Goal: Task Accomplishment & Management: Manage account settings

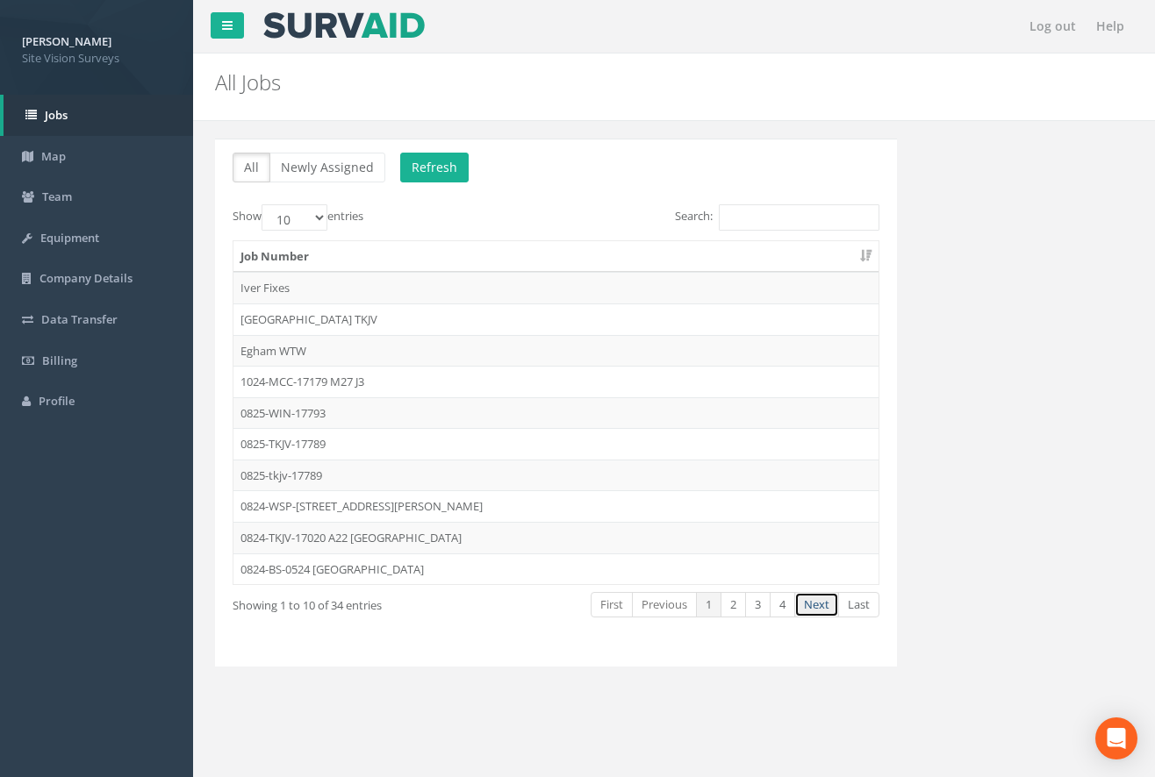
click at [807, 607] on link "Next" at bounding box center [816, 604] width 45 height 25
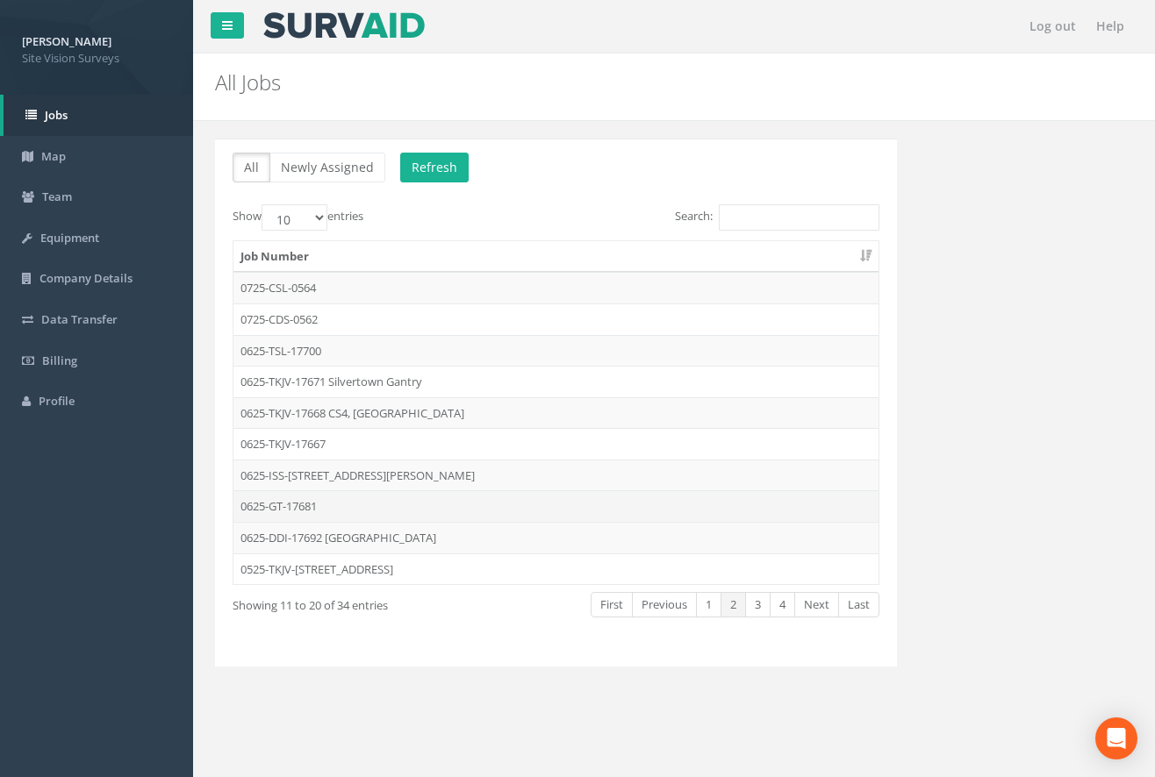
click at [349, 502] on td "0625-GT-17681" at bounding box center [555, 507] width 645 height 32
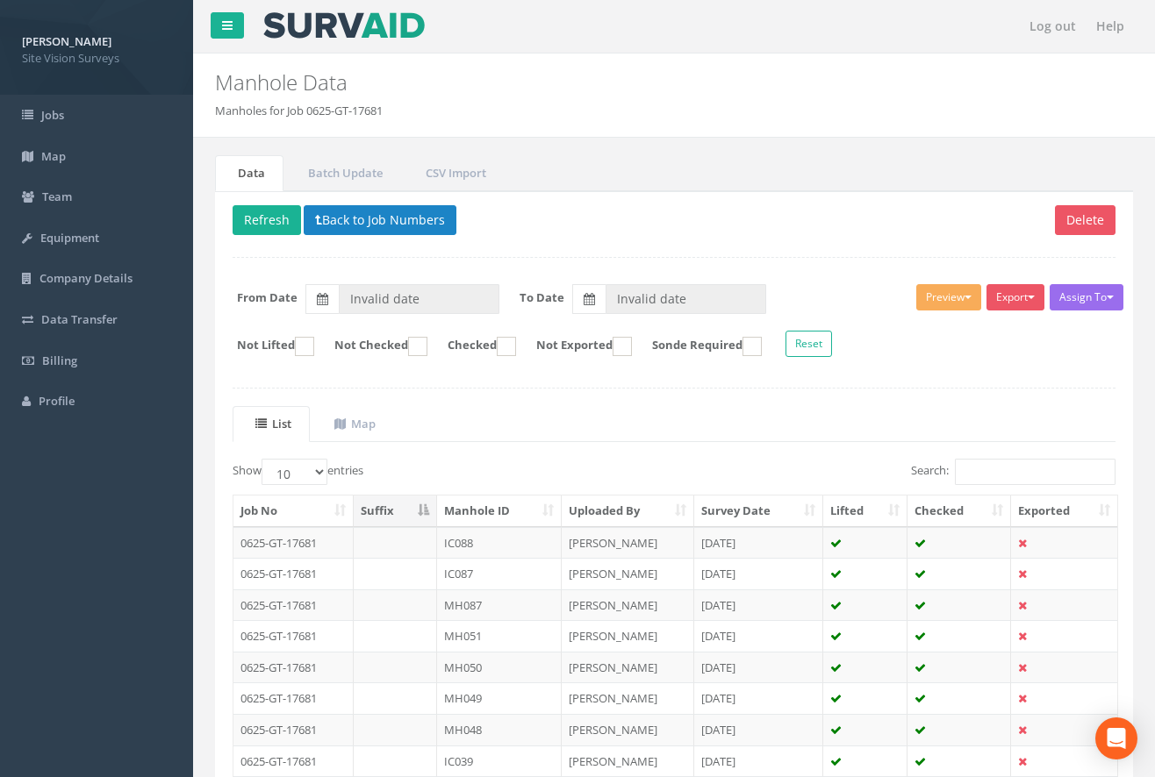
type input "[DATE]"
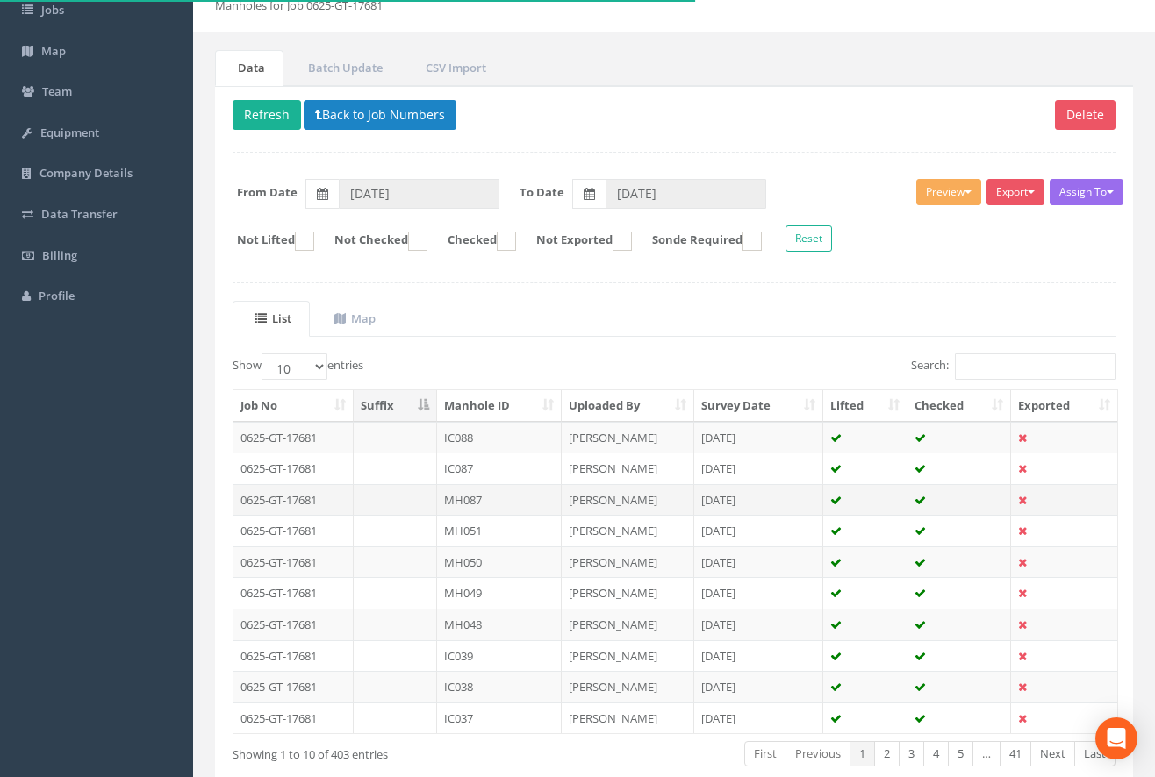
scroll to position [211, 0]
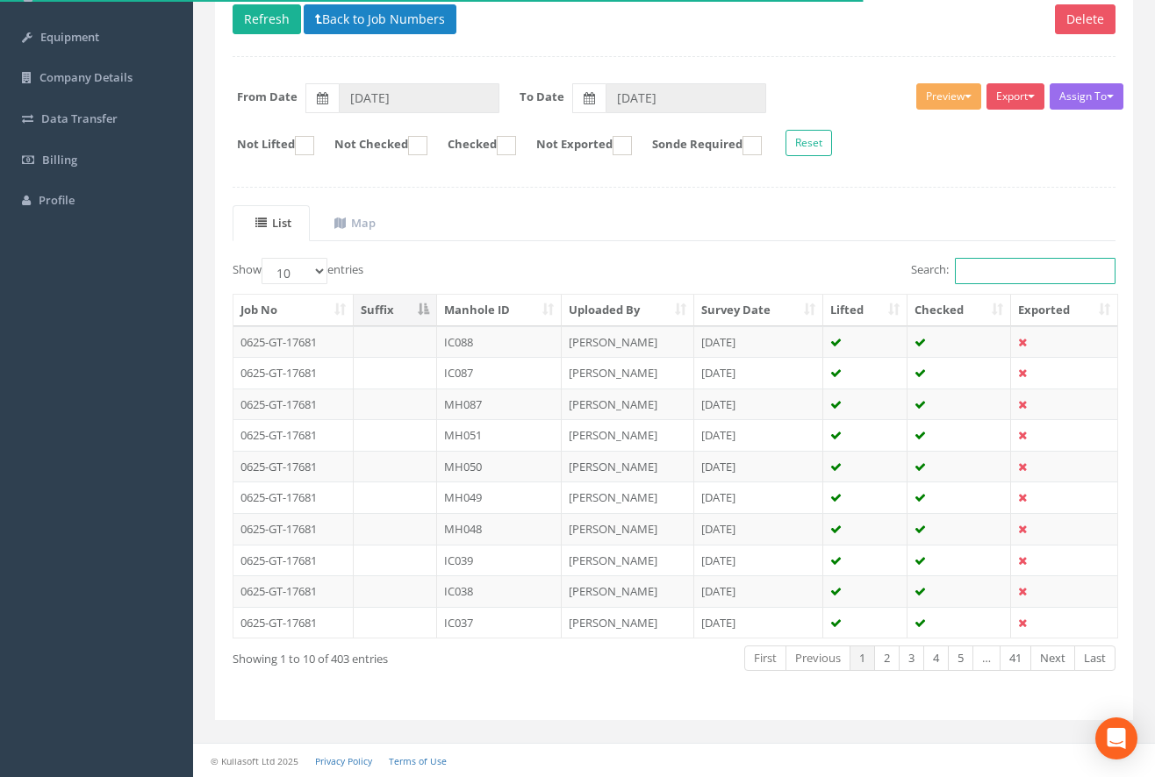
click at [1012, 260] on input "Search:" at bounding box center [1035, 271] width 161 height 26
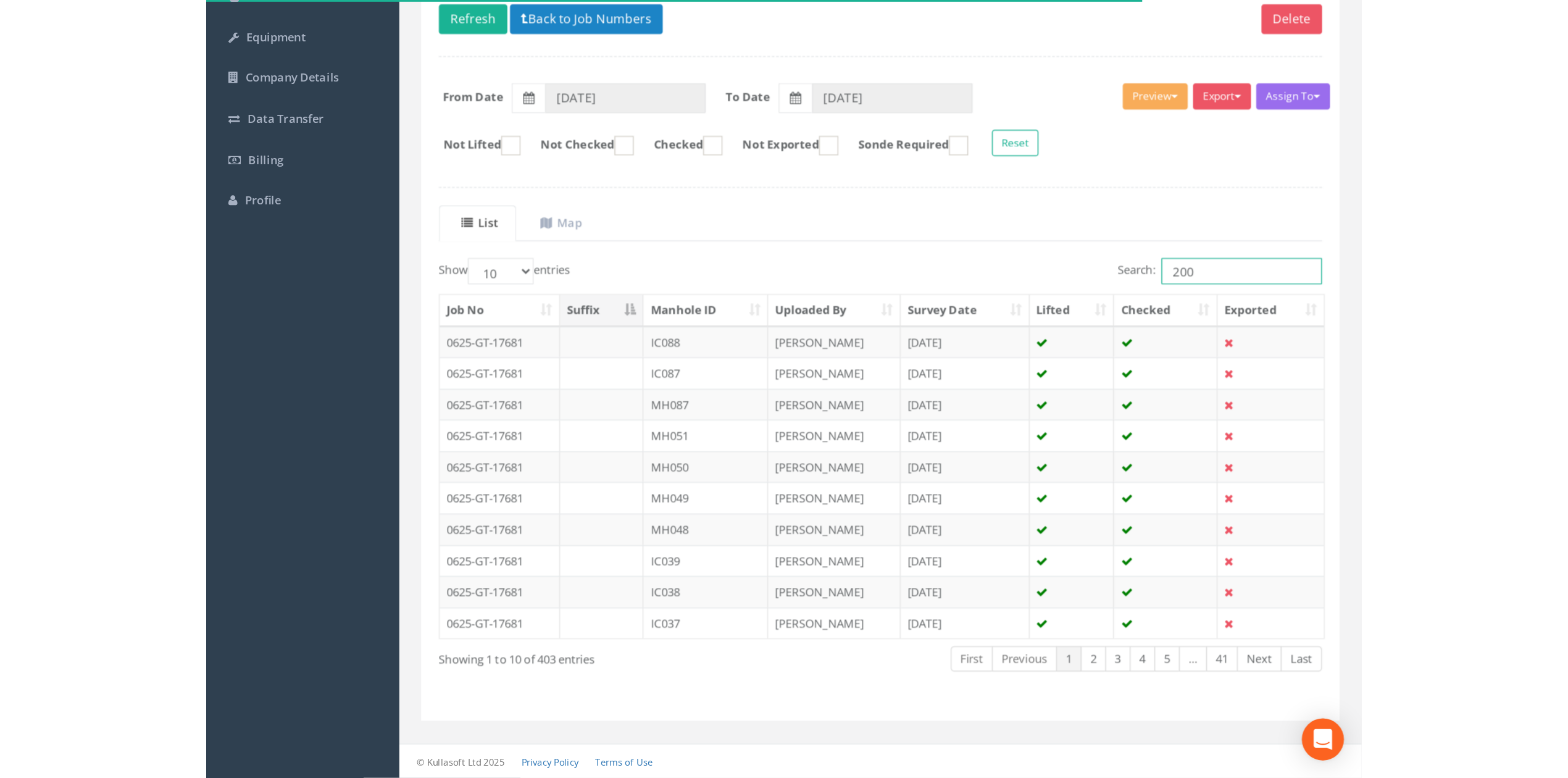
scroll to position [0, 0]
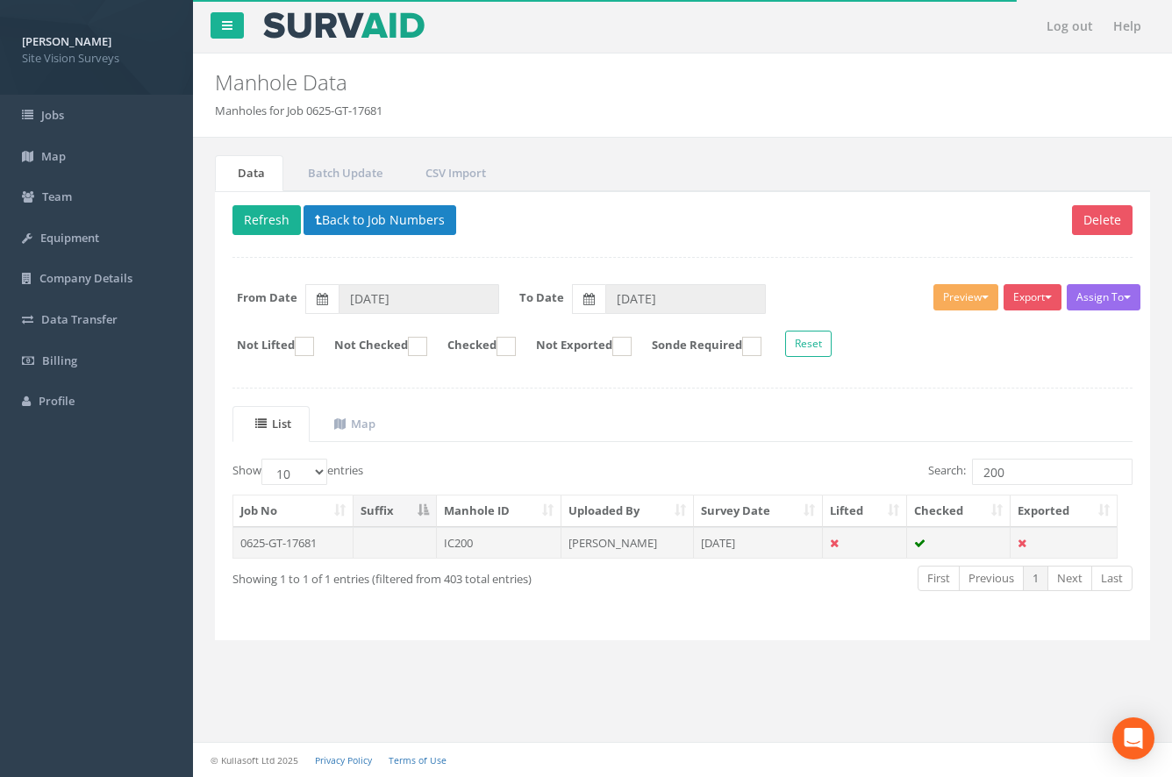
click at [497, 553] on td "IC200" at bounding box center [499, 543] width 125 height 32
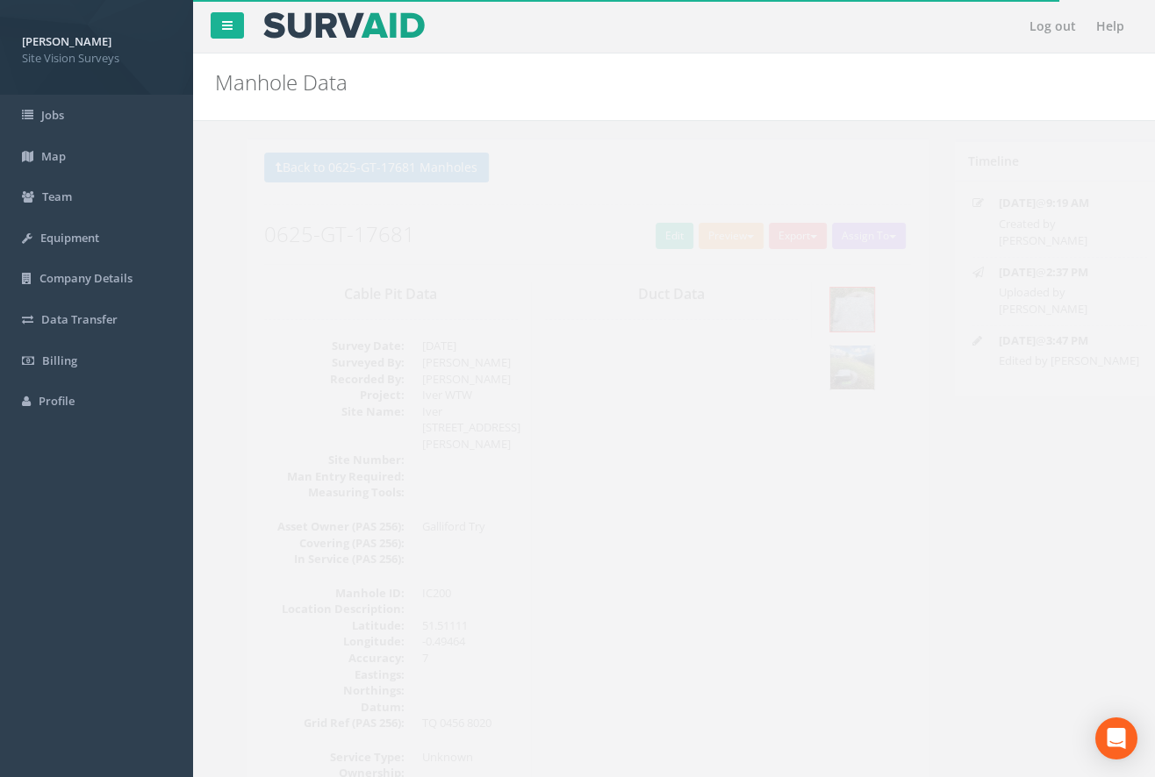
click at [827, 363] on img at bounding box center [821, 368] width 44 height 44
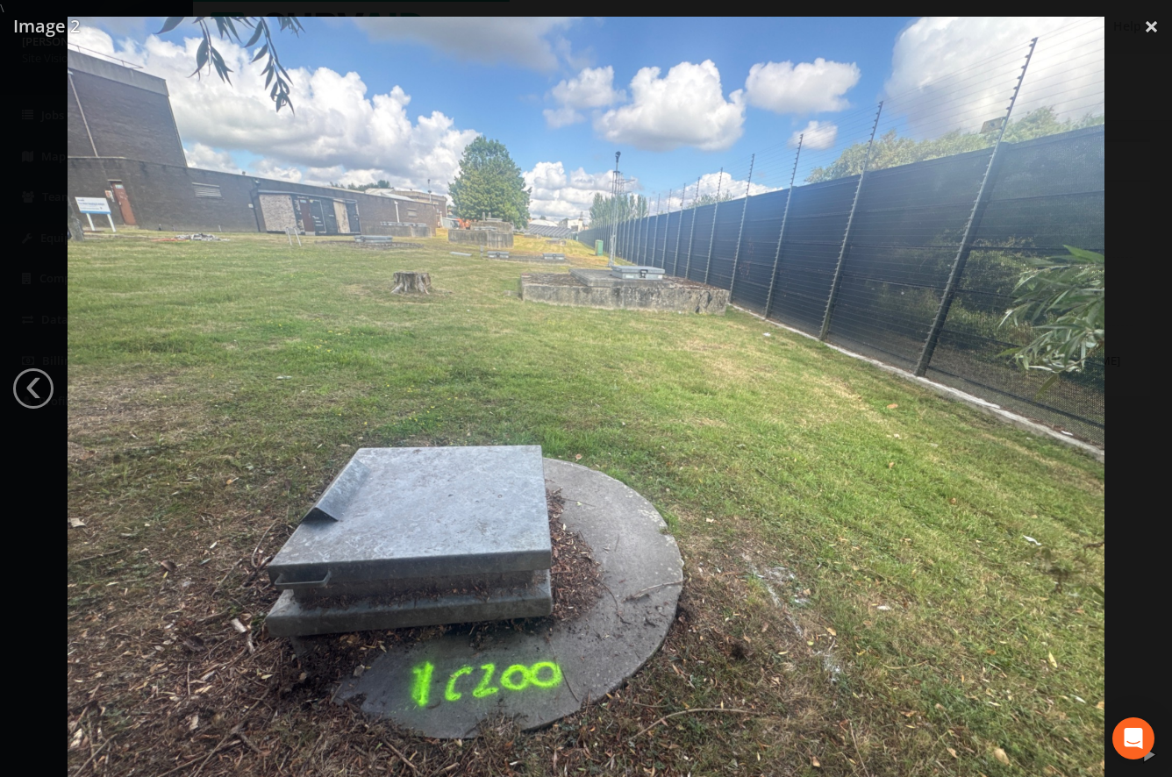
click at [64, 149] on div at bounding box center [586, 405] width 1172 height 777
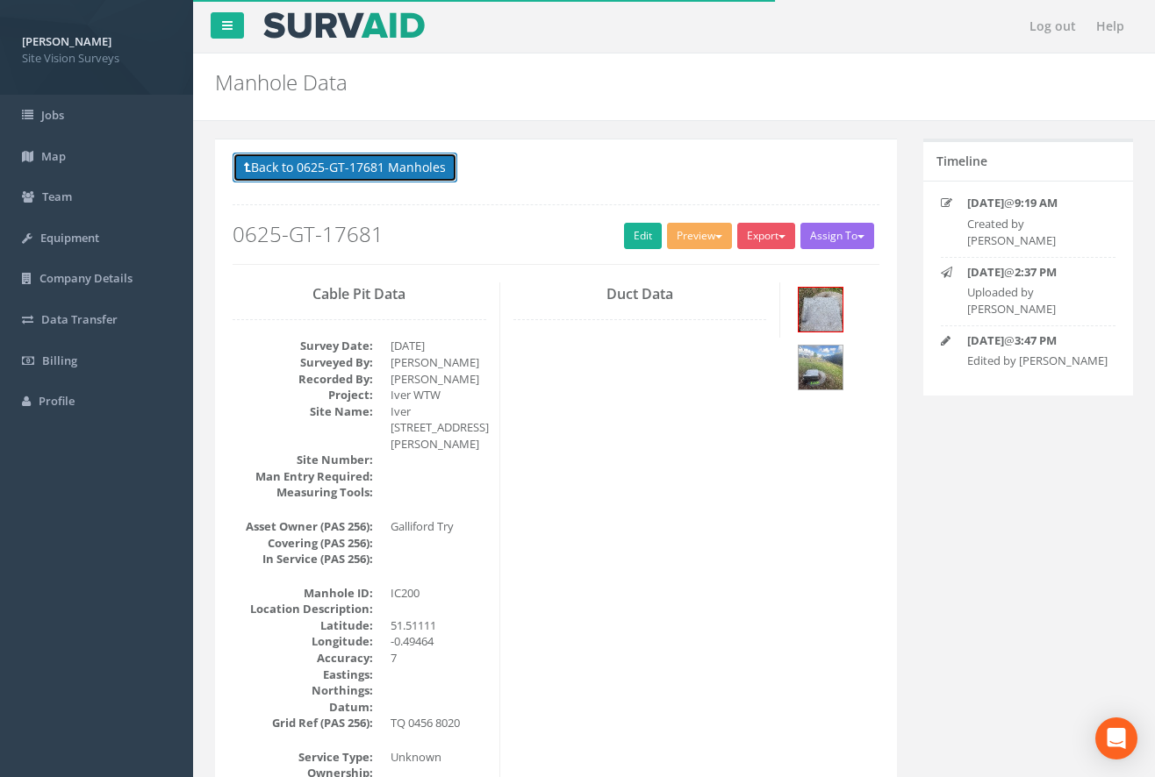
click at [292, 159] on button "Back to 0625-GT-17681 Manholes" at bounding box center [345, 168] width 225 height 30
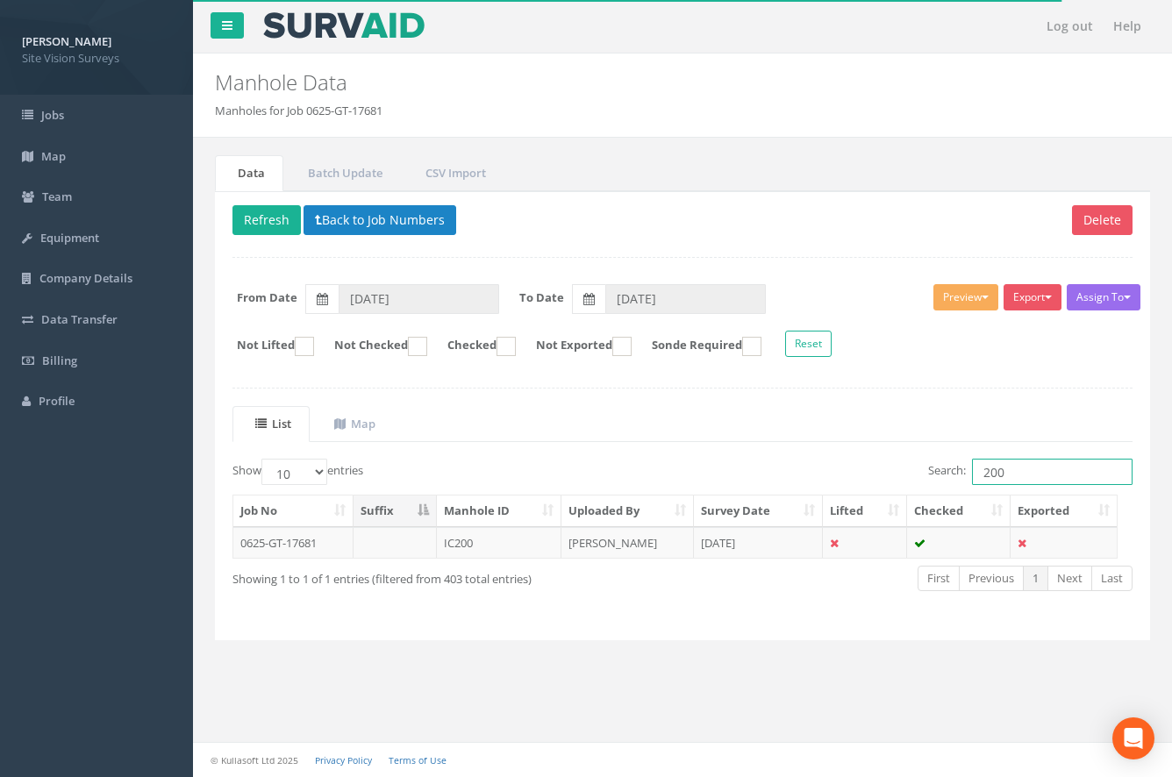
drag, startPoint x: 1060, startPoint y: 474, endPoint x: 941, endPoint y: 474, distance: 119.3
click at [910, 472] on div "Search: 200" at bounding box center [914, 474] width 437 height 31
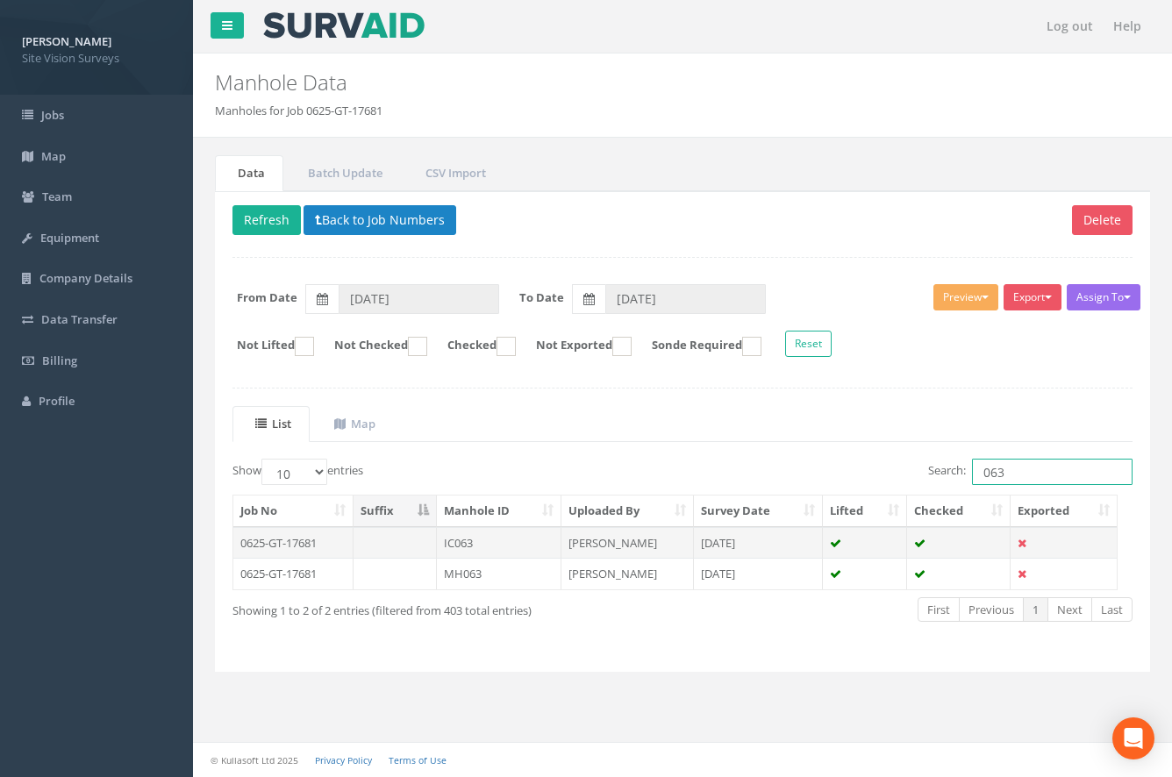
type input "063"
click at [600, 542] on td "[PERSON_NAME]" at bounding box center [628, 543] width 132 height 32
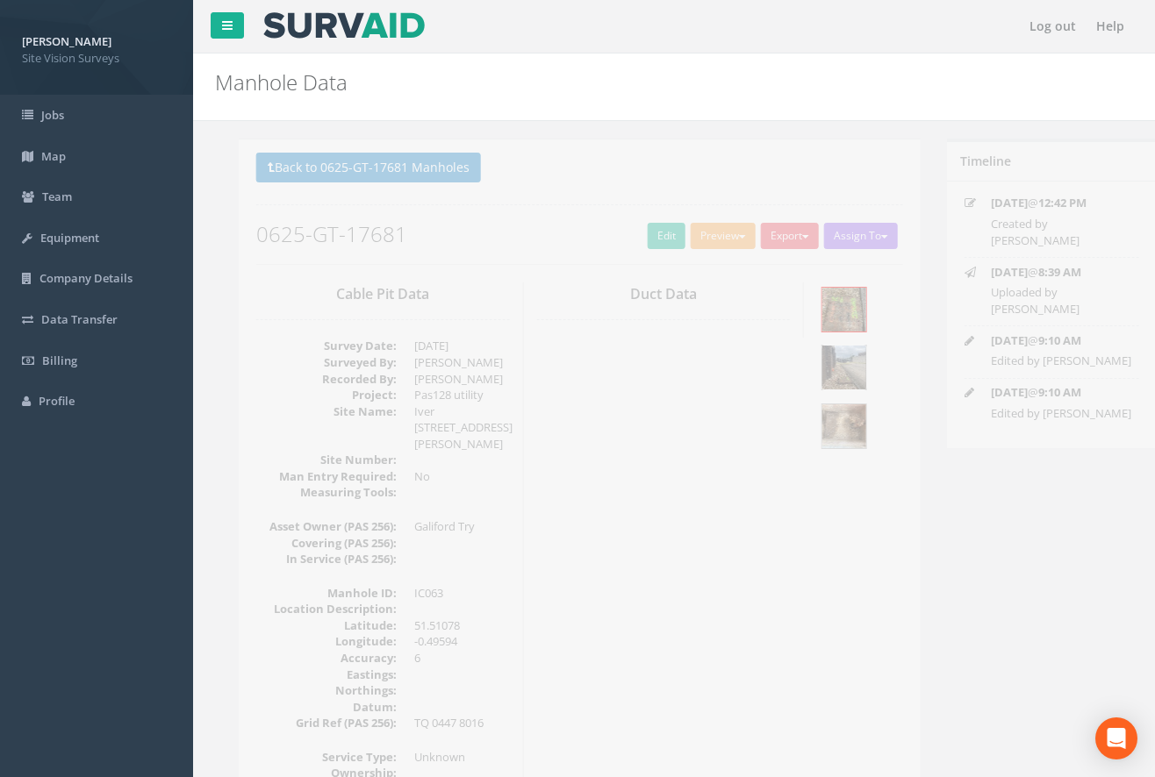
click at [822, 376] on img at bounding box center [821, 368] width 44 height 44
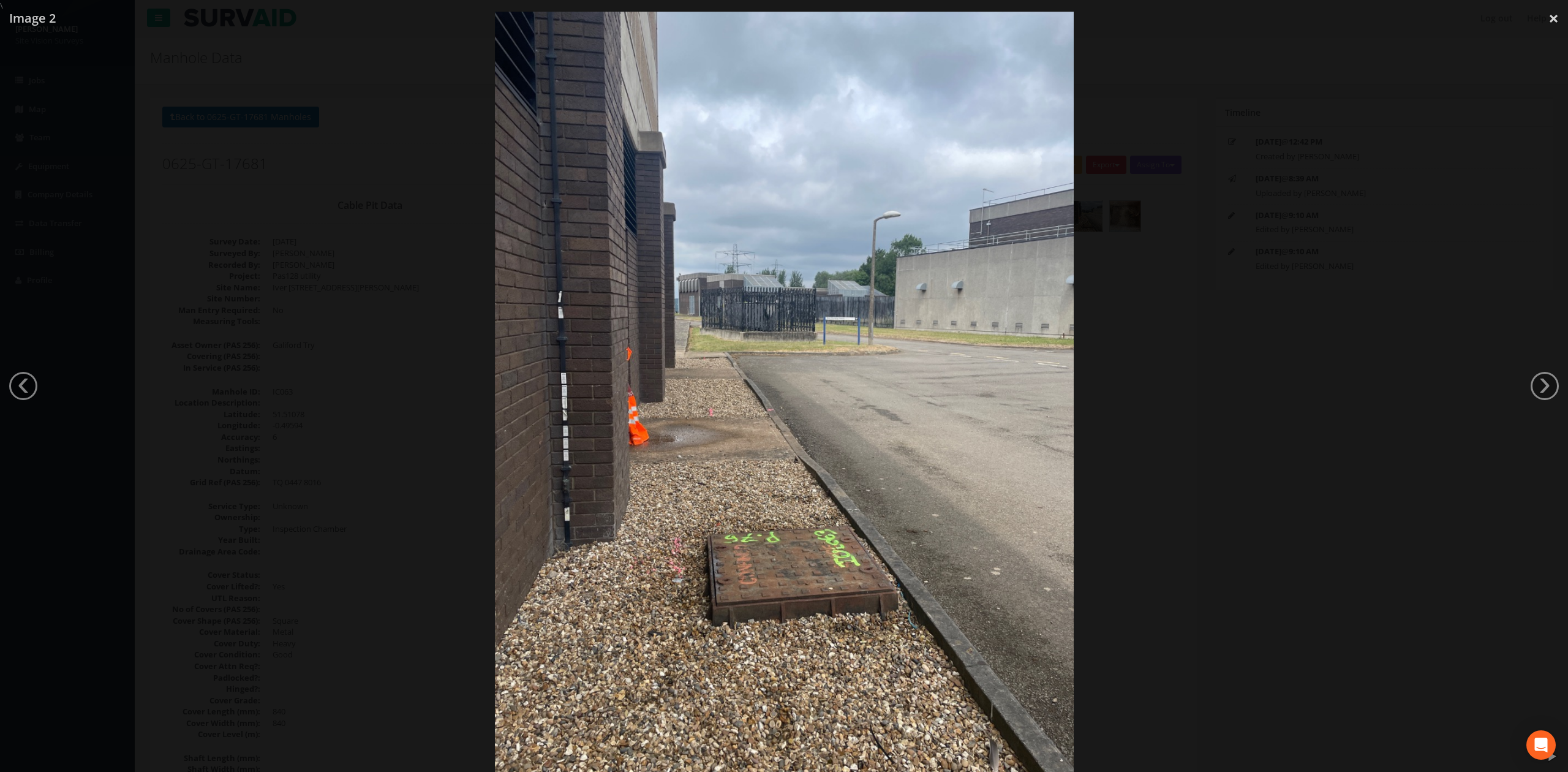
click at [818, 274] on div at bounding box center [784, 398] width 1568 height 772
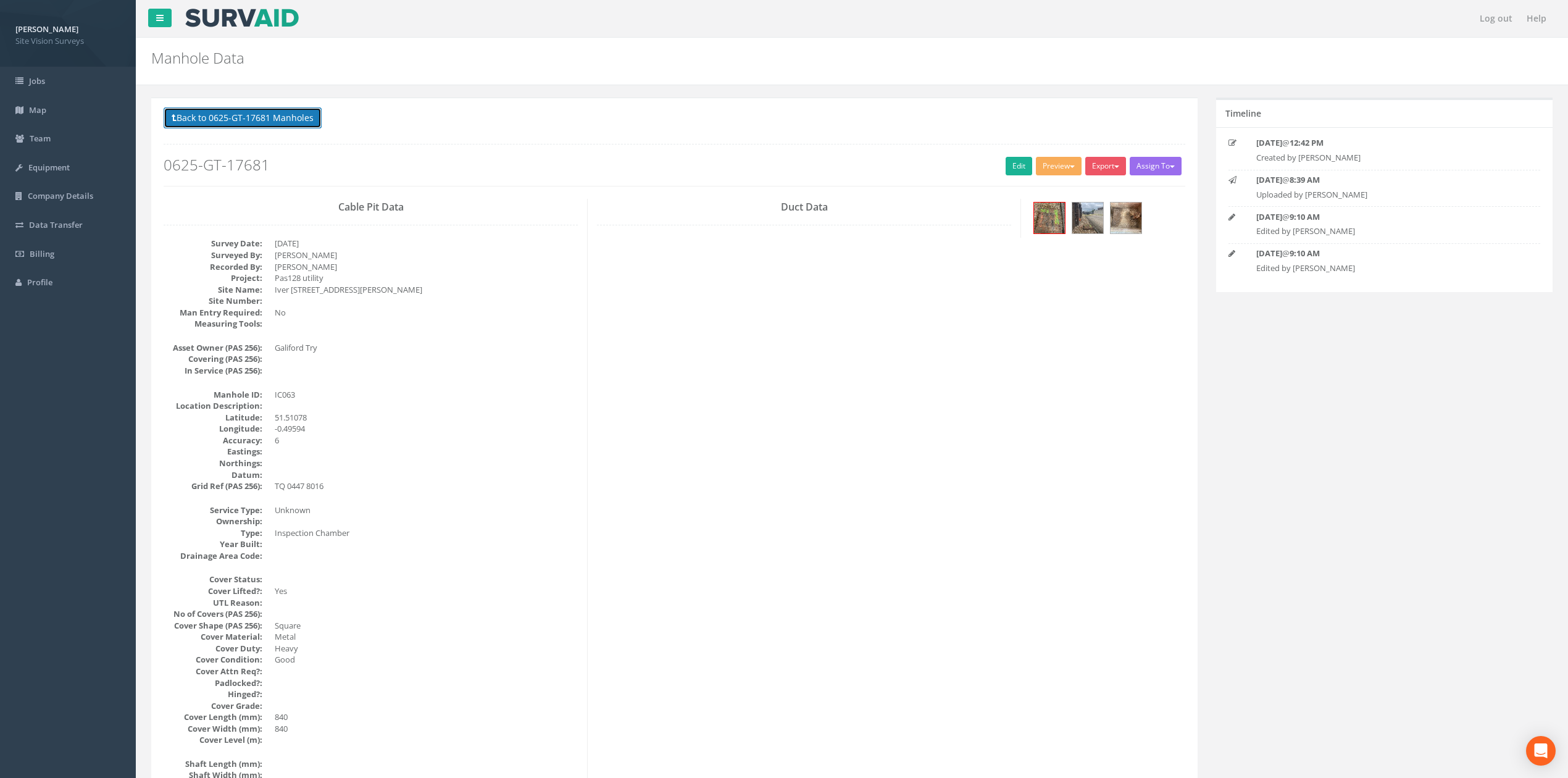
click at [287, 112] on button "Back to 0625-GT-17681 Manholes" at bounding box center [243, 118] width 158 height 21
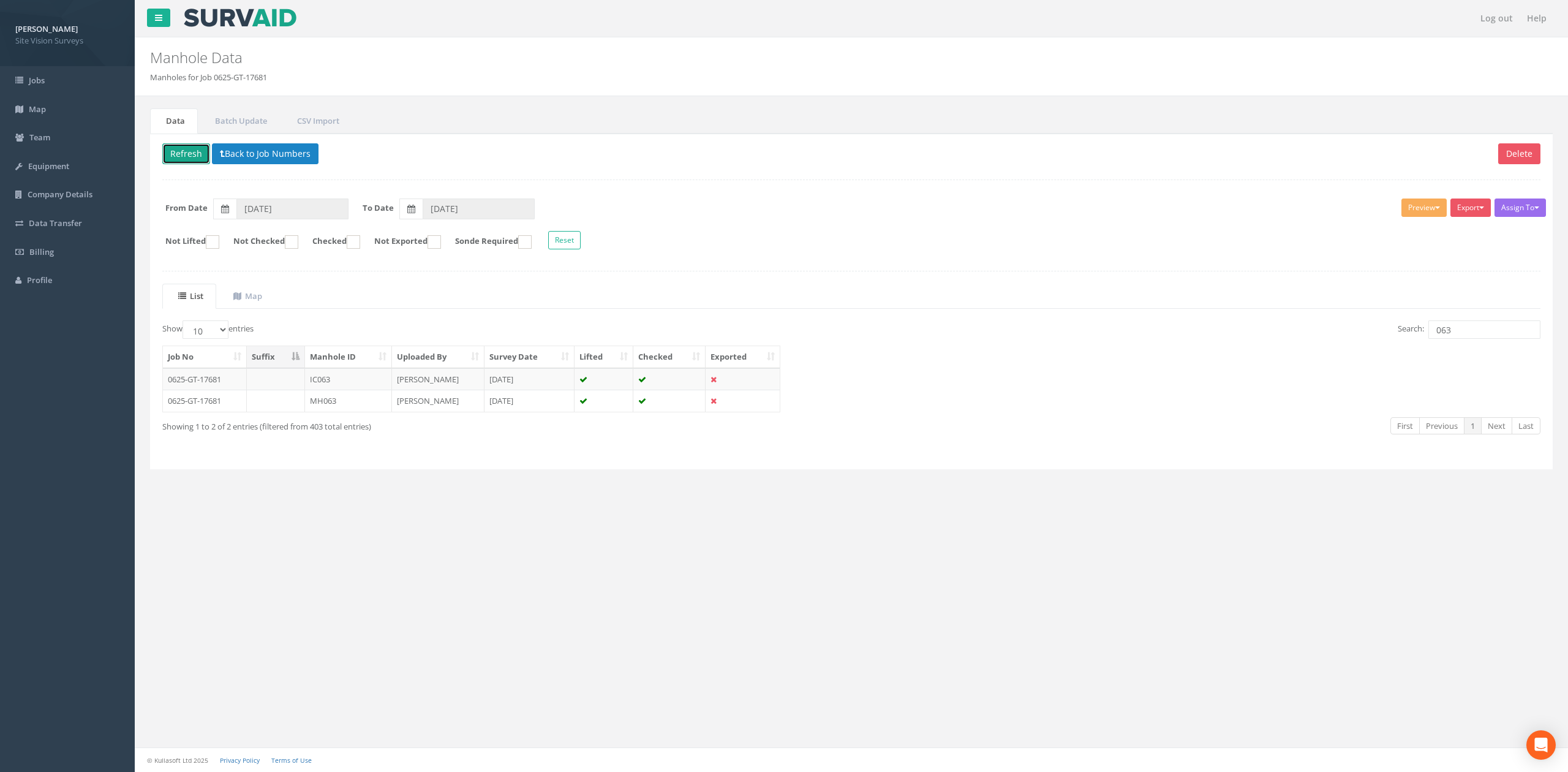
click at [177, 154] on button "Refresh" at bounding box center [186, 154] width 47 height 21
drag, startPoint x: 1462, startPoint y: 331, endPoint x: 1356, endPoint y: 322, distance: 106.4
click at [818, 322] on div "List Map Show 10 25 50 100 entries Search: 063 Job No Suffix Manhole ID Uploade…" at bounding box center [852, 370] width 1378 height 173
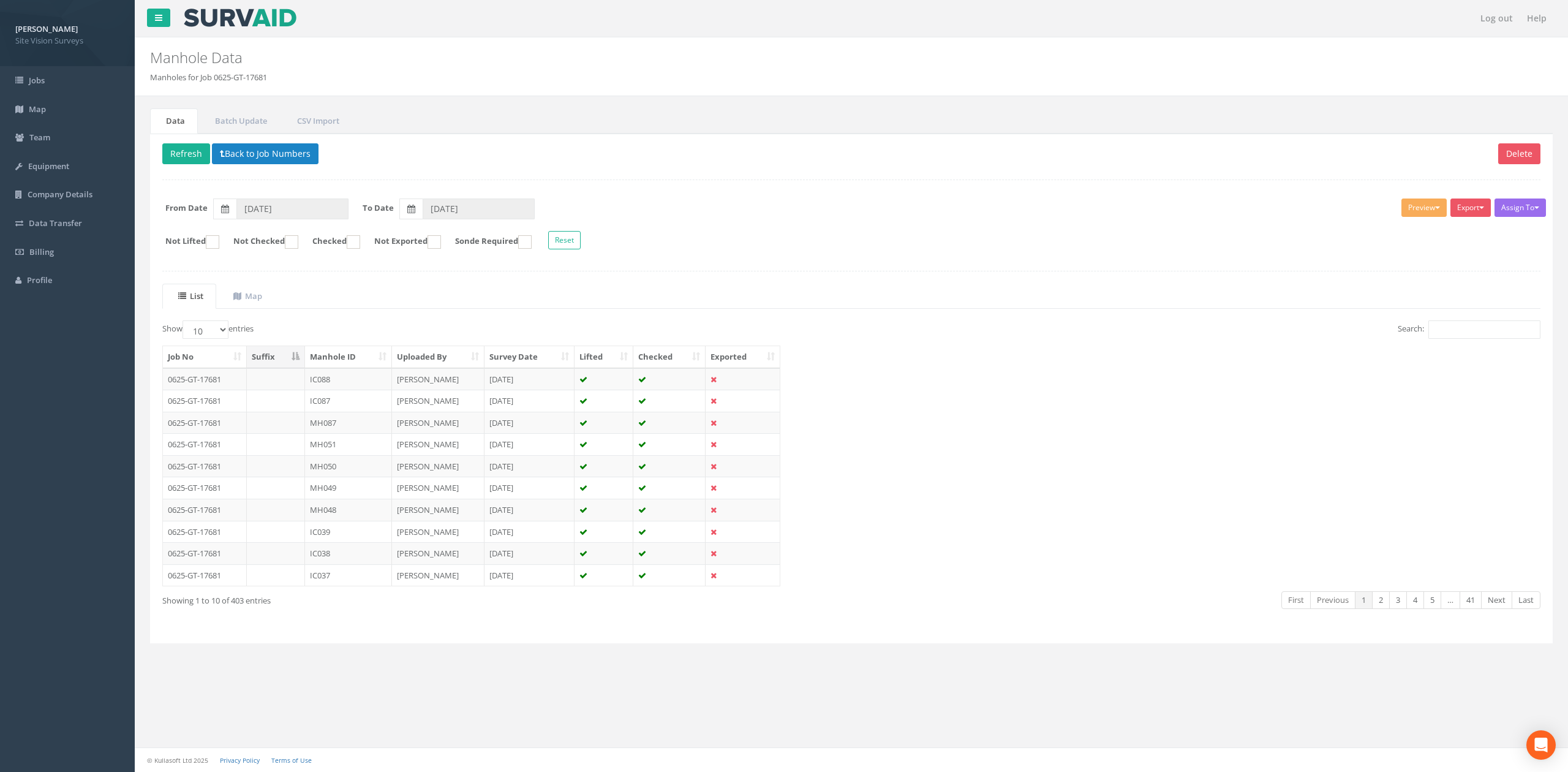
click at [341, 357] on th "Manhole ID" at bounding box center [348, 357] width 87 height 22
click at [341, 380] on td "IC001" at bounding box center [348, 379] width 87 height 22
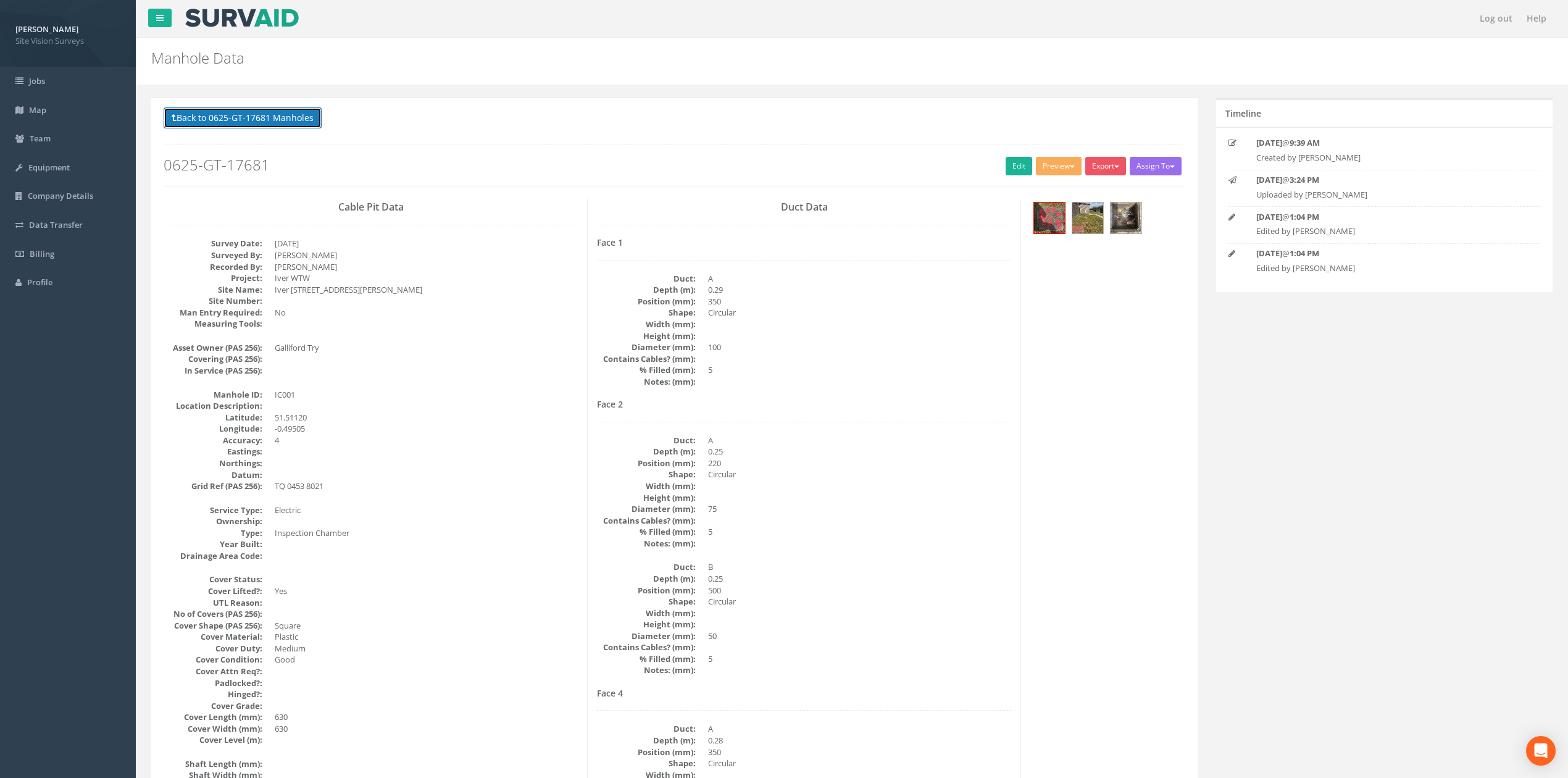
click at [299, 117] on button "Back to 0625-GT-17681 Manholes" at bounding box center [243, 118] width 158 height 21
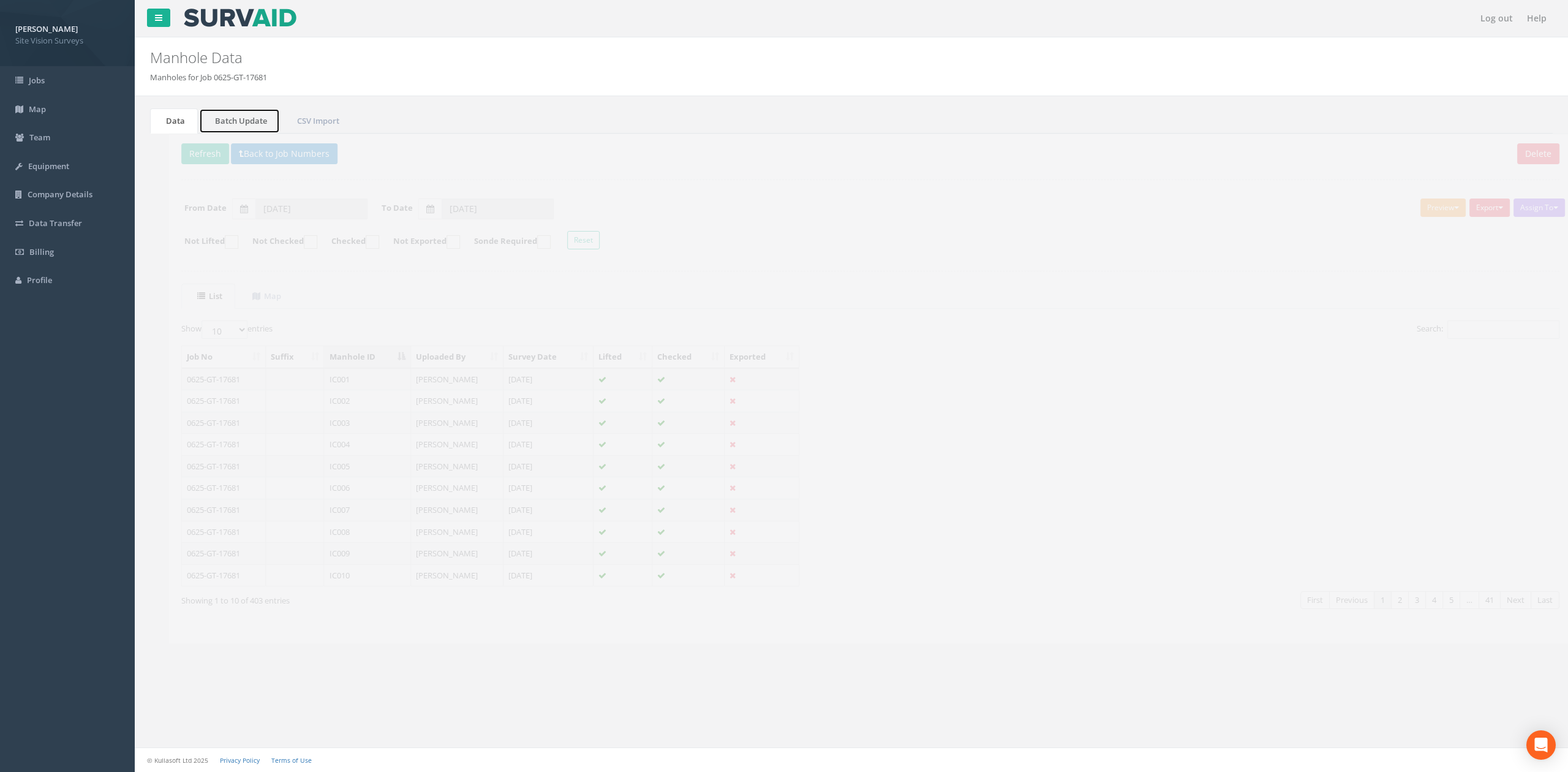
click at [258, 117] on link "Batch Update" at bounding box center [239, 121] width 81 height 25
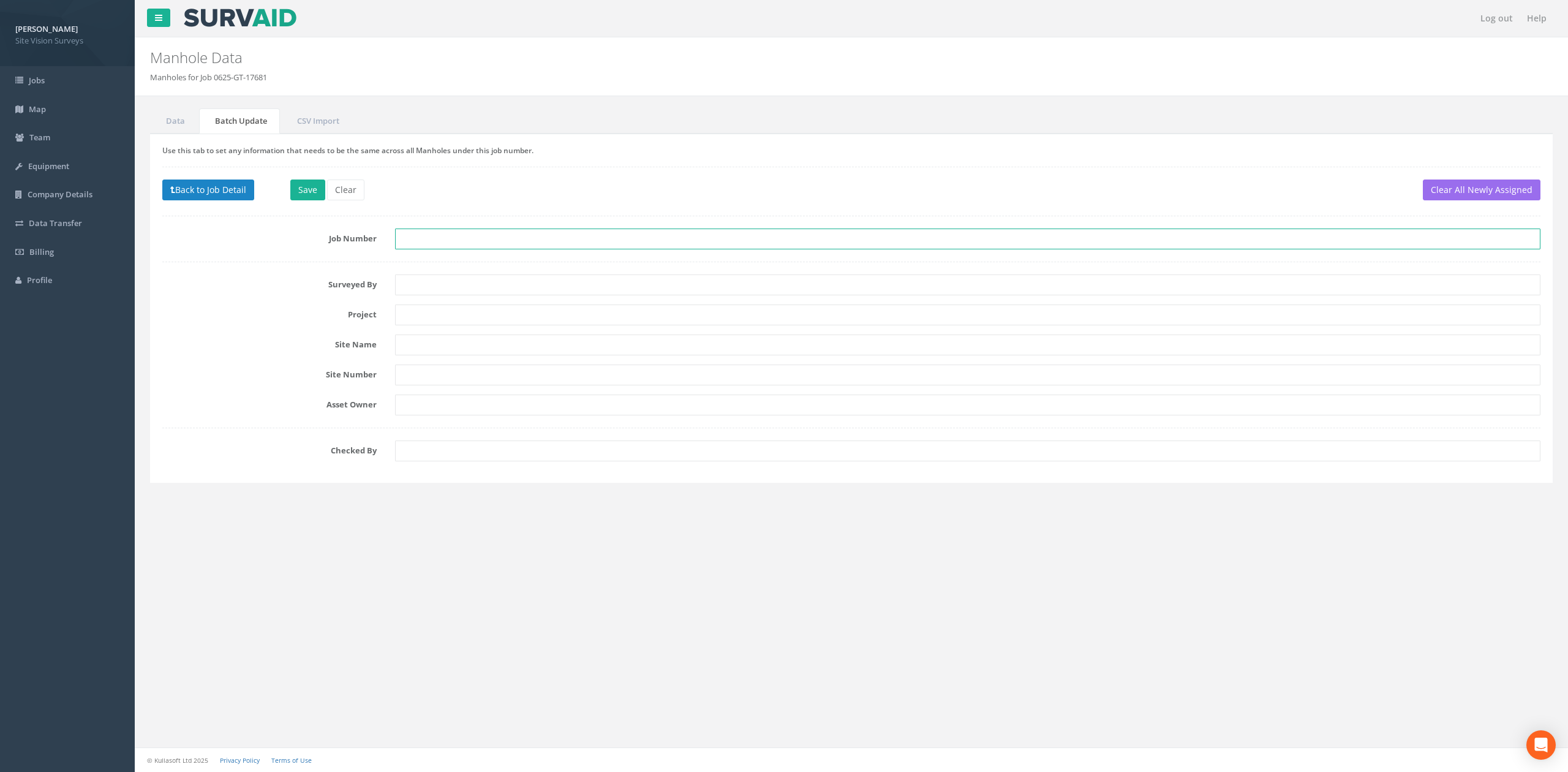
click at [430, 238] on input "text" at bounding box center [968, 239] width 1146 height 21
type input "0625-GT-17681"
type input "Iver WTW"
click at [228, 184] on button "Back to Job Detail" at bounding box center [209, 190] width 92 height 21
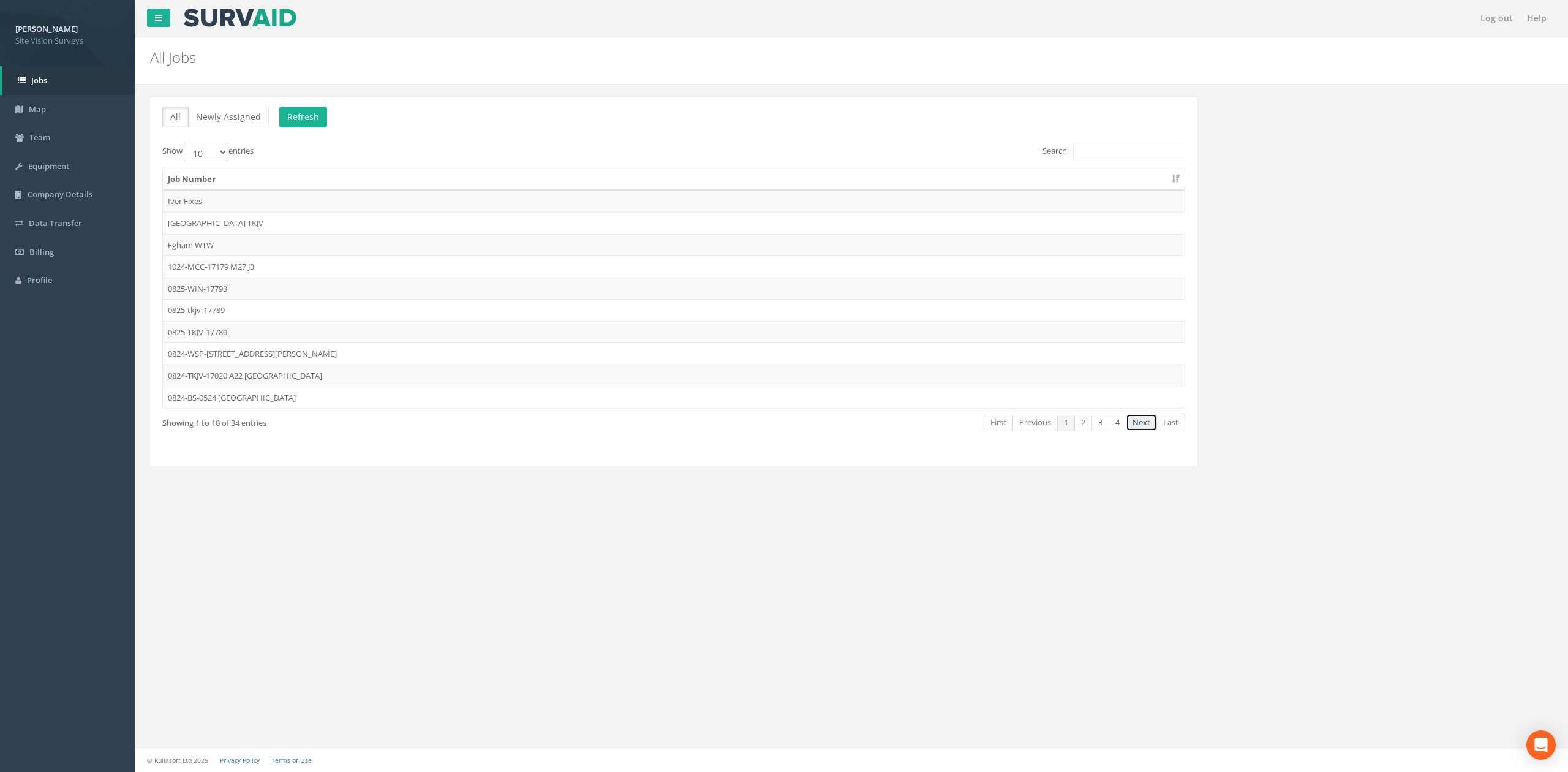
click at [818, 427] on link "Next" at bounding box center [1141, 422] width 31 height 17
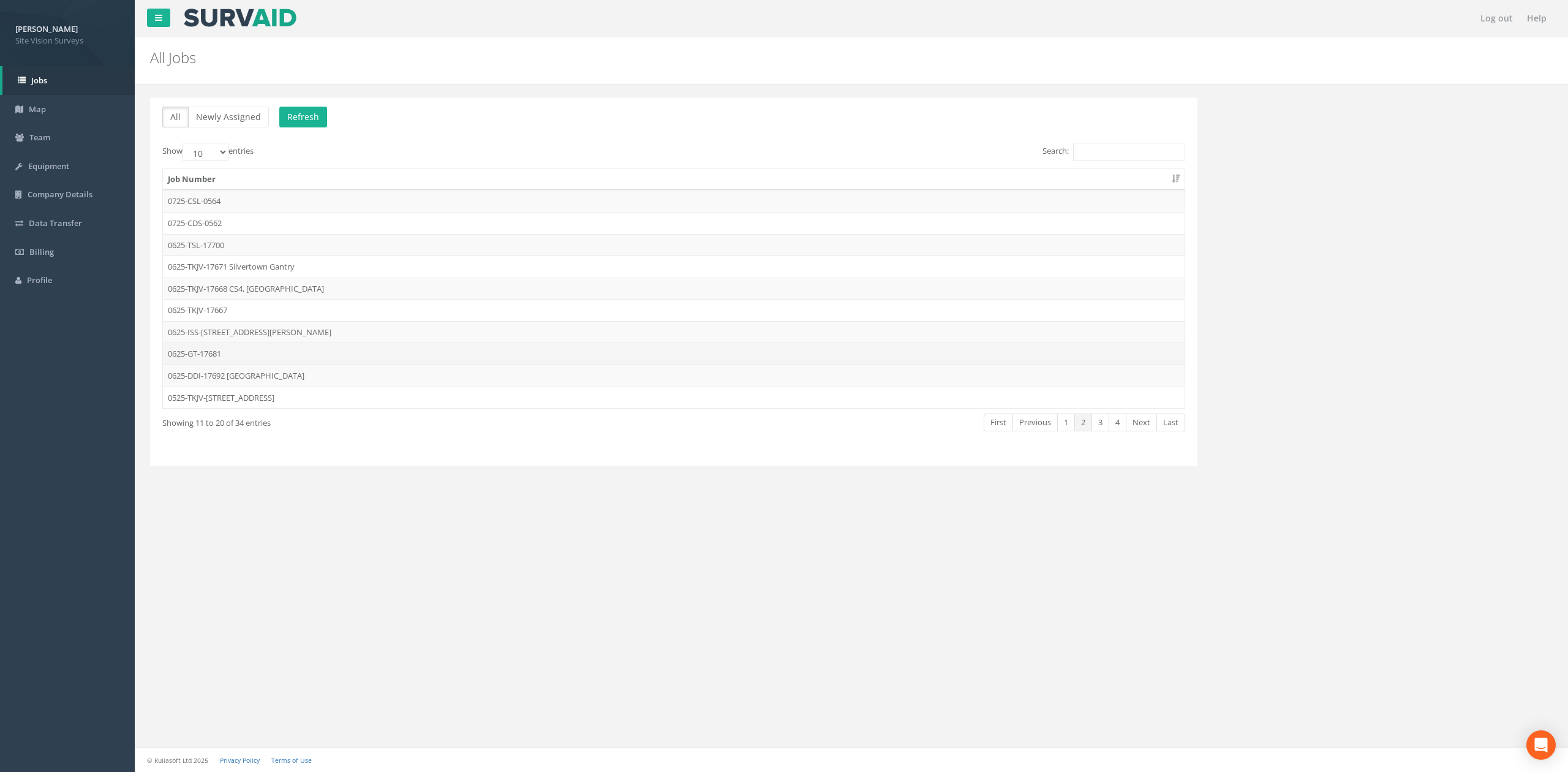
click at [293, 349] on td "0625-GT-17681" at bounding box center [674, 354] width 1022 height 22
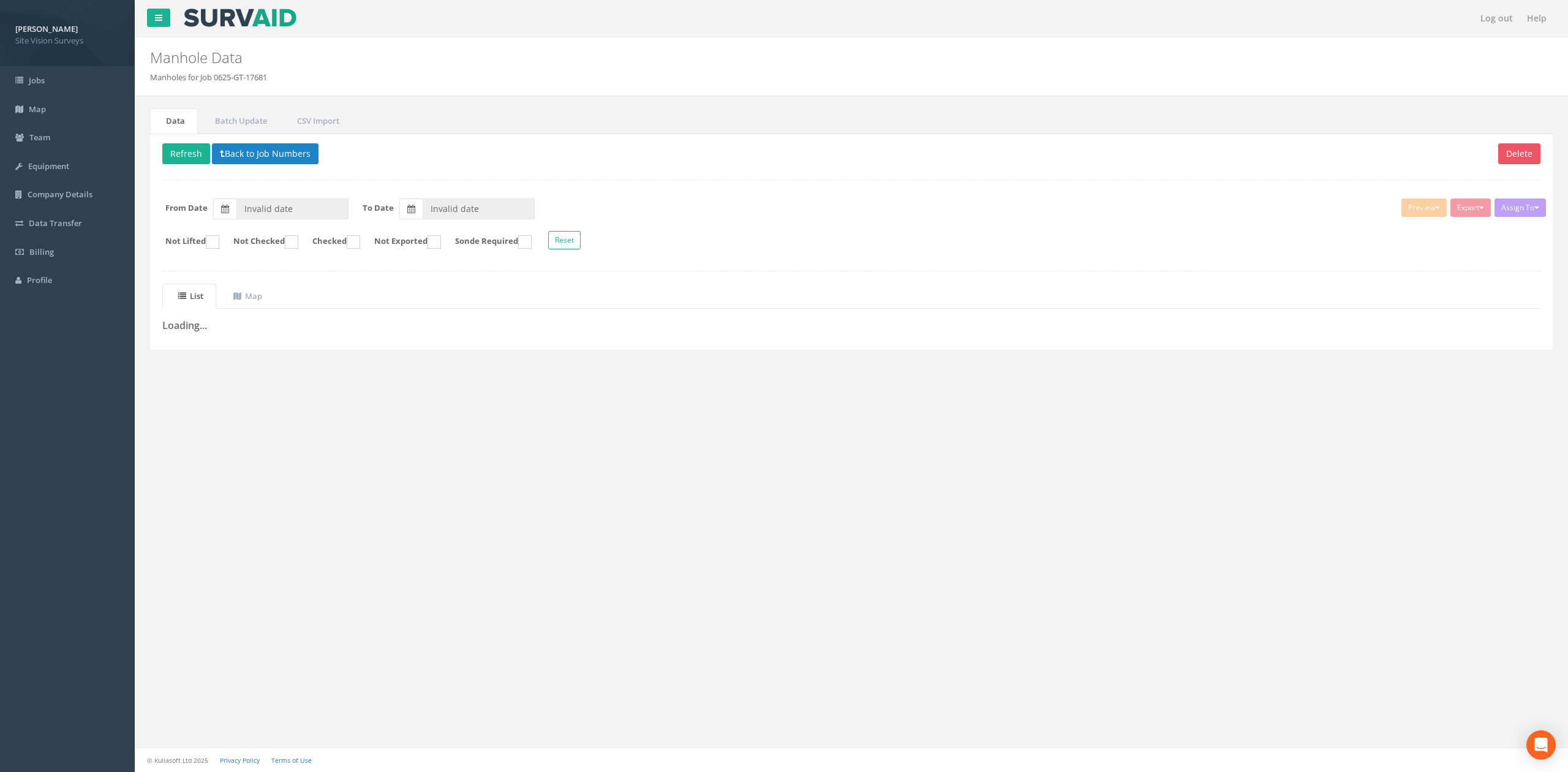
type input "[DATE]"
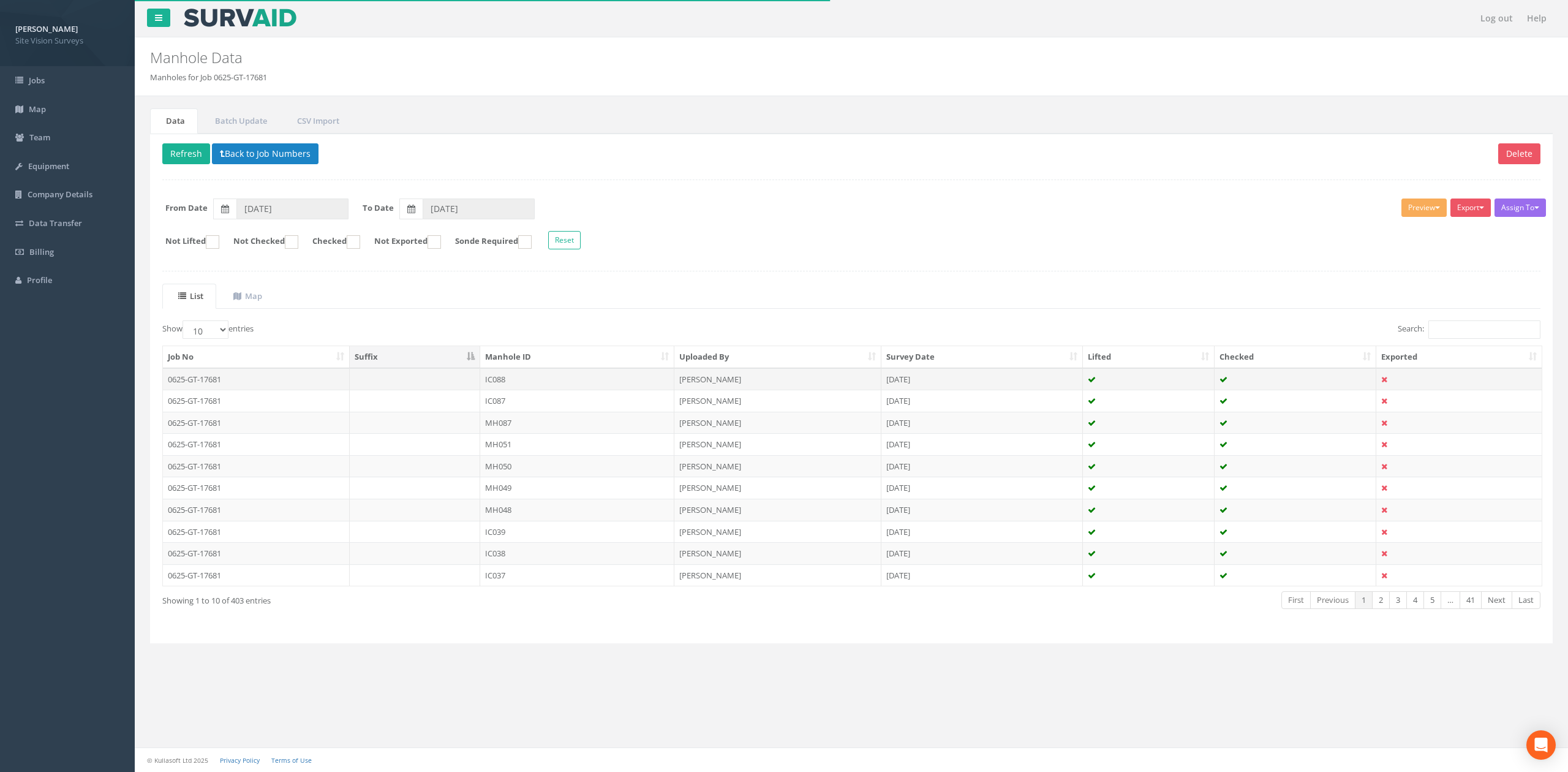
click at [344, 378] on td "0625-GT-17681" at bounding box center [256, 379] width 187 height 22
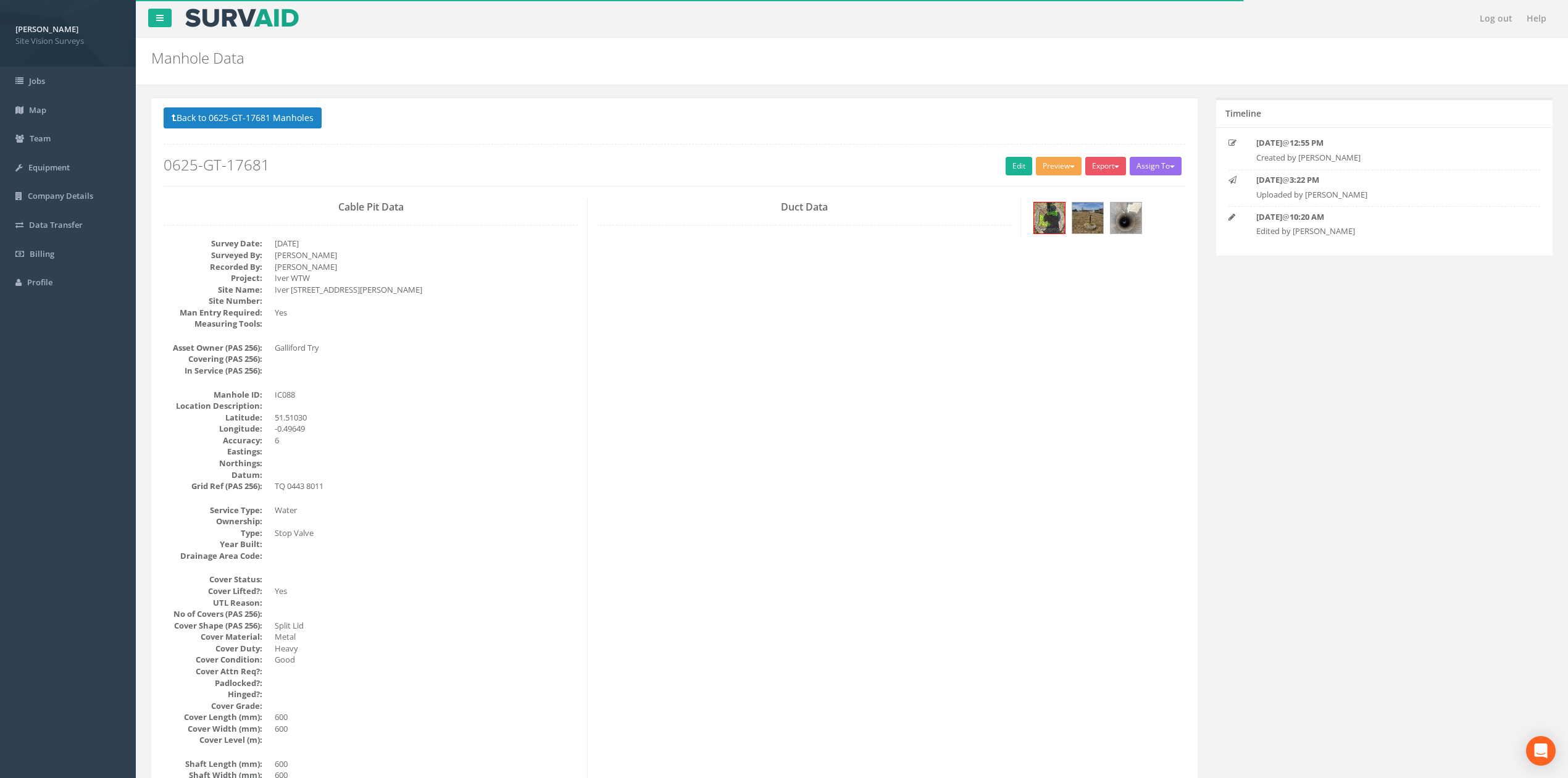
click at [824, 170] on button "Preview" at bounding box center [1058, 166] width 46 height 18
click at [824, 193] on link "SVS IC" at bounding box center [1035, 191] width 94 height 19
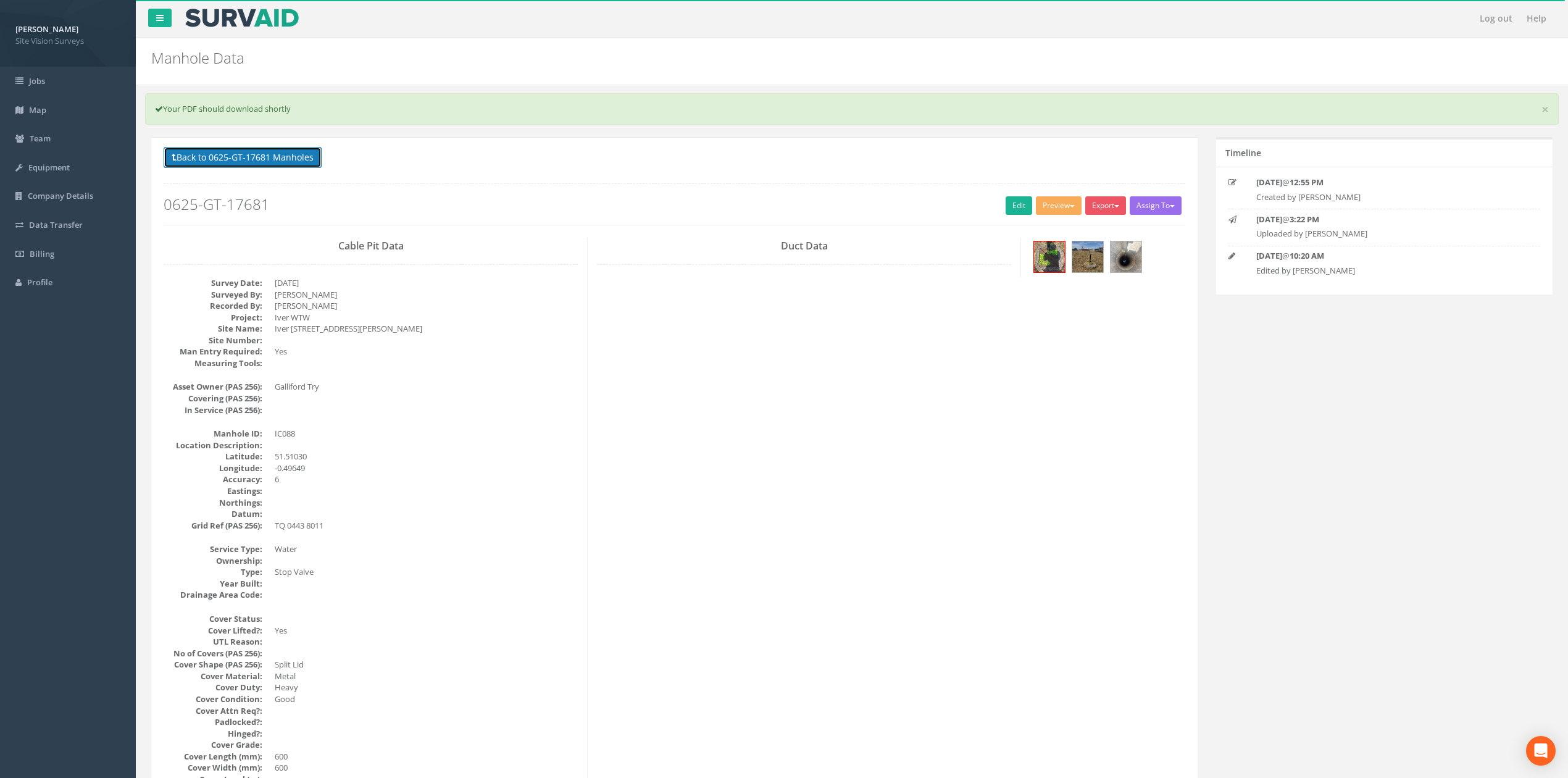
click at [269, 165] on button "Back to 0625-GT-17681 Manholes" at bounding box center [243, 158] width 158 height 21
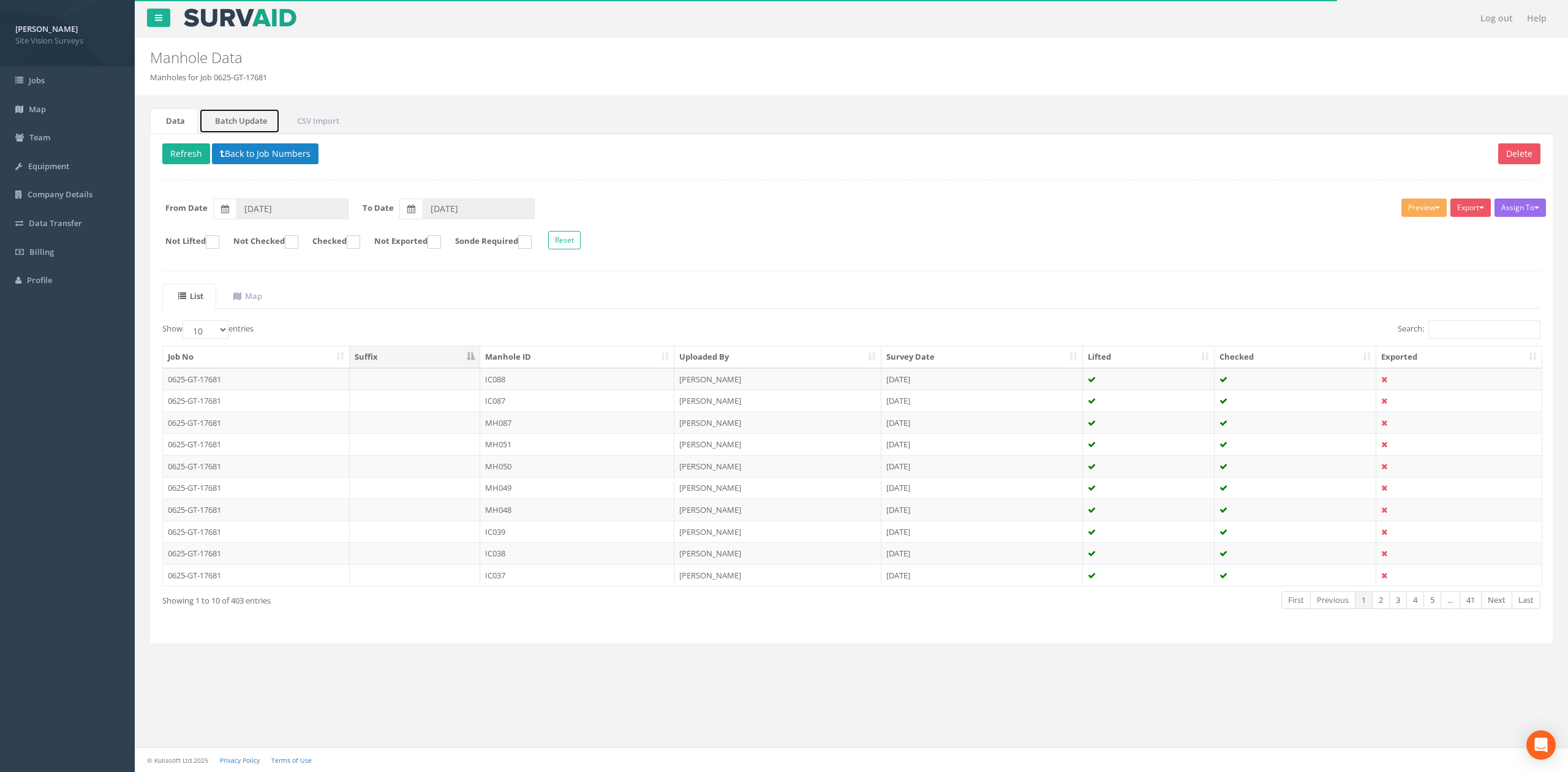
click at [250, 125] on link "Batch Update" at bounding box center [239, 121] width 81 height 25
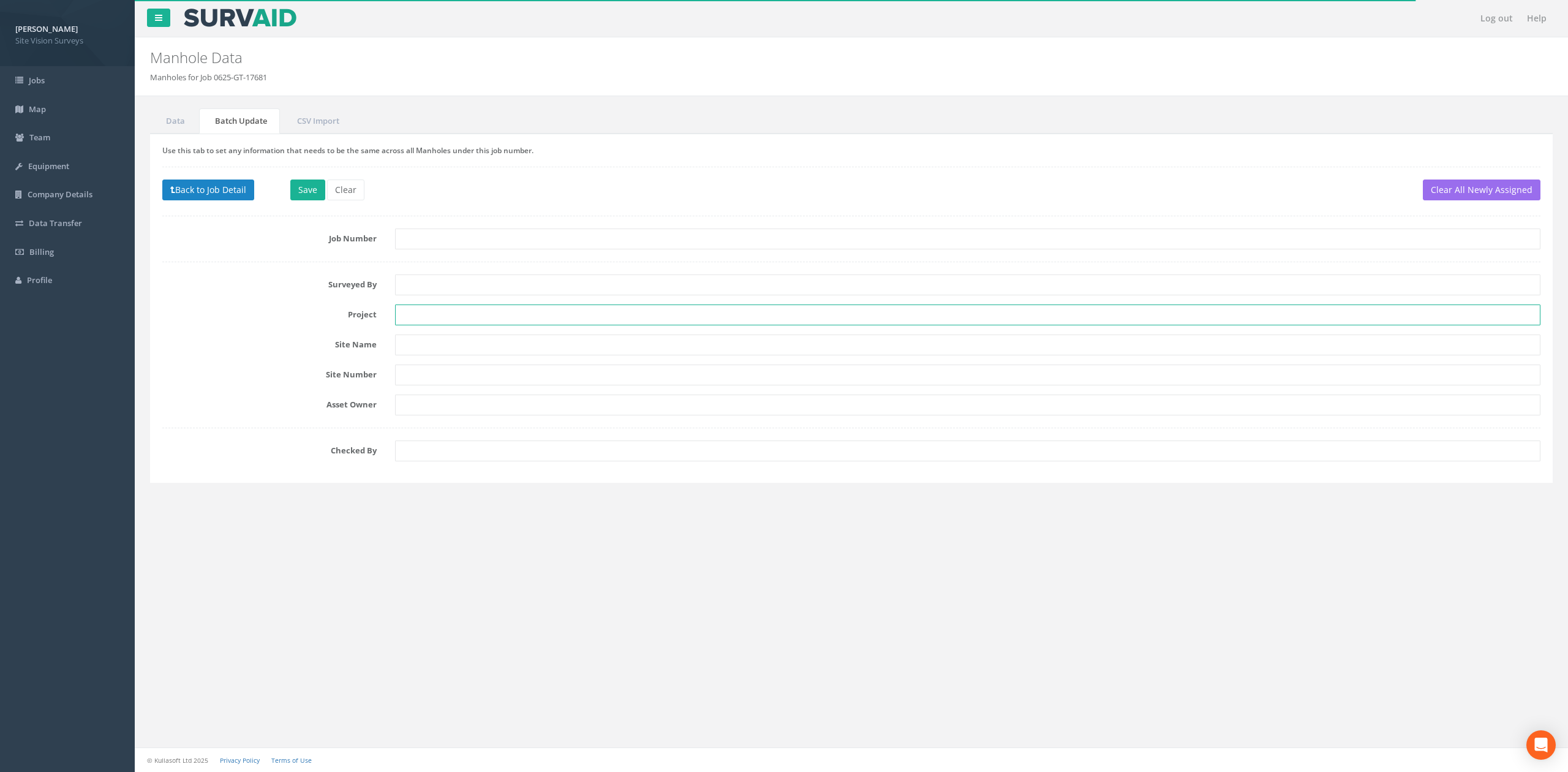
click at [415, 315] on input "text" at bounding box center [968, 315] width 1146 height 21
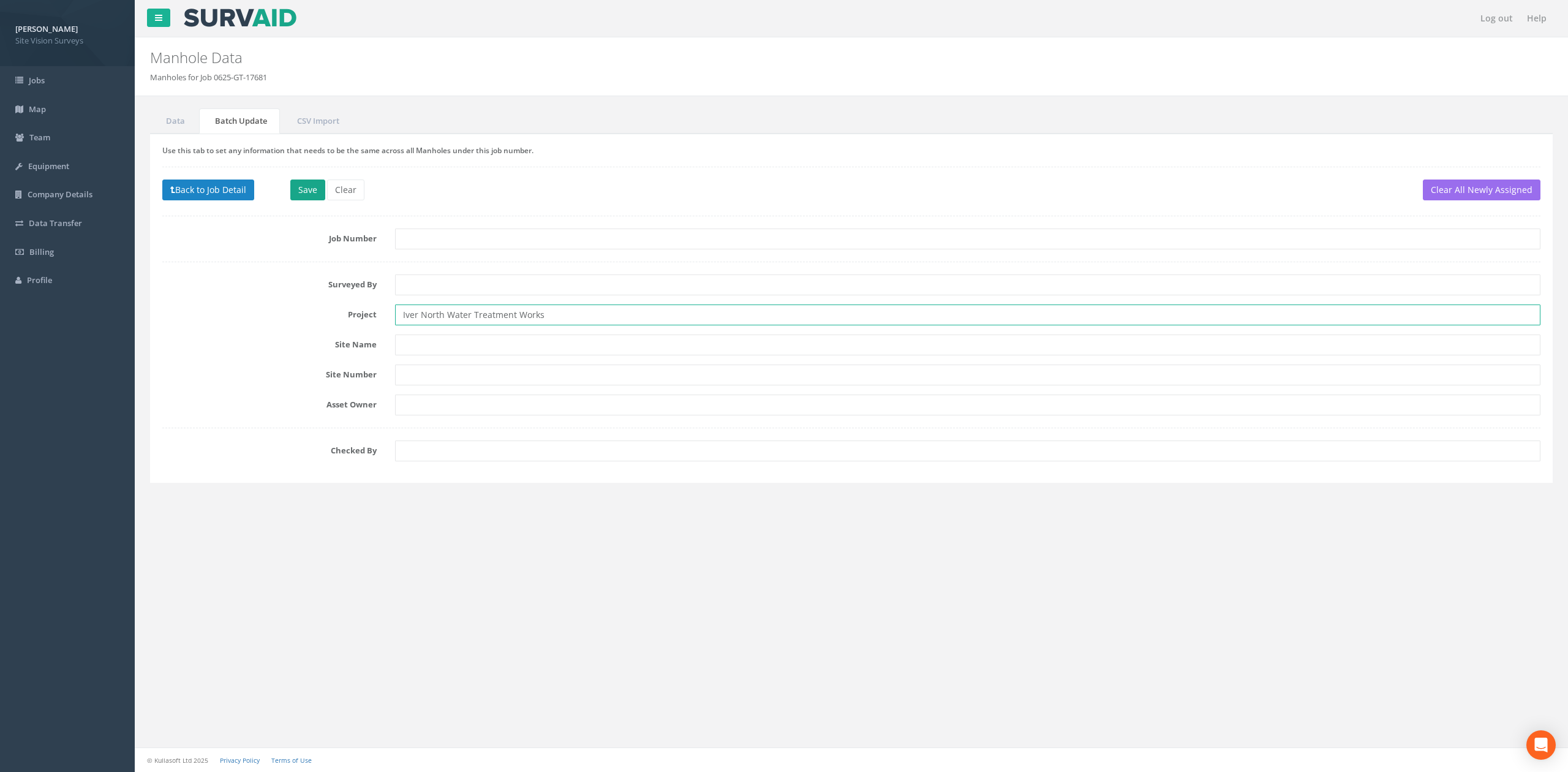
type input "Iver North Water Treatment Works"
click at [306, 197] on button "Save" at bounding box center [308, 190] width 35 height 21
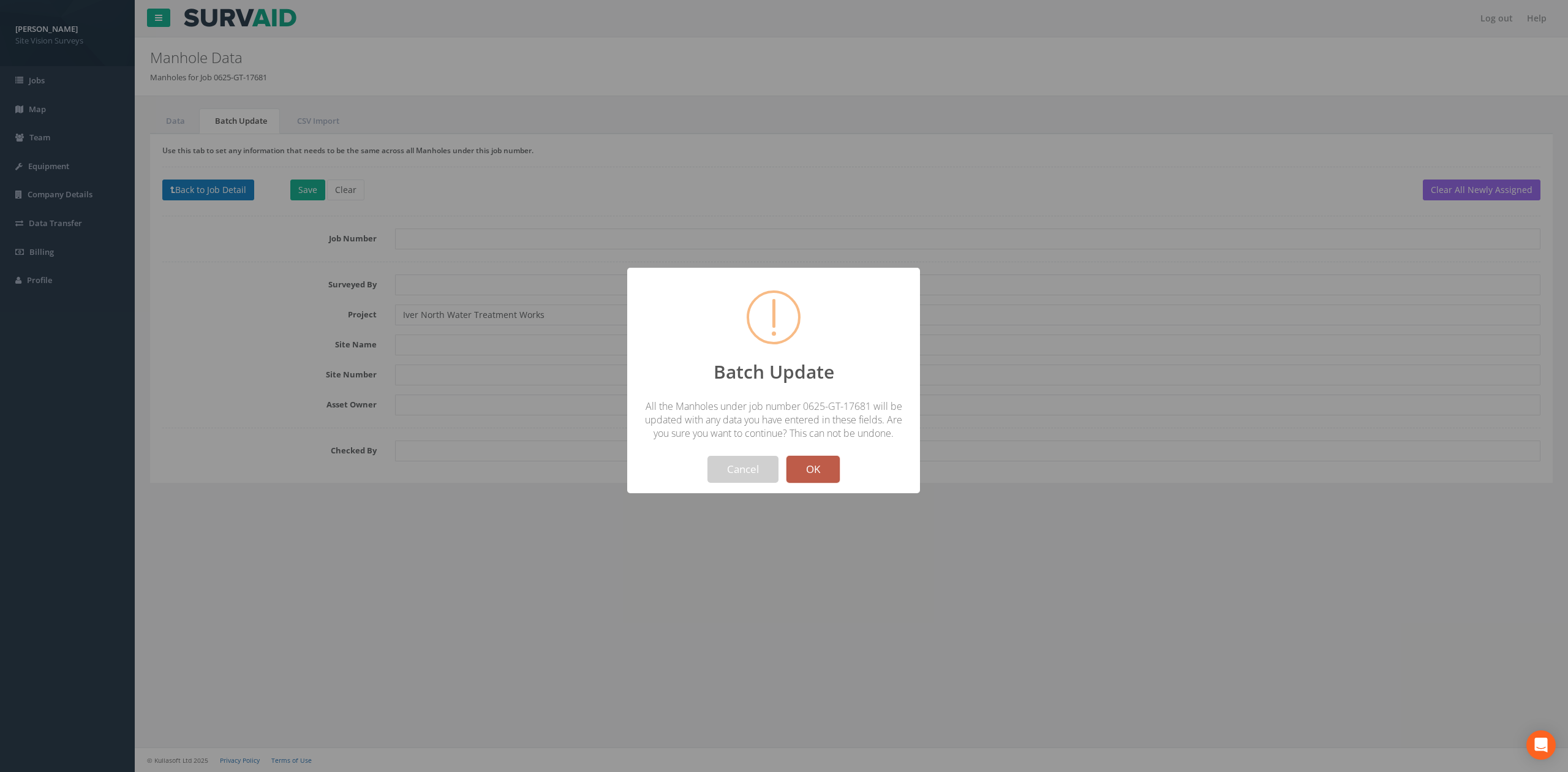
click at [818, 474] on button "OK" at bounding box center [813, 469] width 53 height 27
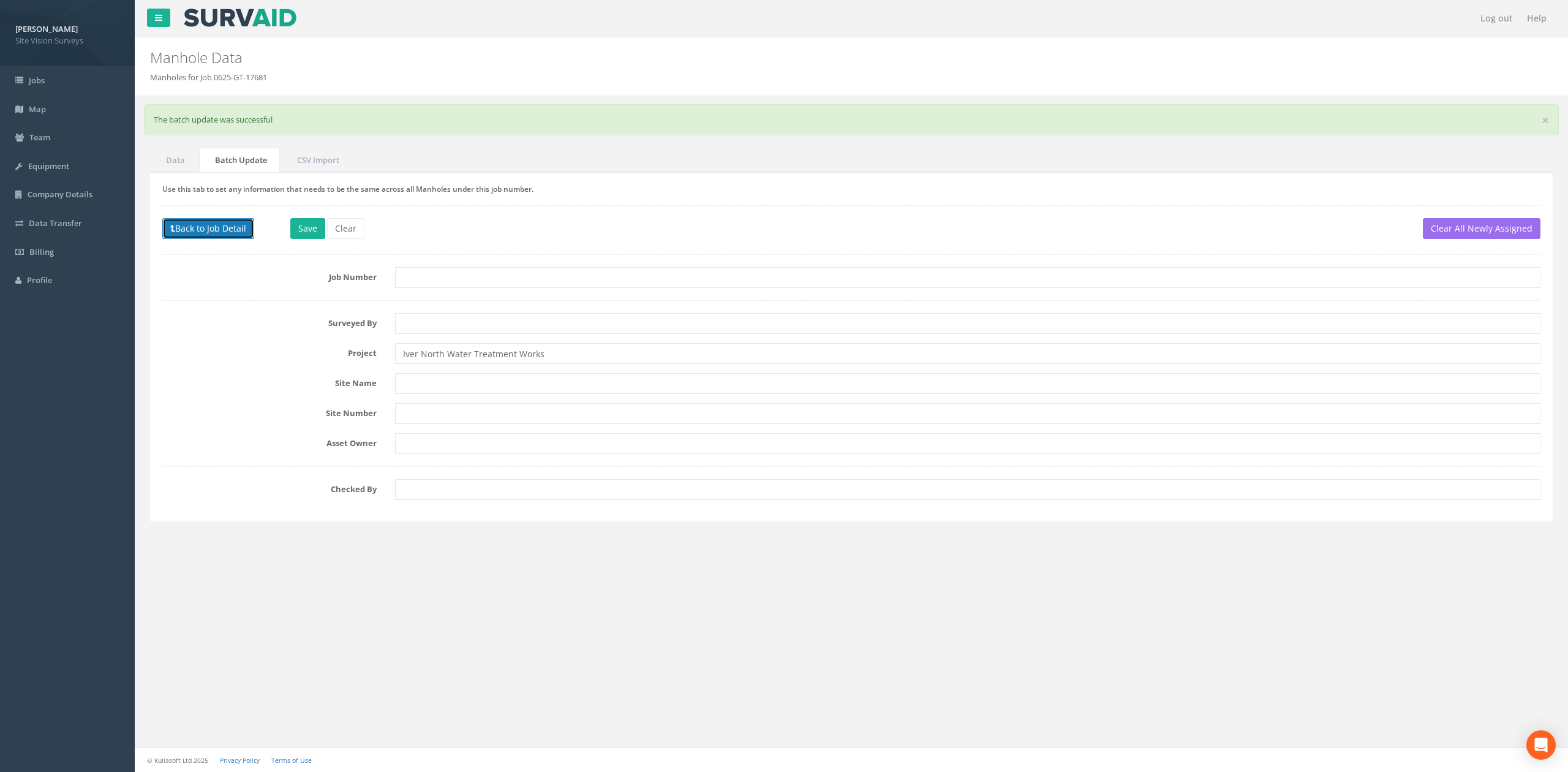
click at [239, 234] on button "Back to Job Detail" at bounding box center [209, 228] width 92 height 21
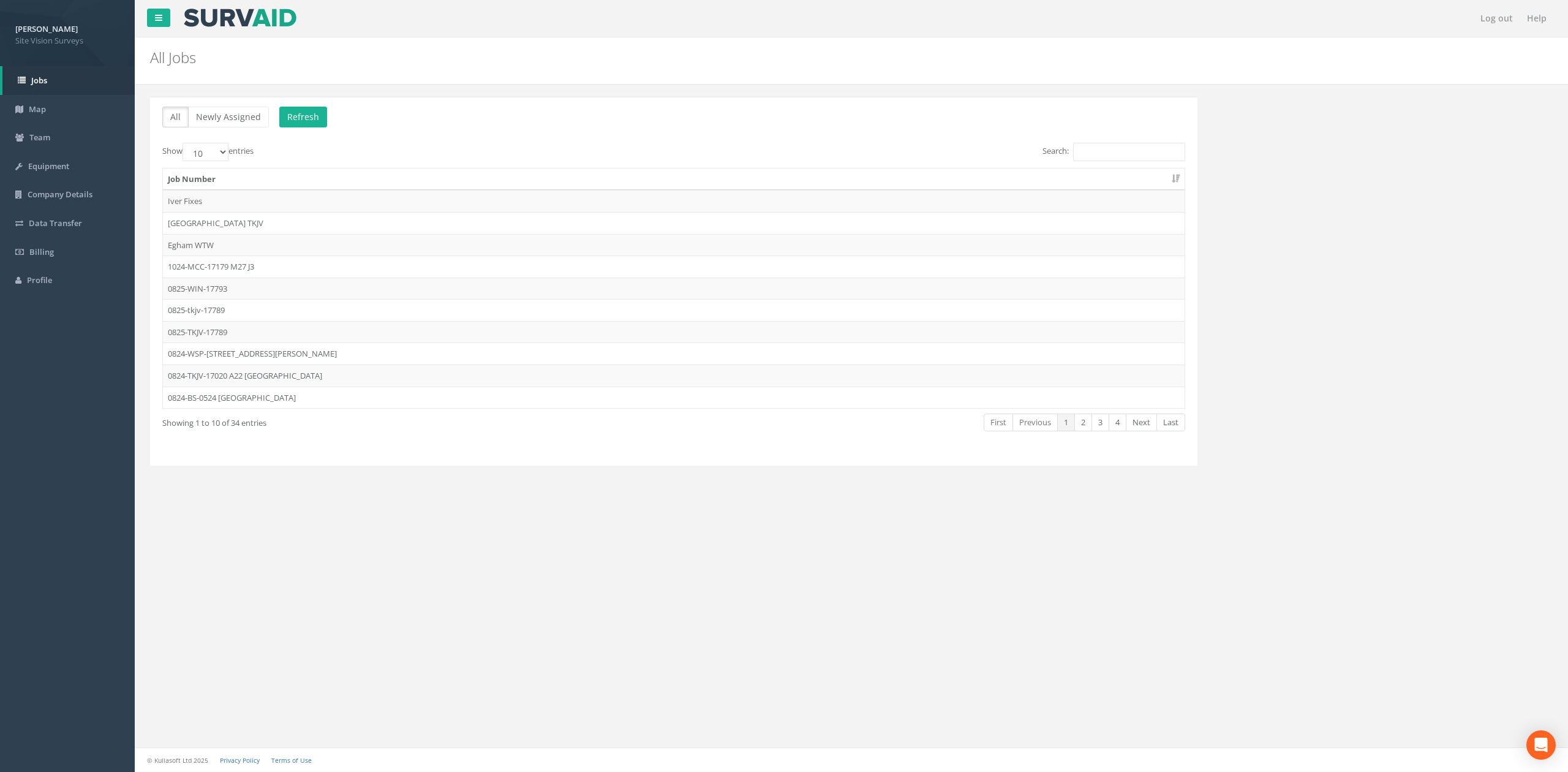
click at [818, 435] on div "First Previous 1 2 3 4 Next Last" at bounding box center [891, 424] width 589 height 22
click at [818, 429] on link "Next" at bounding box center [1141, 422] width 31 height 17
click at [313, 352] on td "0625-GT-17681" at bounding box center [674, 354] width 1022 height 22
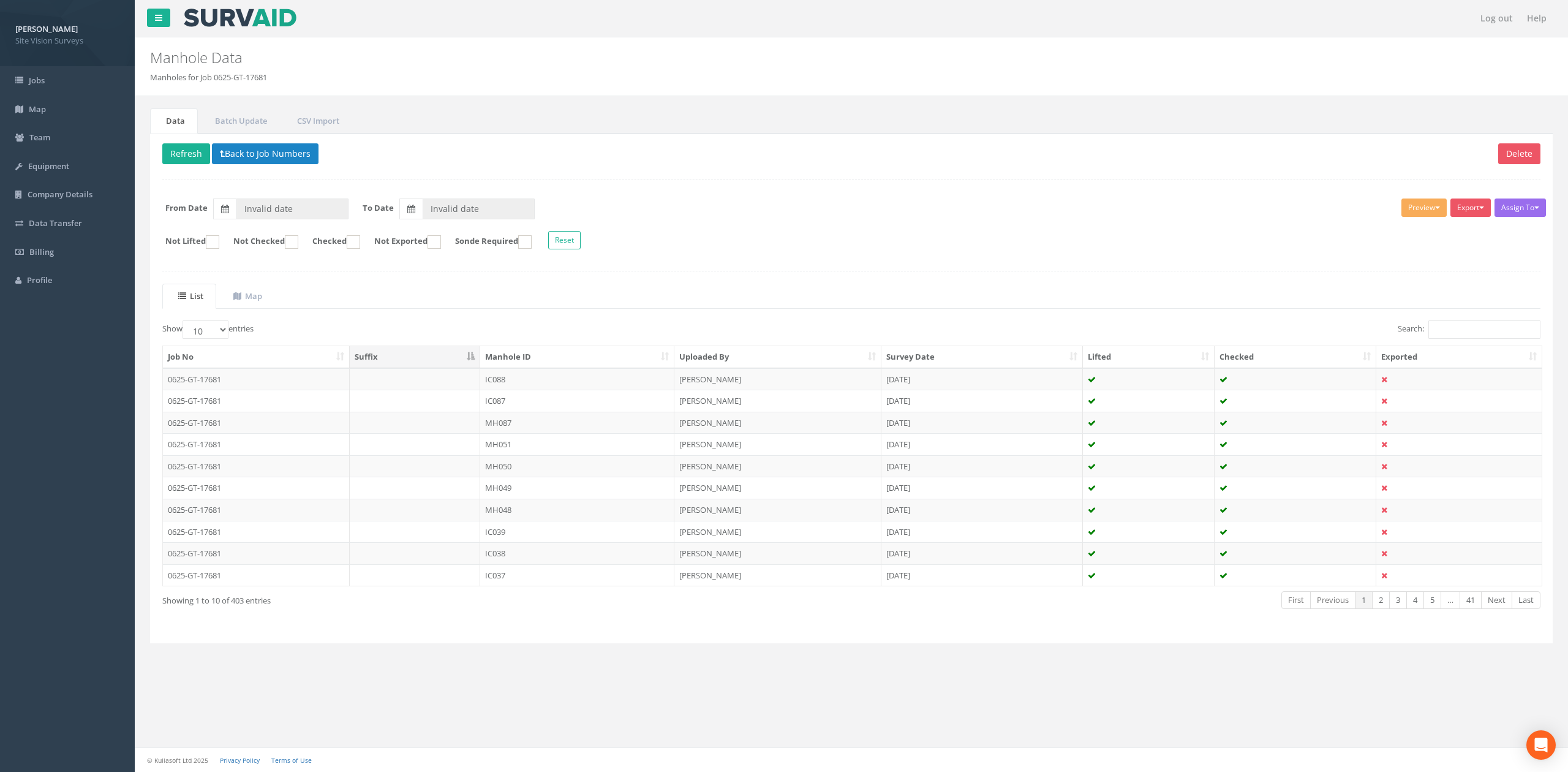
type input "[DATE]"
click at [492, 386] on td "IC088" at bounding box center [577, 379] width 194 height 22
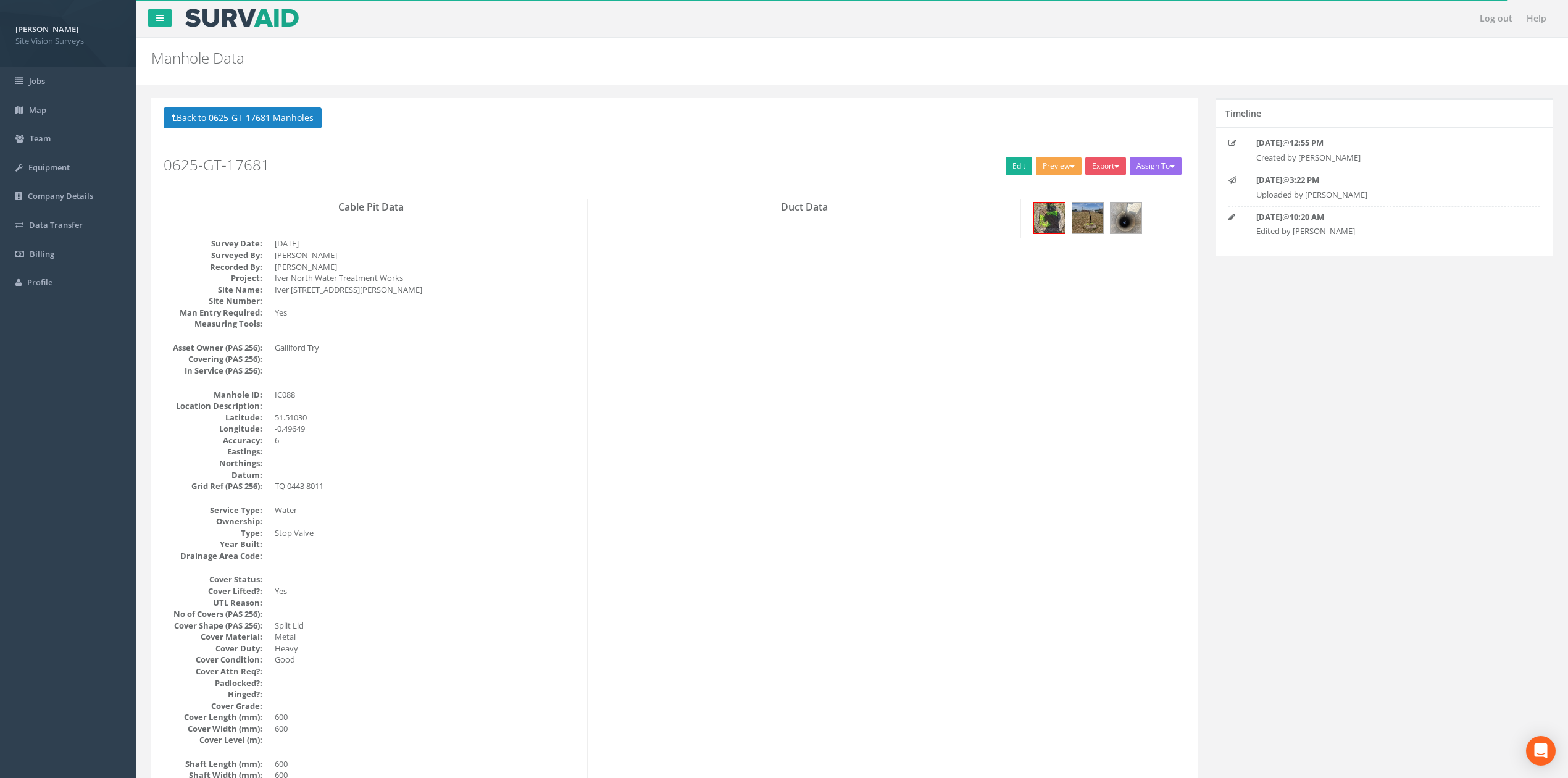
click at [824, 160] on button "Preview" at bounding box center [1058, 166] width 46 height 18
click at [824, 208] on link "SVS MH" at bounding box center [1035, 213] width 94 height 19
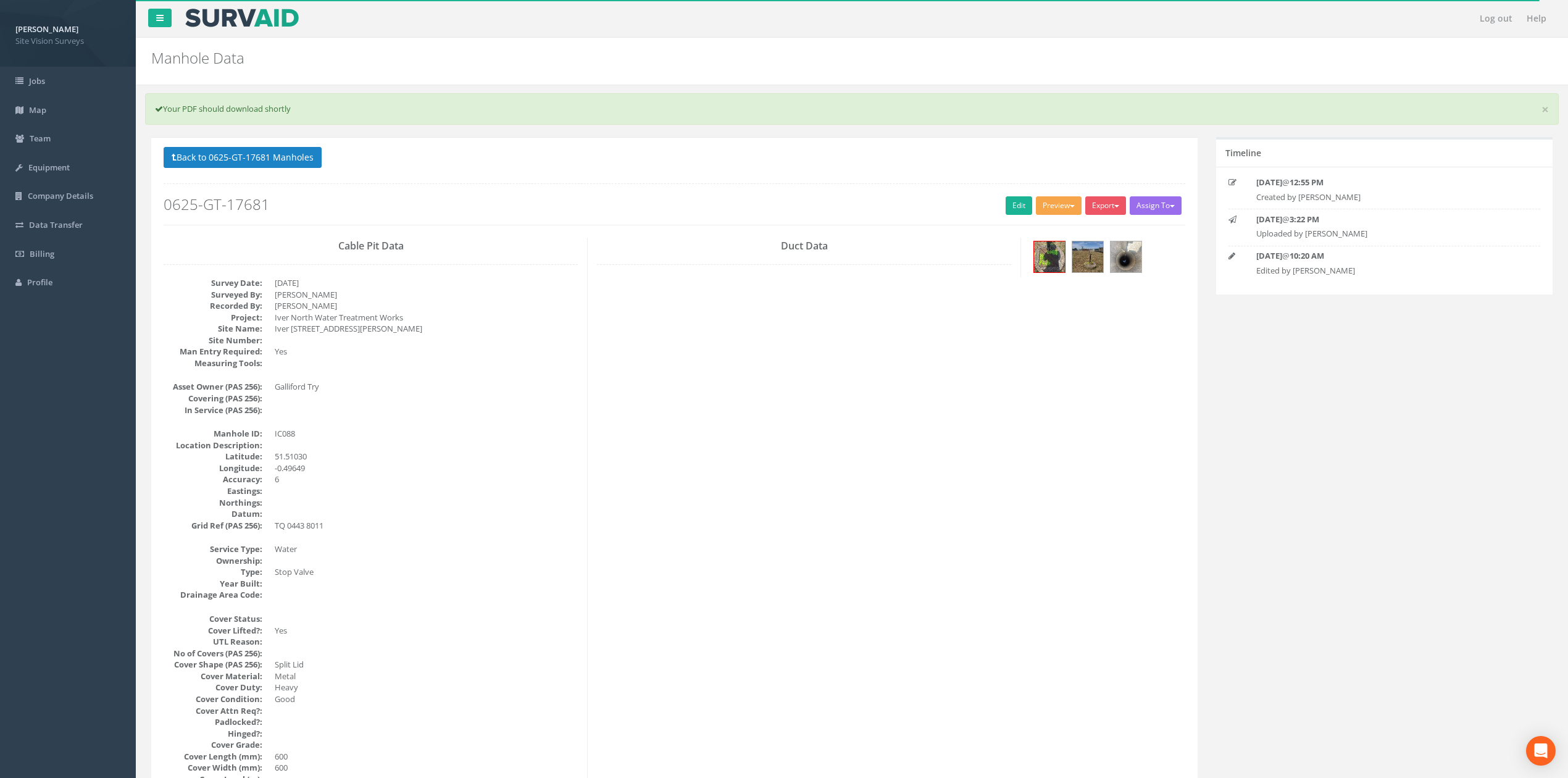
drag, startPoint x: 1047, startPoint y: 205, endPoint x: 1048, endPoint y: 217, distance: 12.0
click at [824, 205] on button "Preview" at bounding box center [1058, 205] width 46 height 18
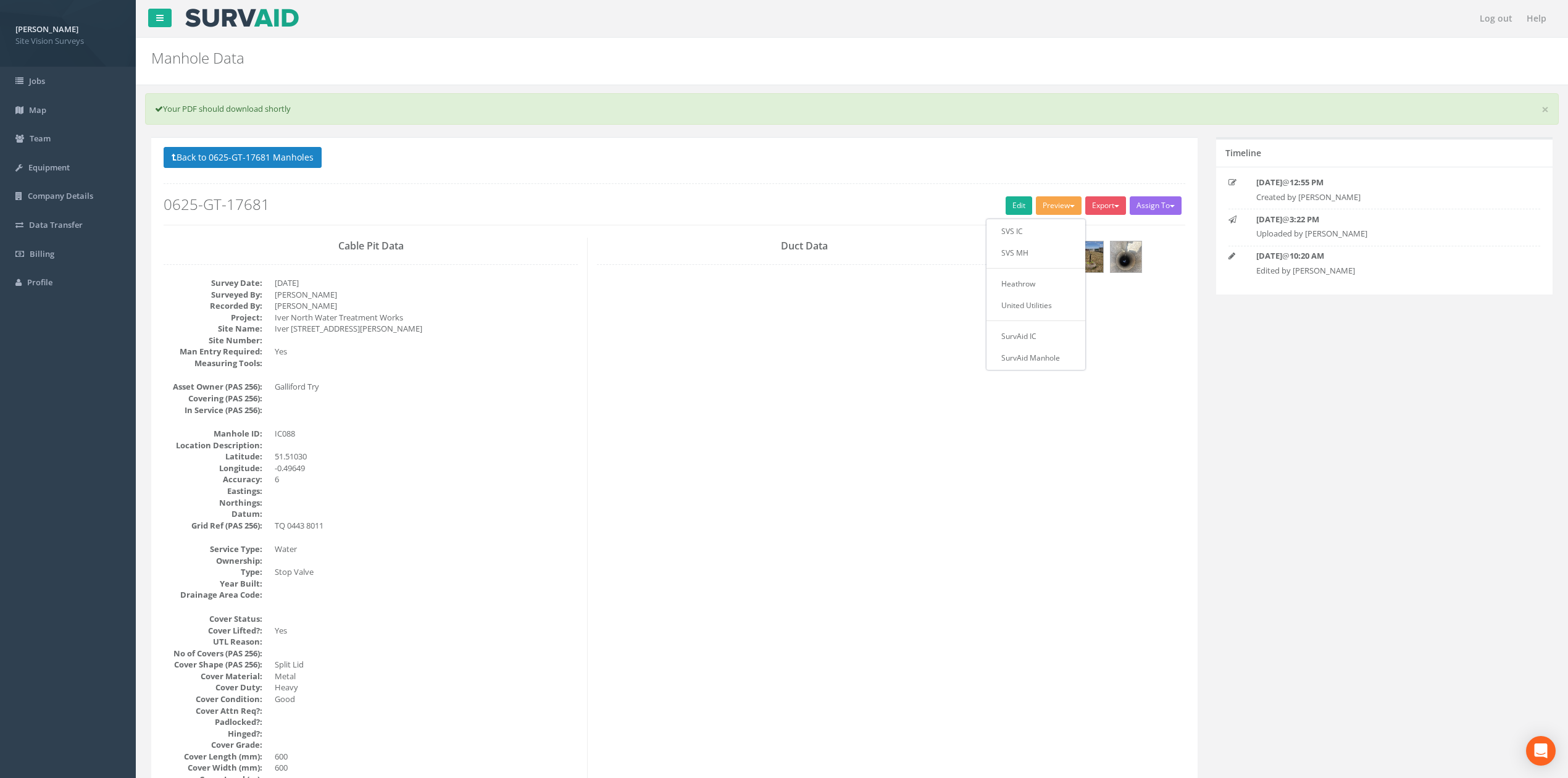
click at [824, 208] on link "Edit" at bounding box center [1019, 205] width 27 height 18
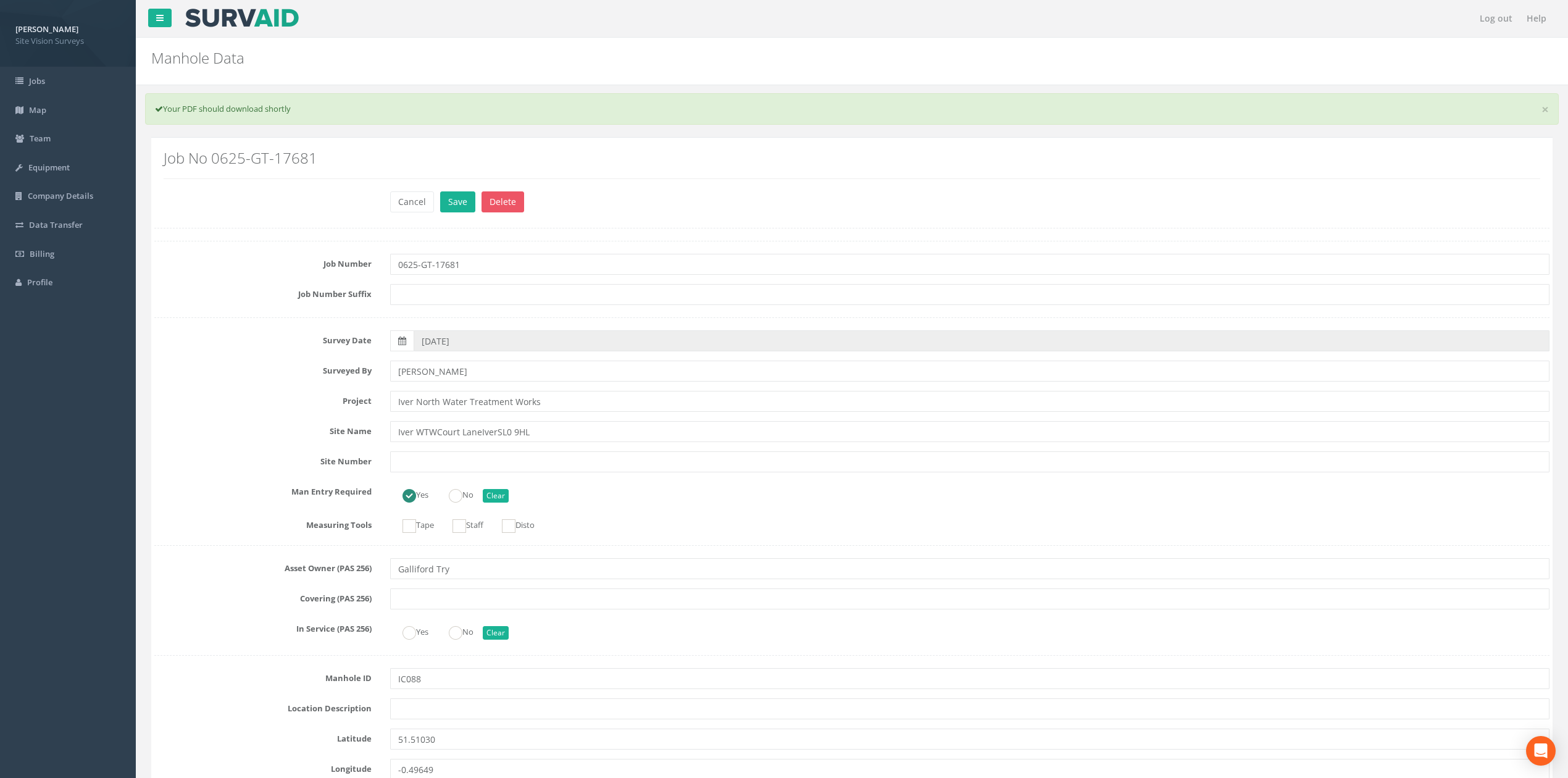
scroll to position [1522, 0]
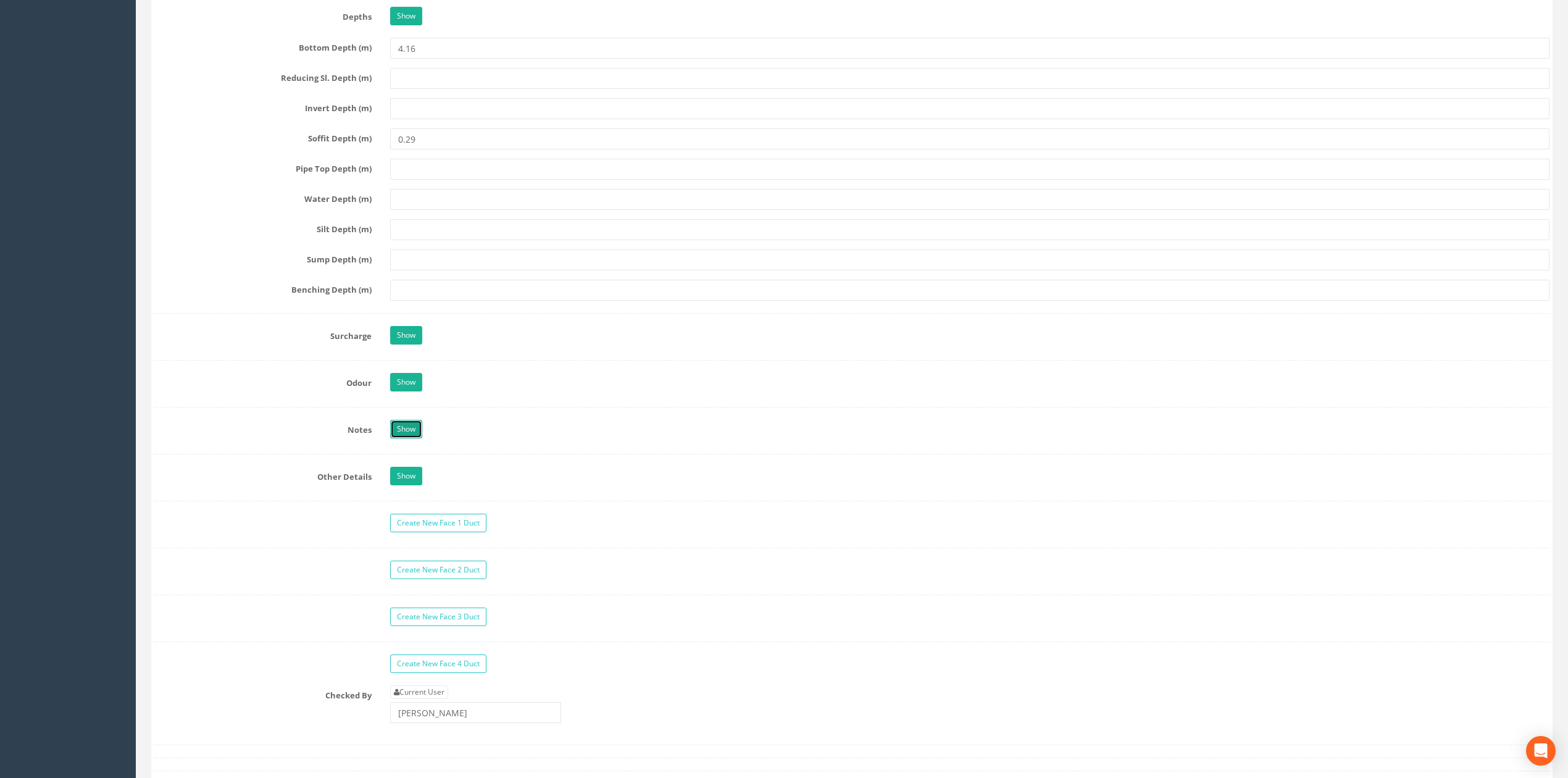
click at [411, 438] on link "Show" at bounding box center [407, 429] width 32 height 18
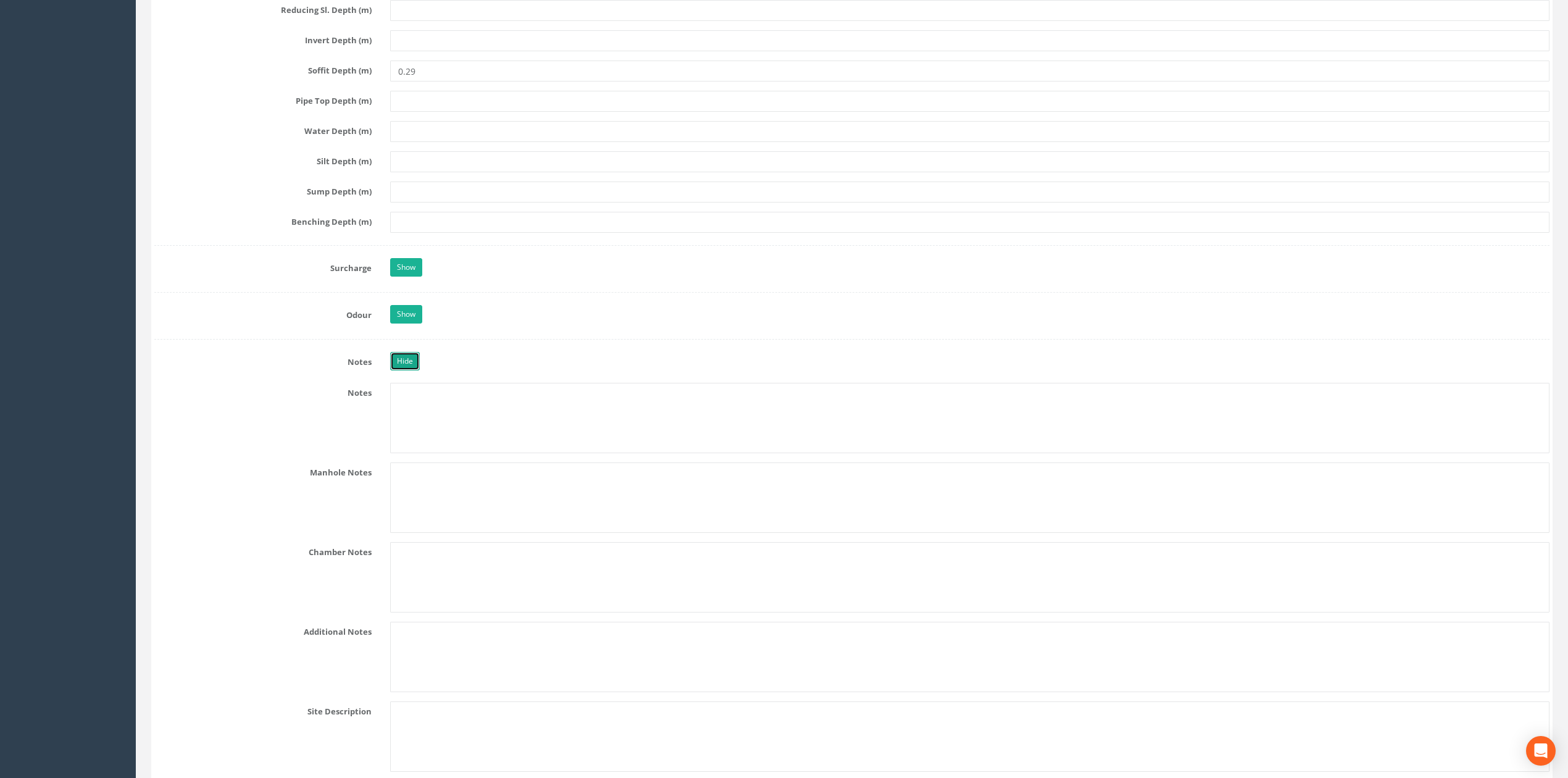
scroll to position [1440, 0]
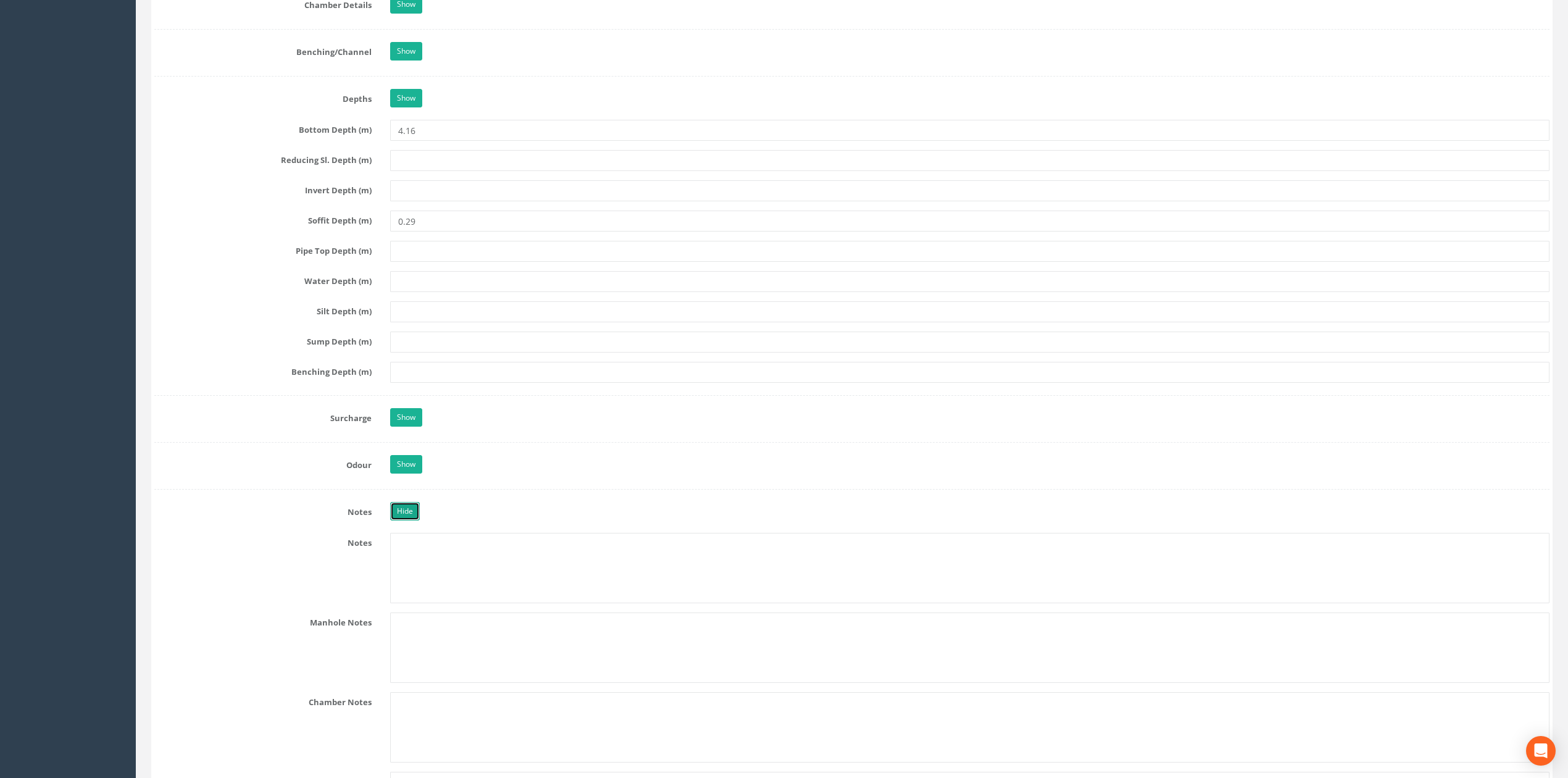
click at [410, 512] on link "Hide" at bounding box center [405, 511] width 30 height 18
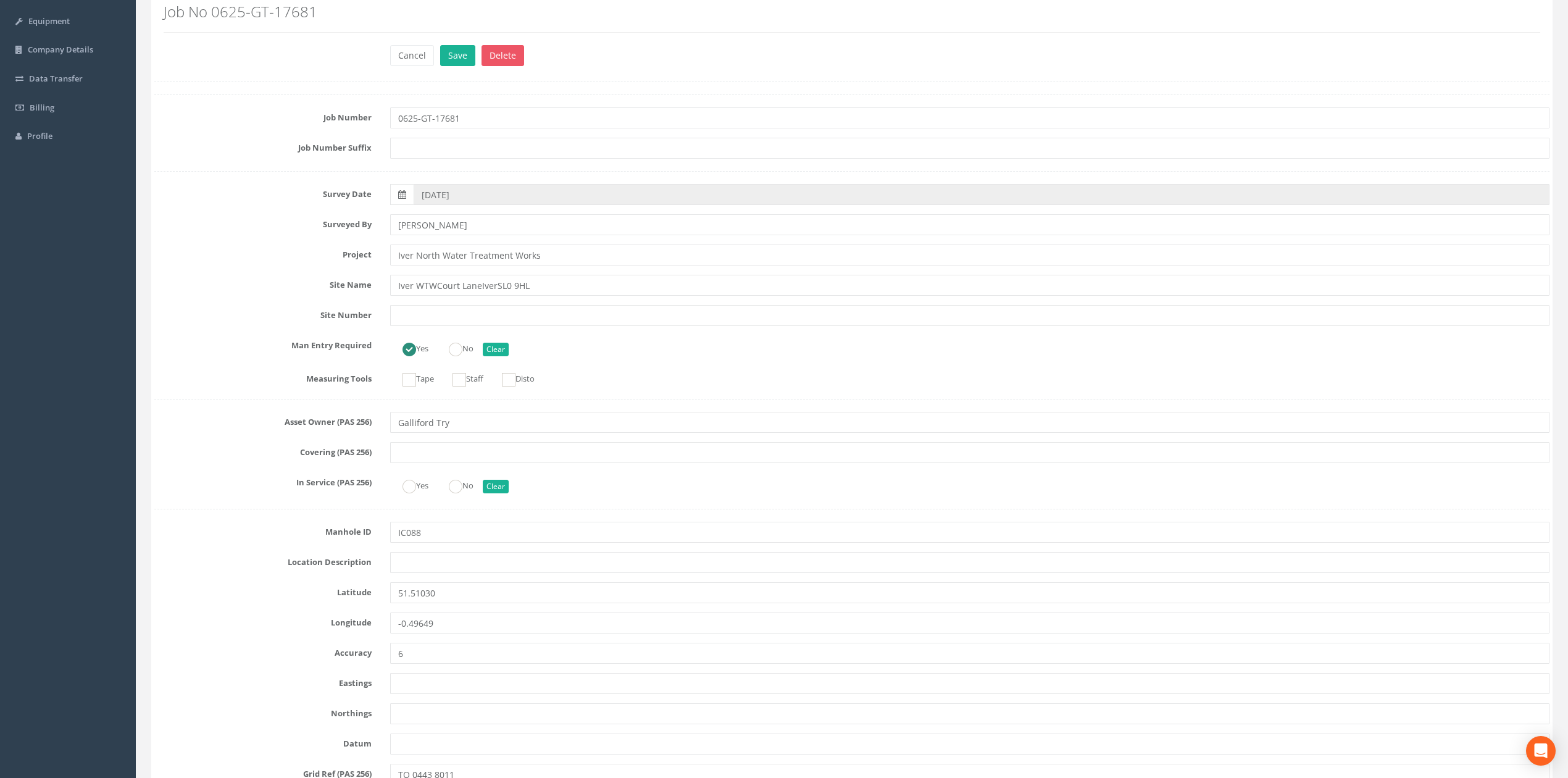
scroll to position [64, 0]
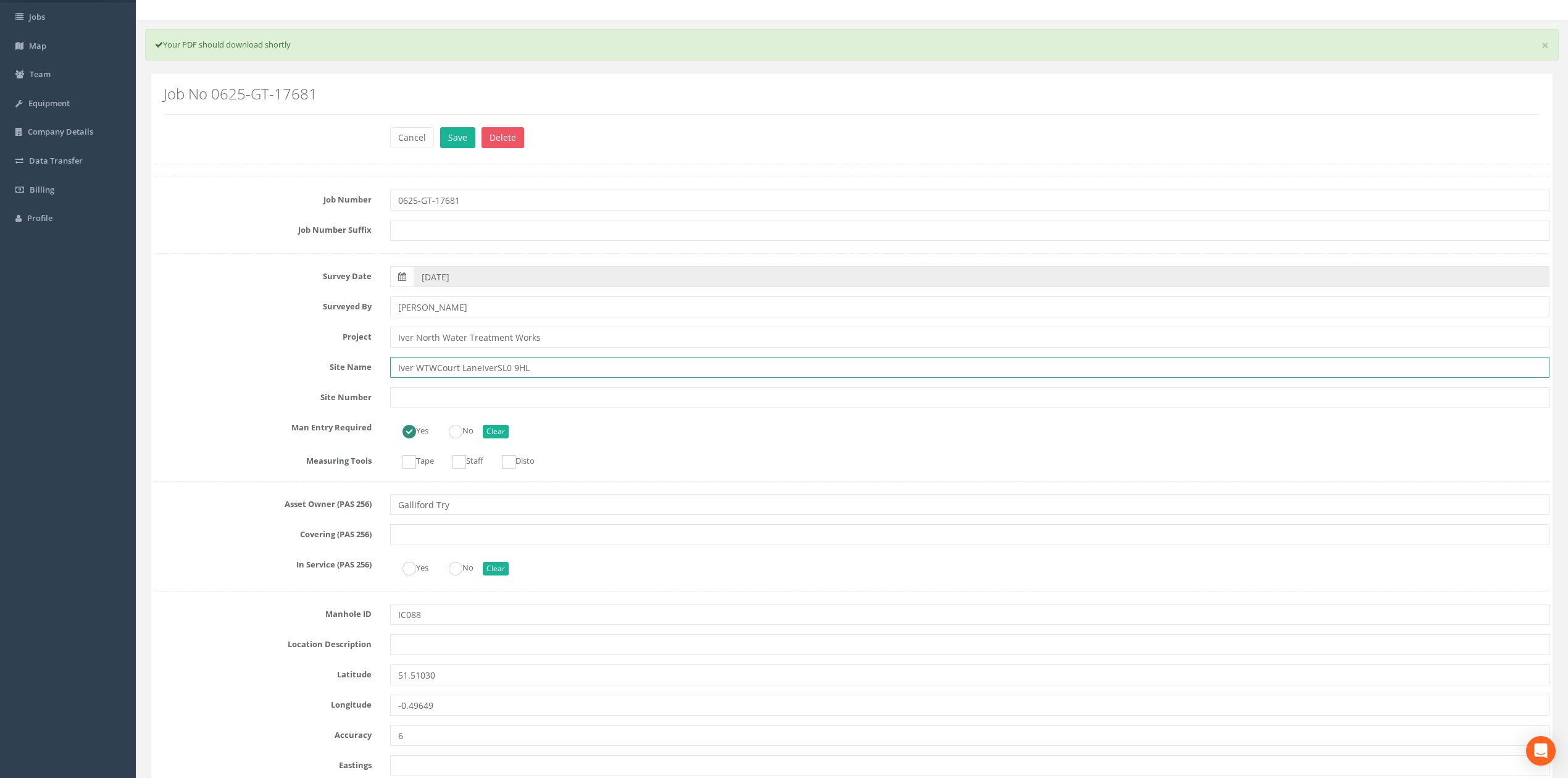
click at [436, 366] on input "Iver WTWCourt LaneIverSL0 9HL" at bounding box center [970, 367] width 1159 height 21
click at [481, 369] on input "[STREET_ADDRESS]" at bounding box center [970, 367] width 1159 height 21
click at [484, 371] on input "[STREET_ADDRESS]" at bounding box center [970, 367] width 1159 height 21
click at [506, 370] on input "[STREET_ADDRESS]" at bounding box center [970, 367] width 1159 height 21
drag, startPoint x: 566, startPoint y: 371, endPoint x: 386, endPoint y: 376, distance: 180.1
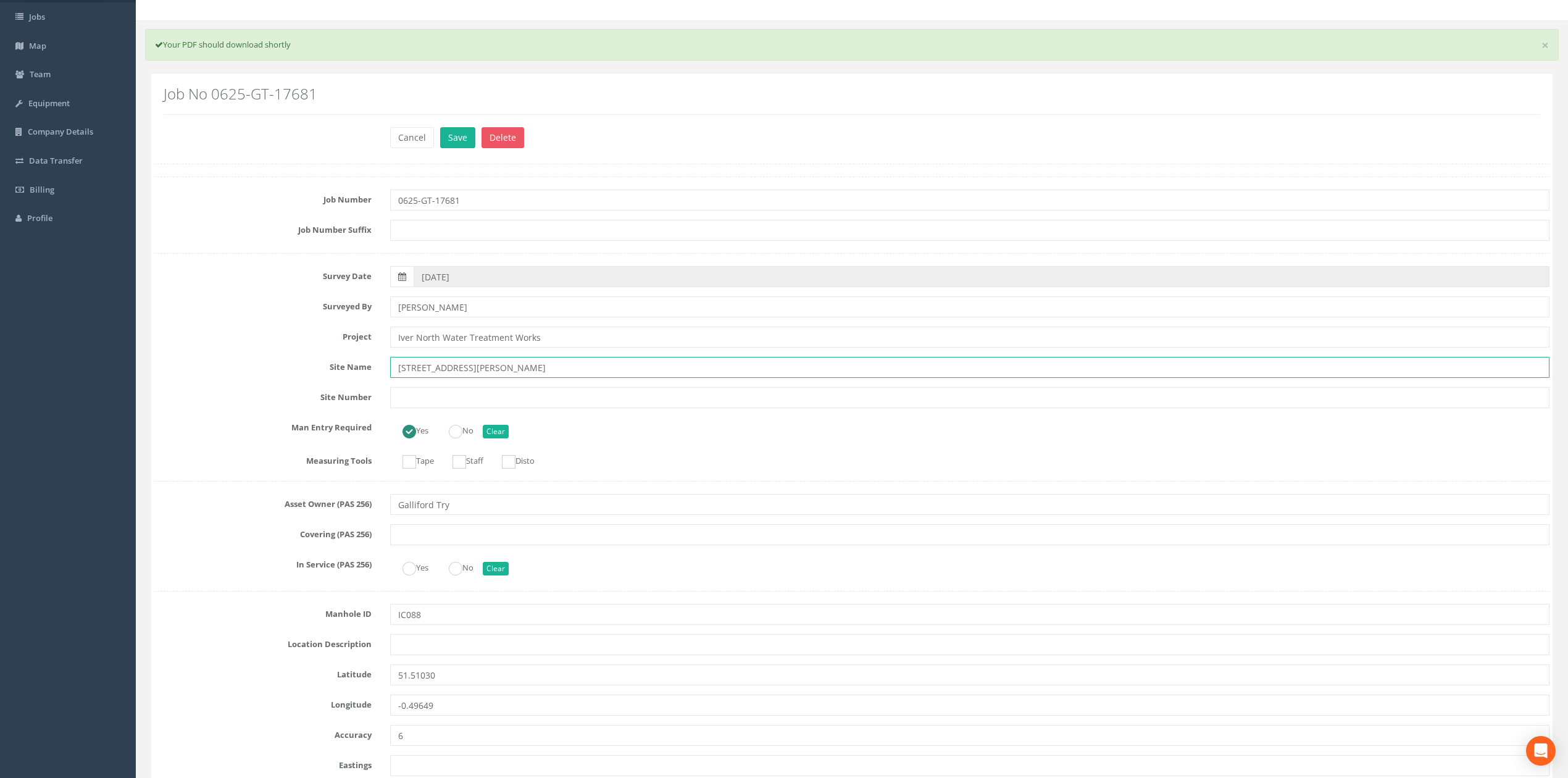
click at [386, 376] on div "[STREET_ADDRESS][PERSON_NAME]" at bounding box center [969, 367] width 1178 height 21
type input "[STREET_ADDRESS][PERSON_NAME]"
click at [418, 139] on button "Cancel" at bounding box center [412, 138] width 44 height 21
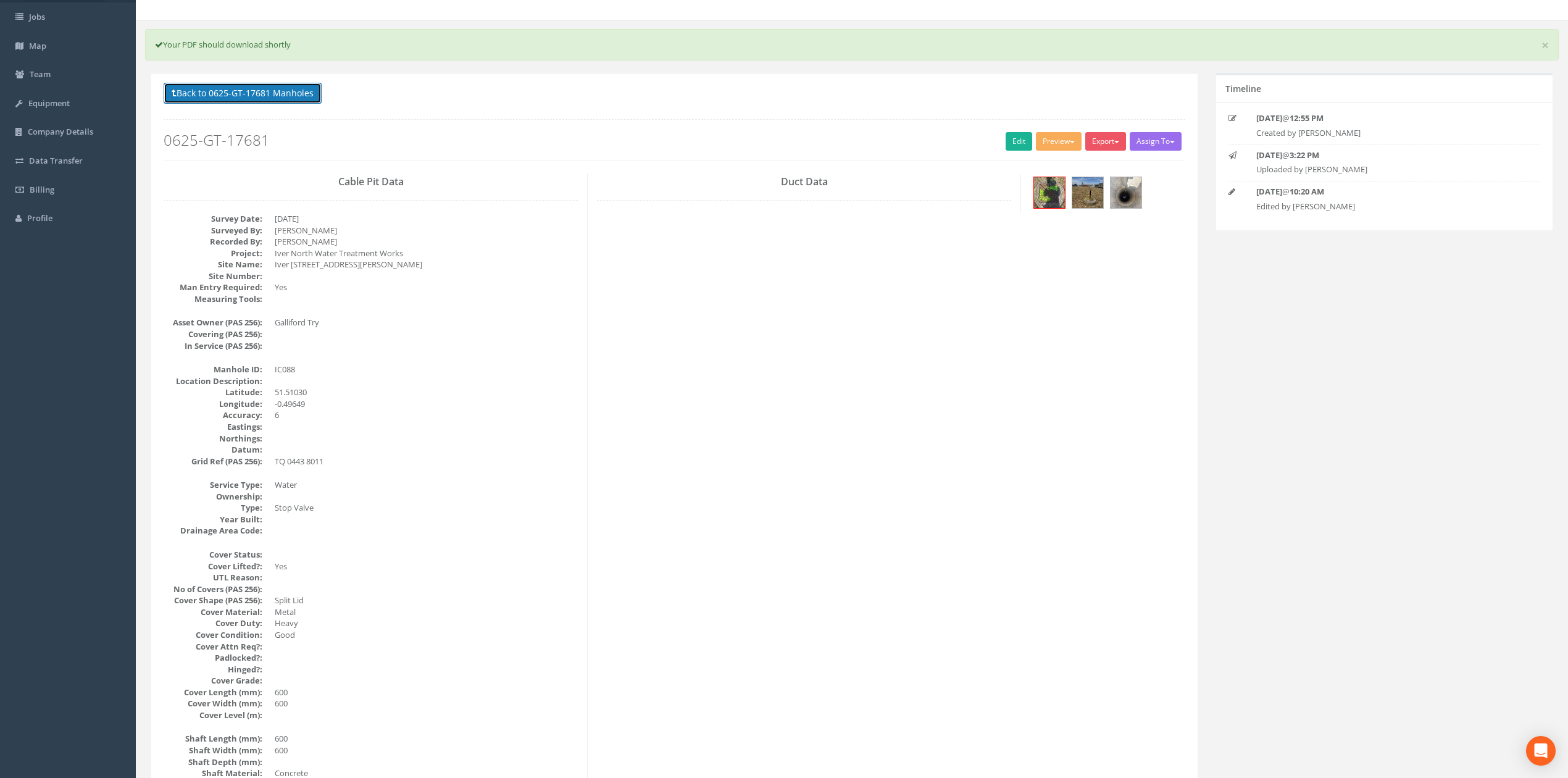
click at [250, 92] on button "Back to 0625-GT-17681 Manholes" at bounding box center [243, 94] width 158 height 21
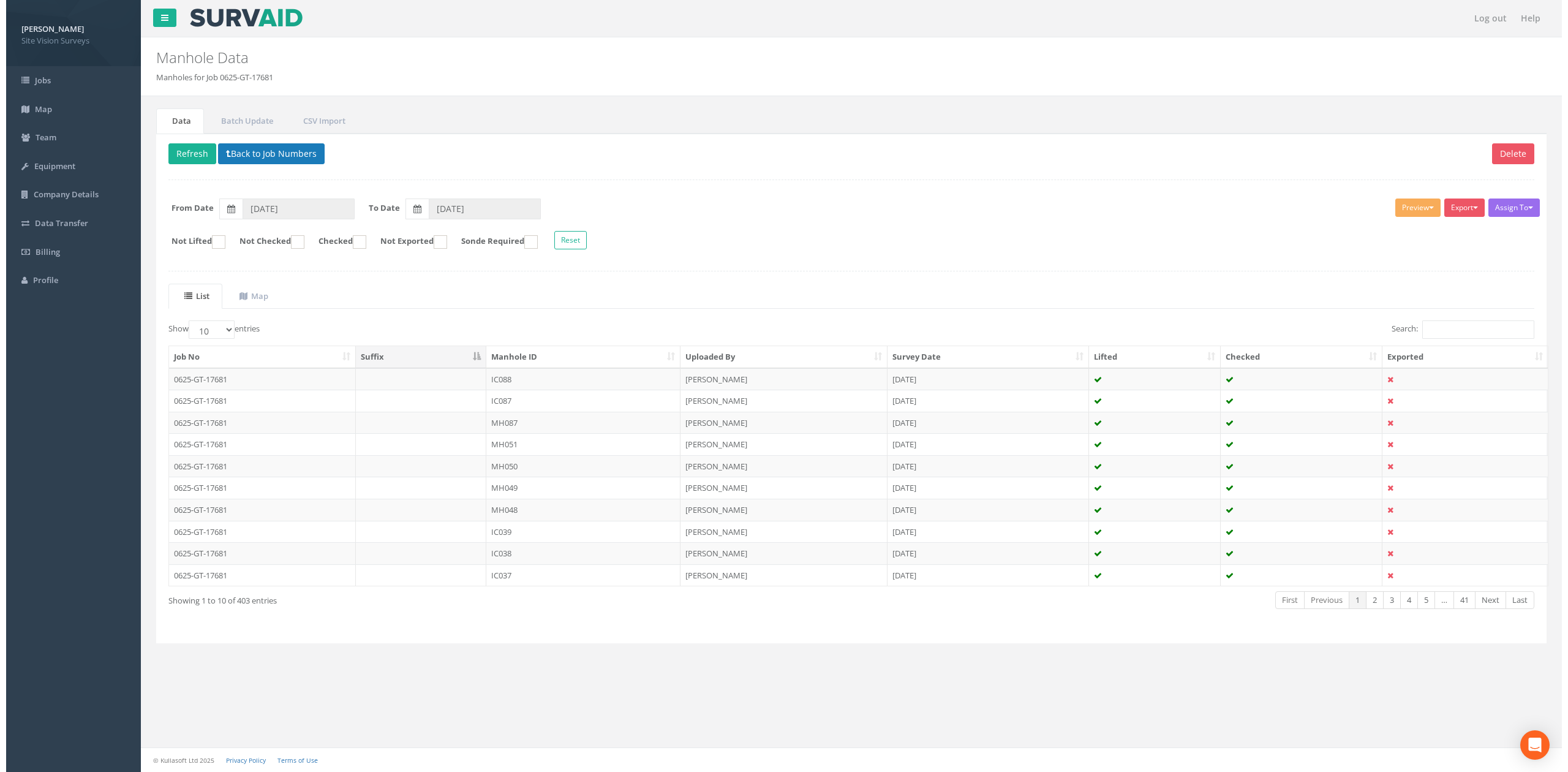
scroll to position [0, 0]
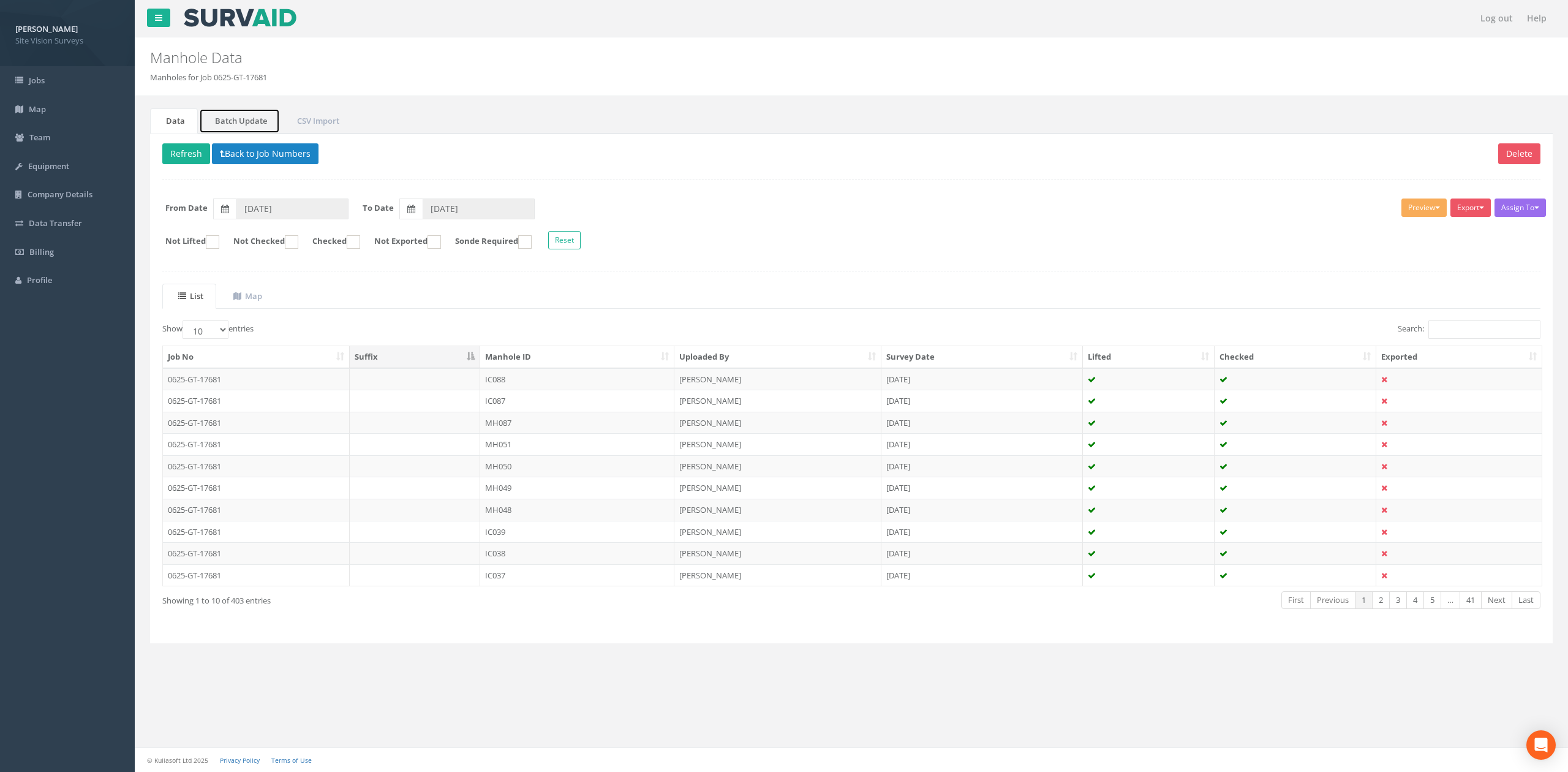
click at [229, 111] on link "Batch Update" at bounding box center [239, 121] width 81 height 25
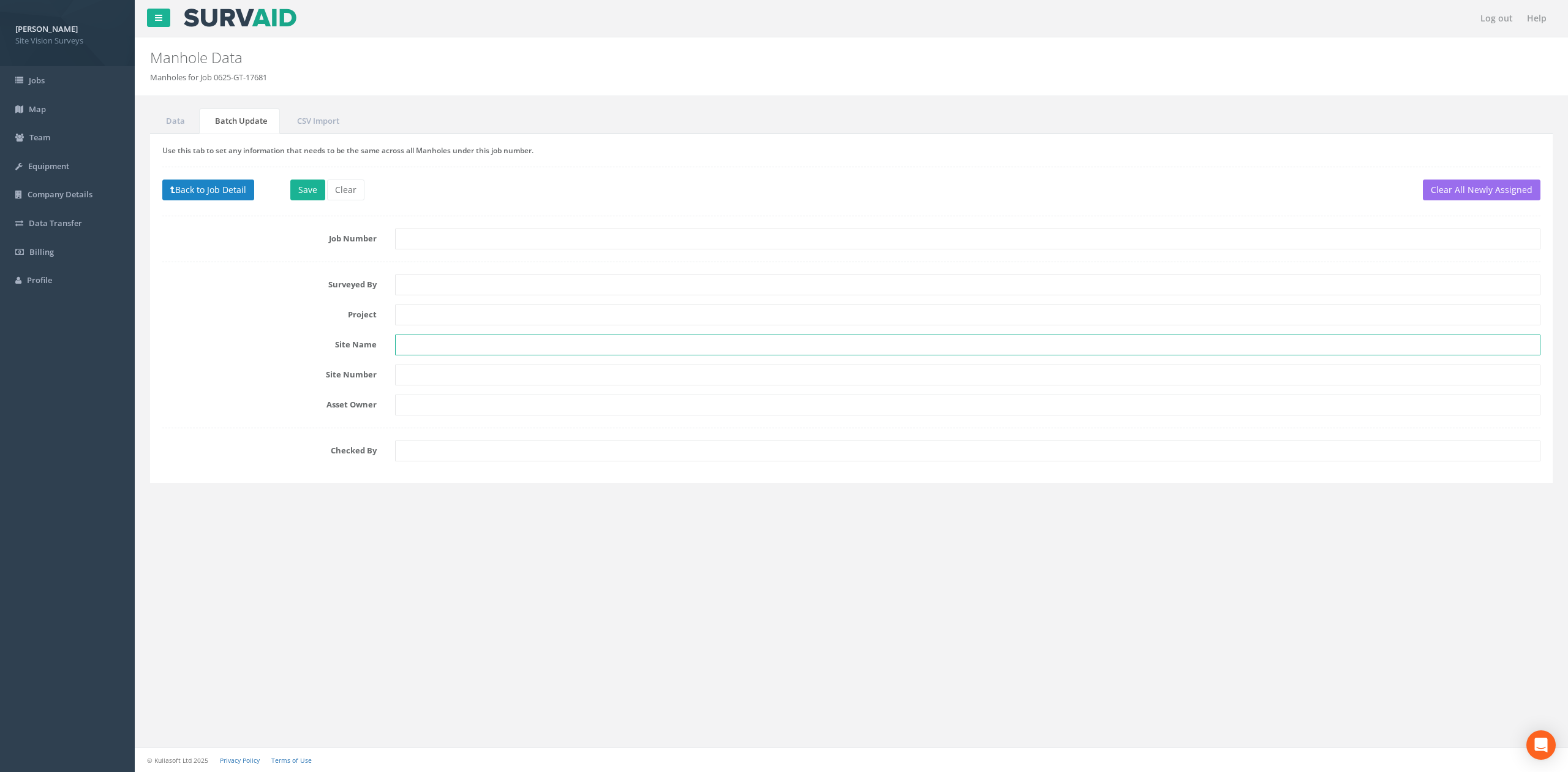
click at [414, 346] on input "text" at bounding box center [968, 345] width 1146 height 21
paste input "[STREET_ADDRESS][PERSON_NAME]"
type input "[STREET_ADDRESS][PERSON_NAME]"
drag, startPoint x: 395, startPoint y: 410, endPoint x: 429, endPoint y: 424, distance: 36.8
click at [395, 410] on input "text" at bounding box center [968, 405] width 1146 height 21
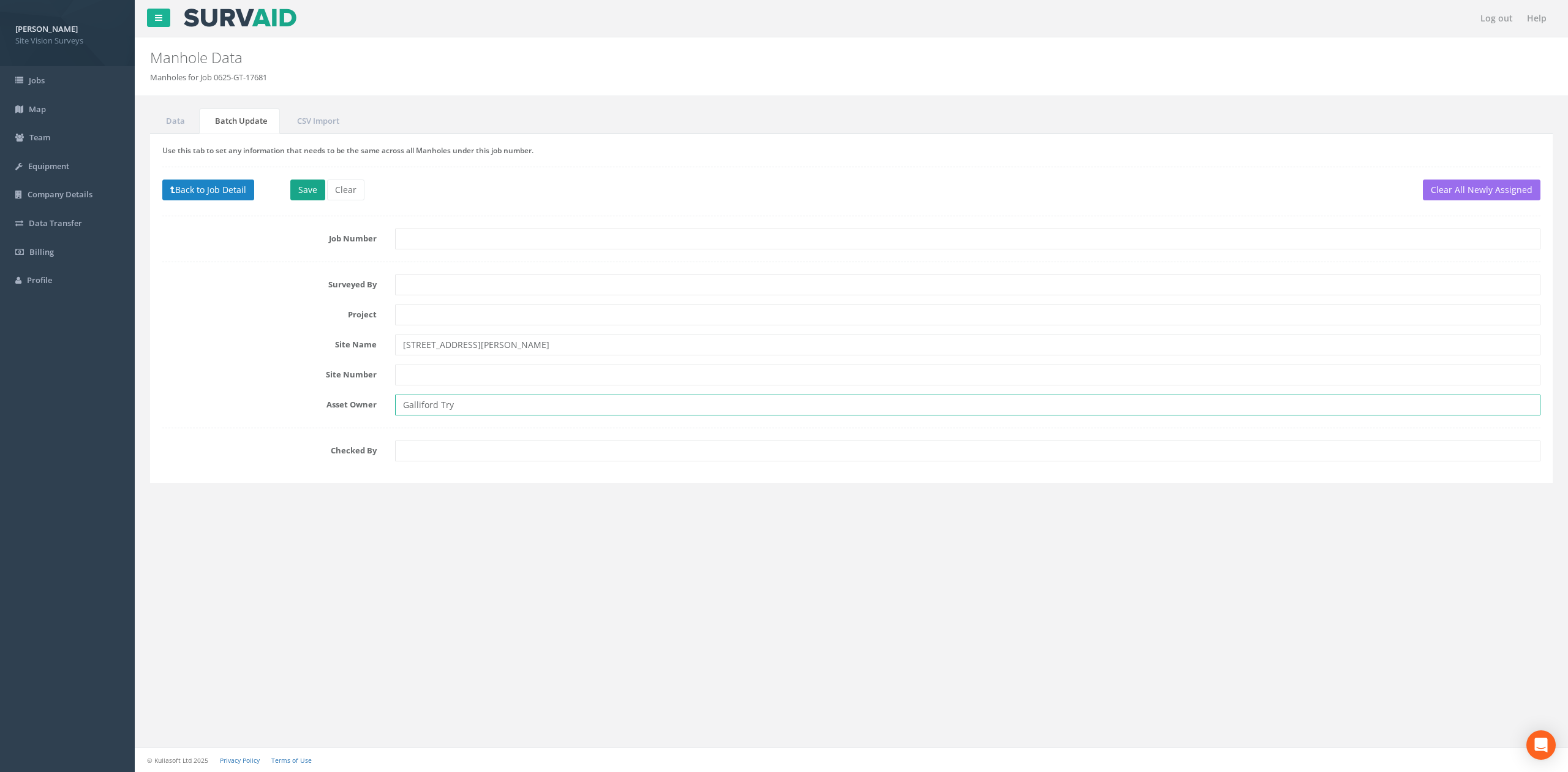
type input "Galliford Try"
click at [307, 193] on button "Save" at bounding box center [308, 190] width 35 height 21
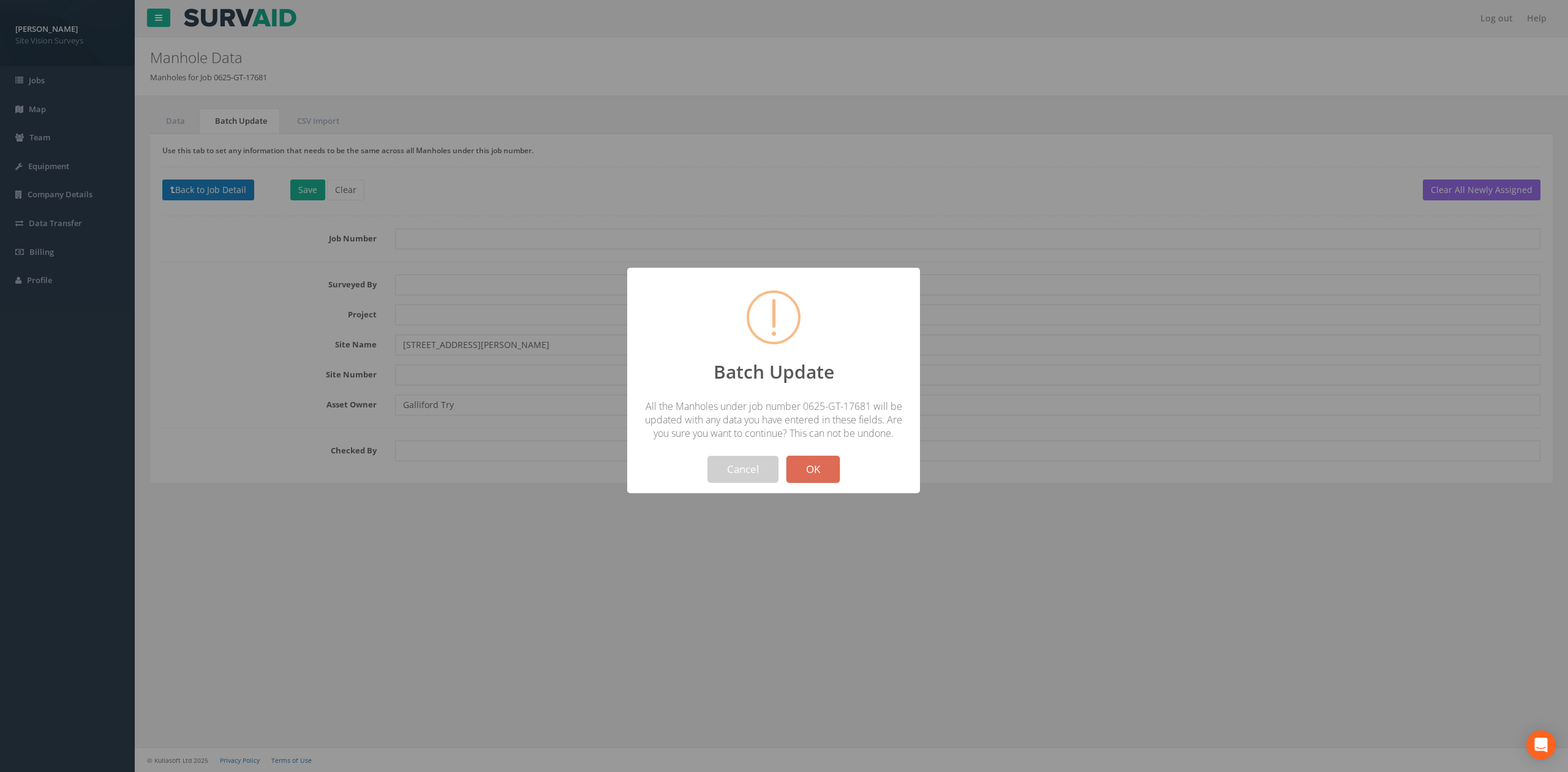
click at [818, 479] on button "OK" at bounding box center [813, 469] width 53 height 27
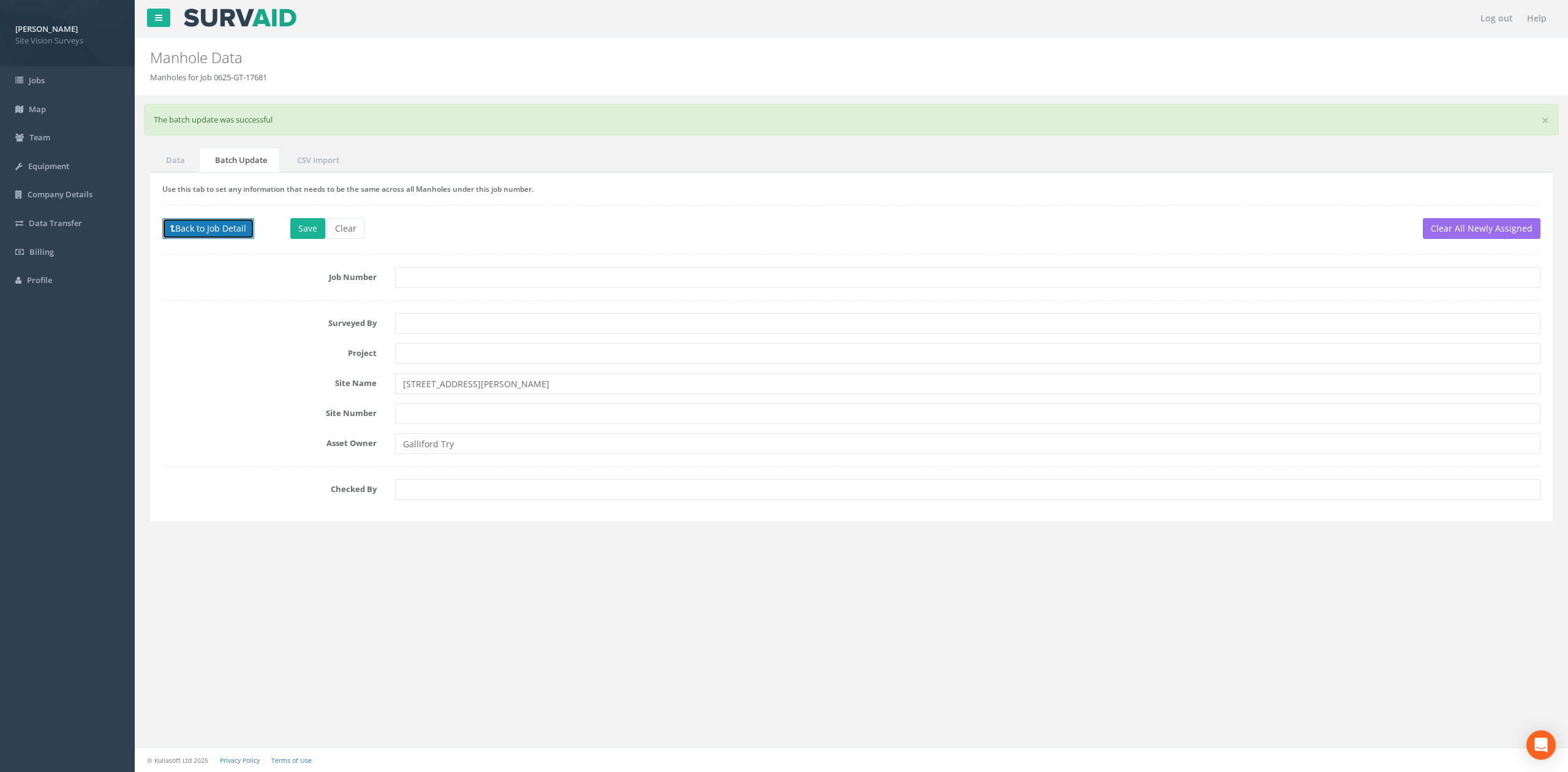
click at [243, 236] on button "Back to Job Detail" at bounding box center [209, 228] width 92 height 21
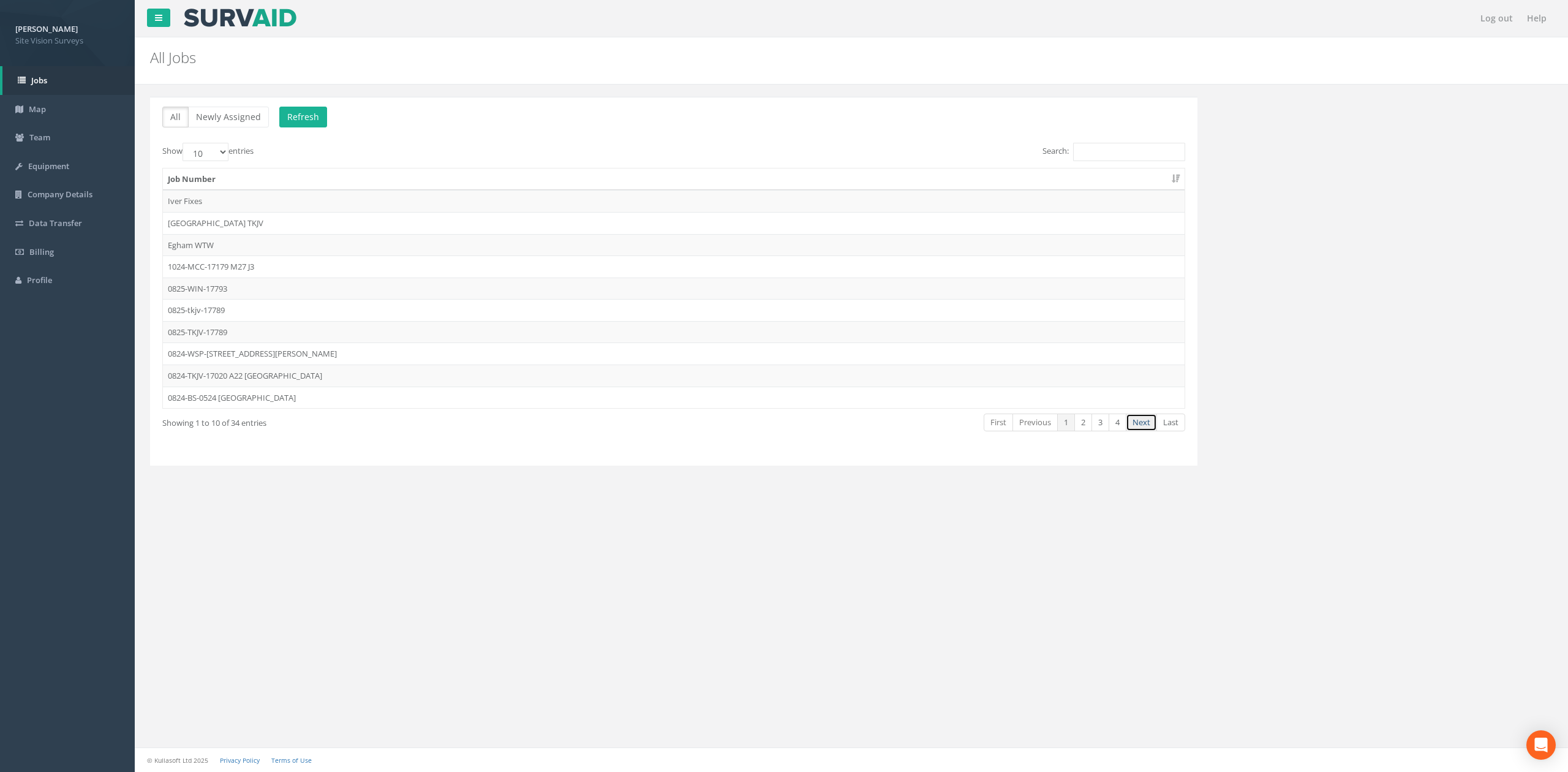
click at [818, 422] on link "Next" at bounding box center [1141, 422] width 31 height 17
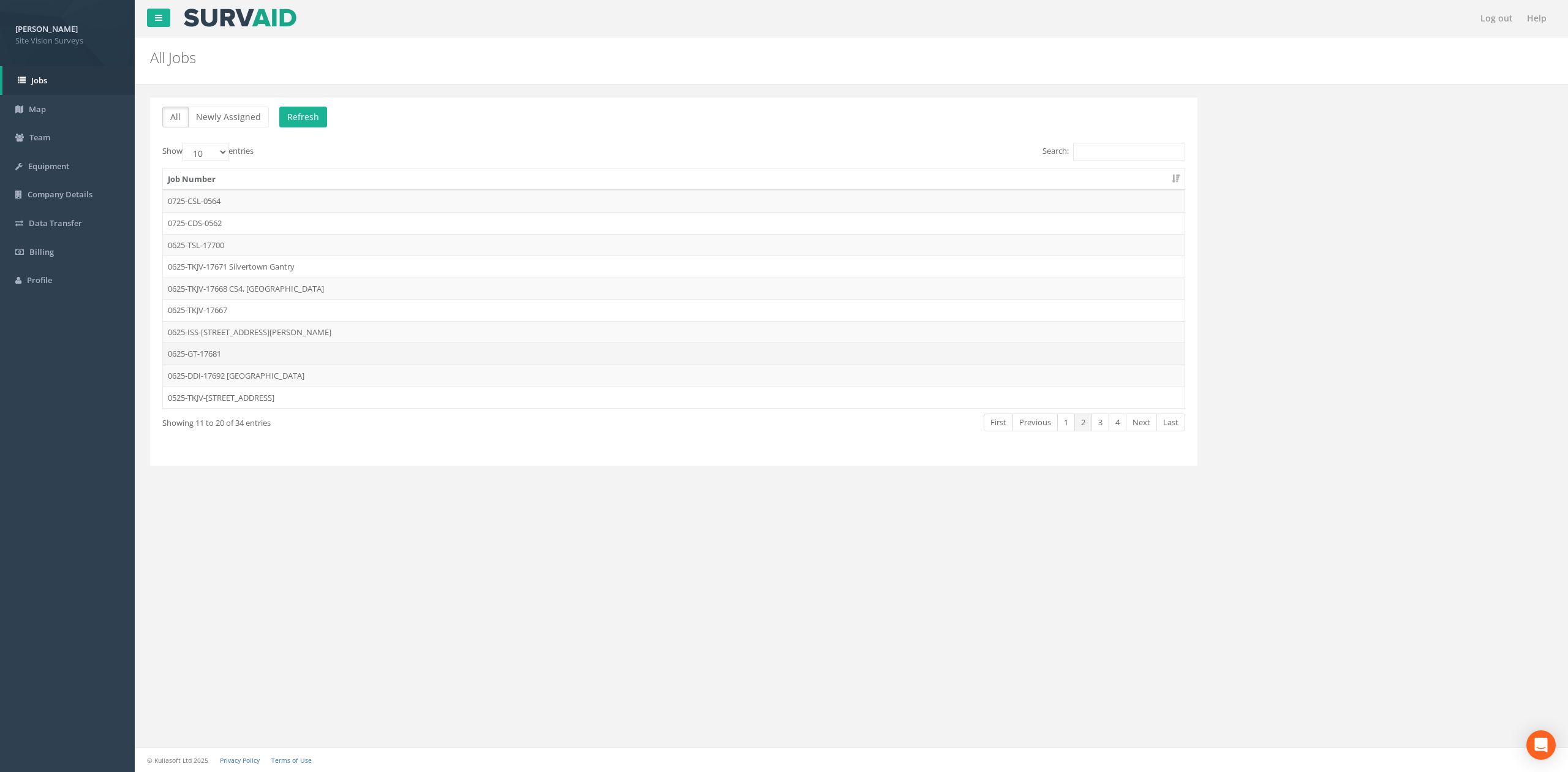
click at [280, 355] on td "0625-GT-17681" at bounding box center [674, 354] width 1022 height 22
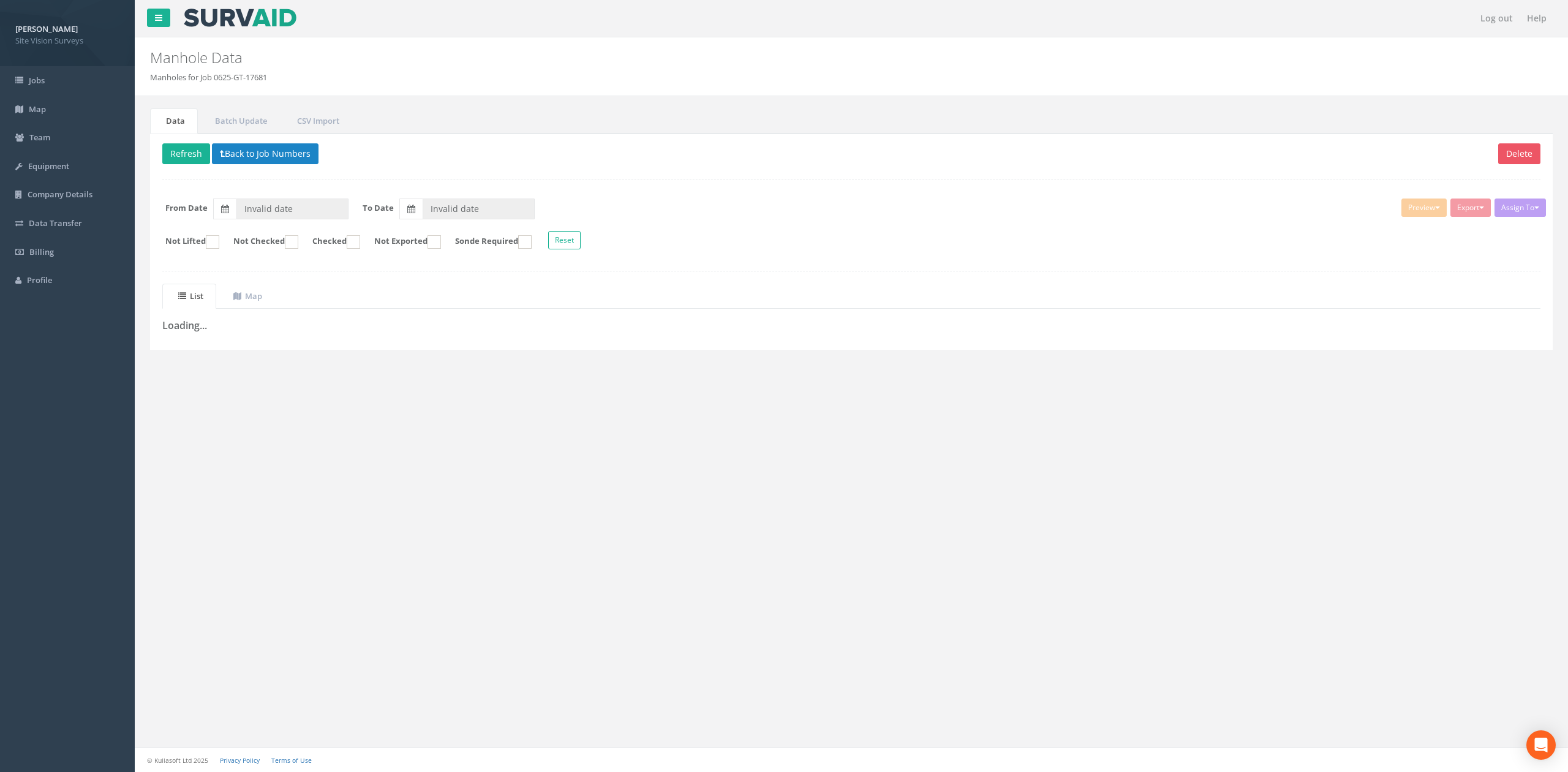
type input "[DATE]"
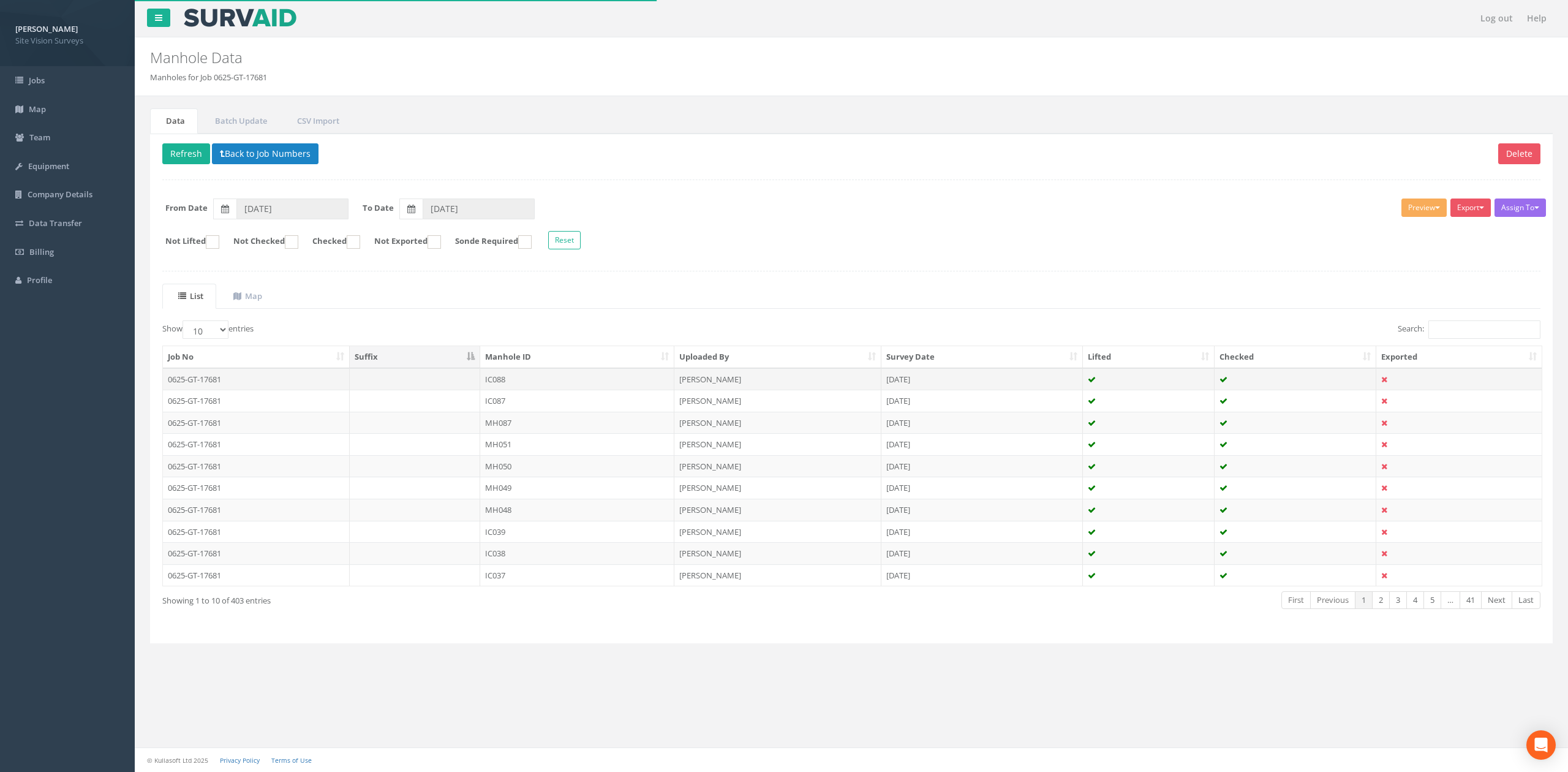
click at [506, 390] on td "IC088" at bounding box center [577, 379] width 194 height 22
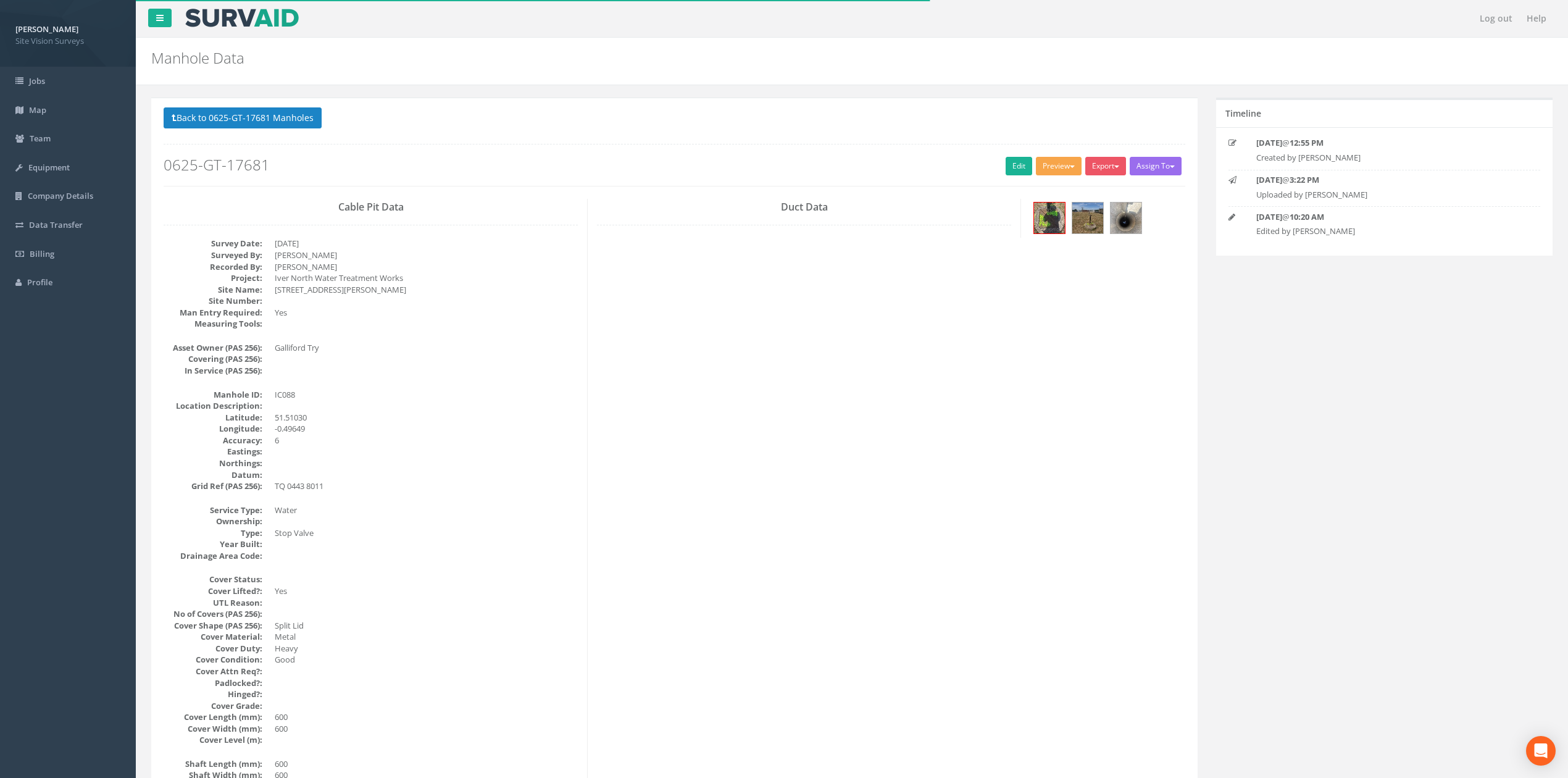
click at [824, 158] on button "Preview" at bounding box center [1058, 166] width 46 height 18
click at [824, 195] on link "SVS IC" at bounding box center [1035, 191] width 94 height 19
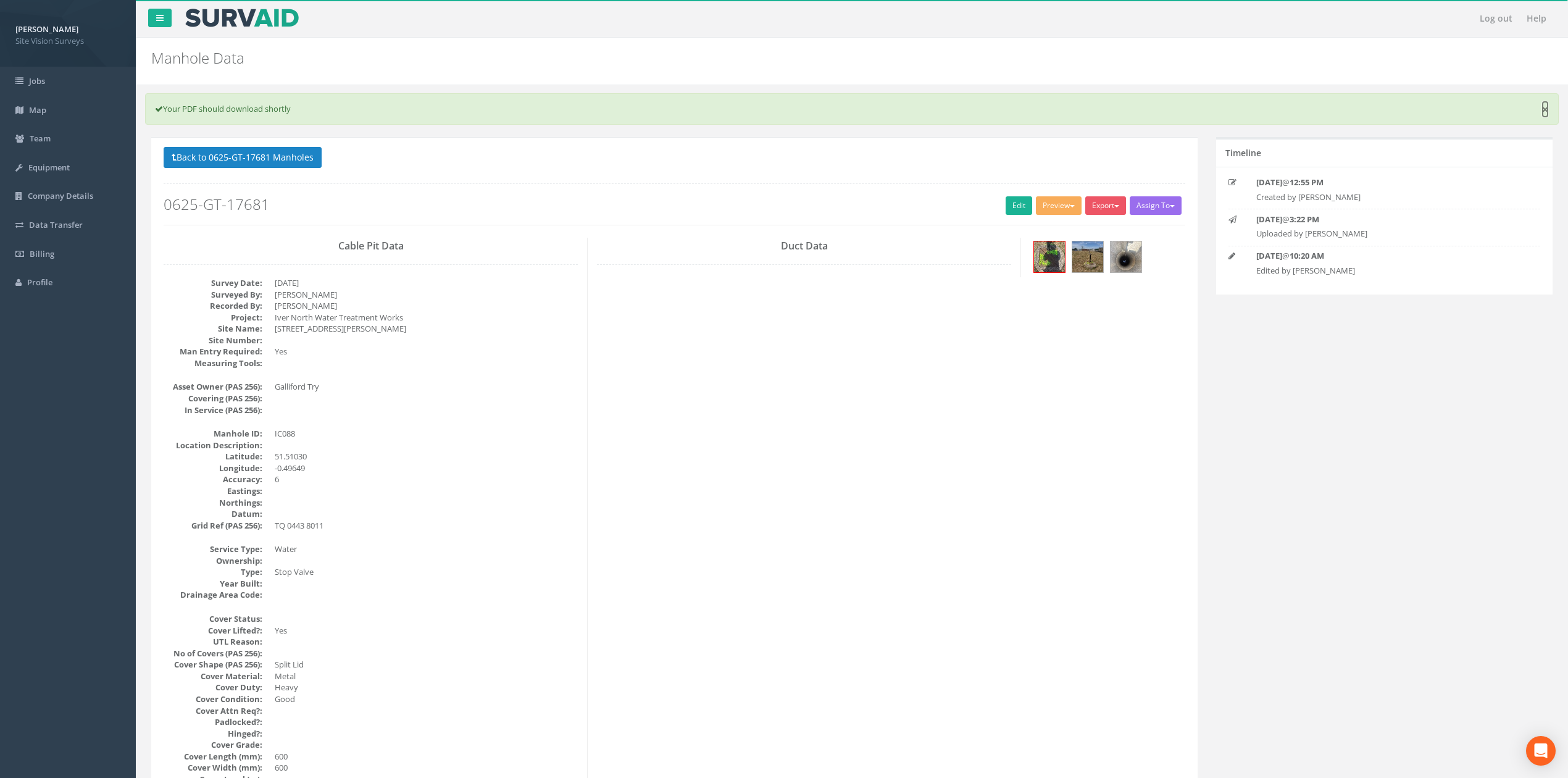
drag, startPoint x: 1546, startPoint y: 113, endPoint x: 1534, endPoint y: 115, distance: 12.2
click at [824, 113] on link "×" at bounding box center [1545, 110] width 8 height 13
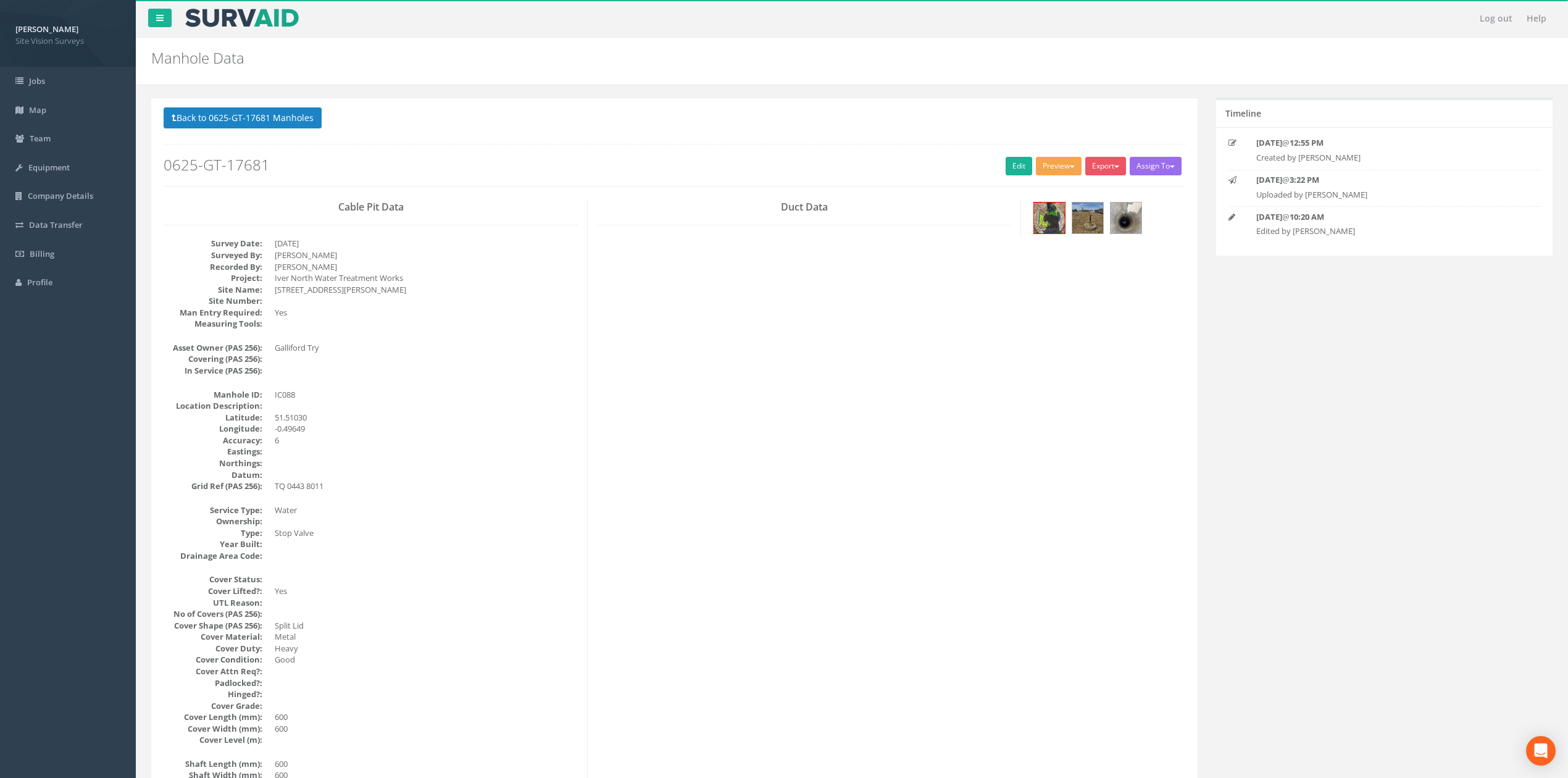
click at [824, 169] on button "Preview" at bounding box center [1058, 166] width 46 height 18
click at [824, 199] on link "SVS IC" at bounding box center [1035, 191] width 94 height 19
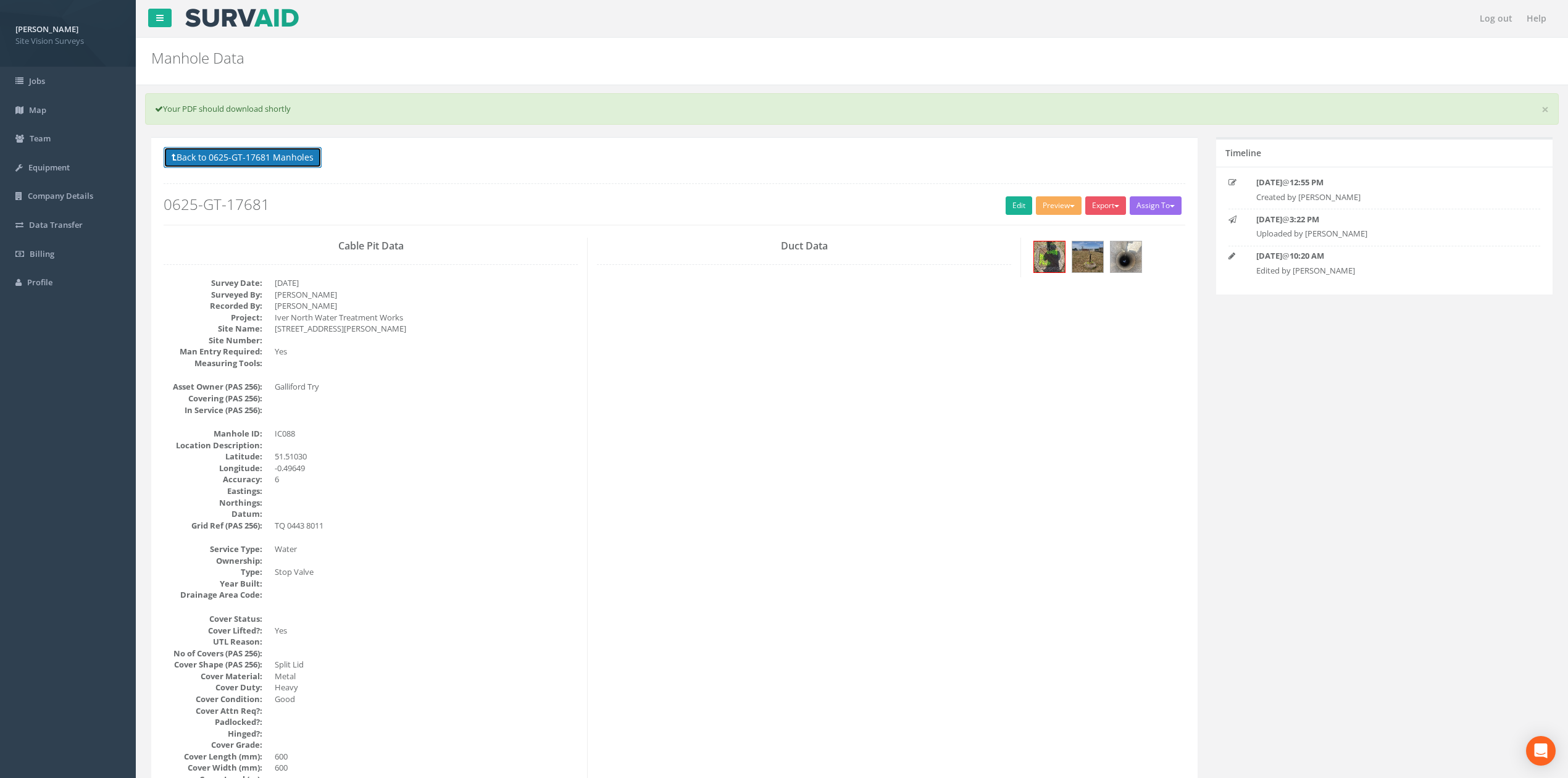
click at [305, 163] on button "Back to 0625-GT-17681 Manholes" at bounding box center [243, 158] width 158 height 21
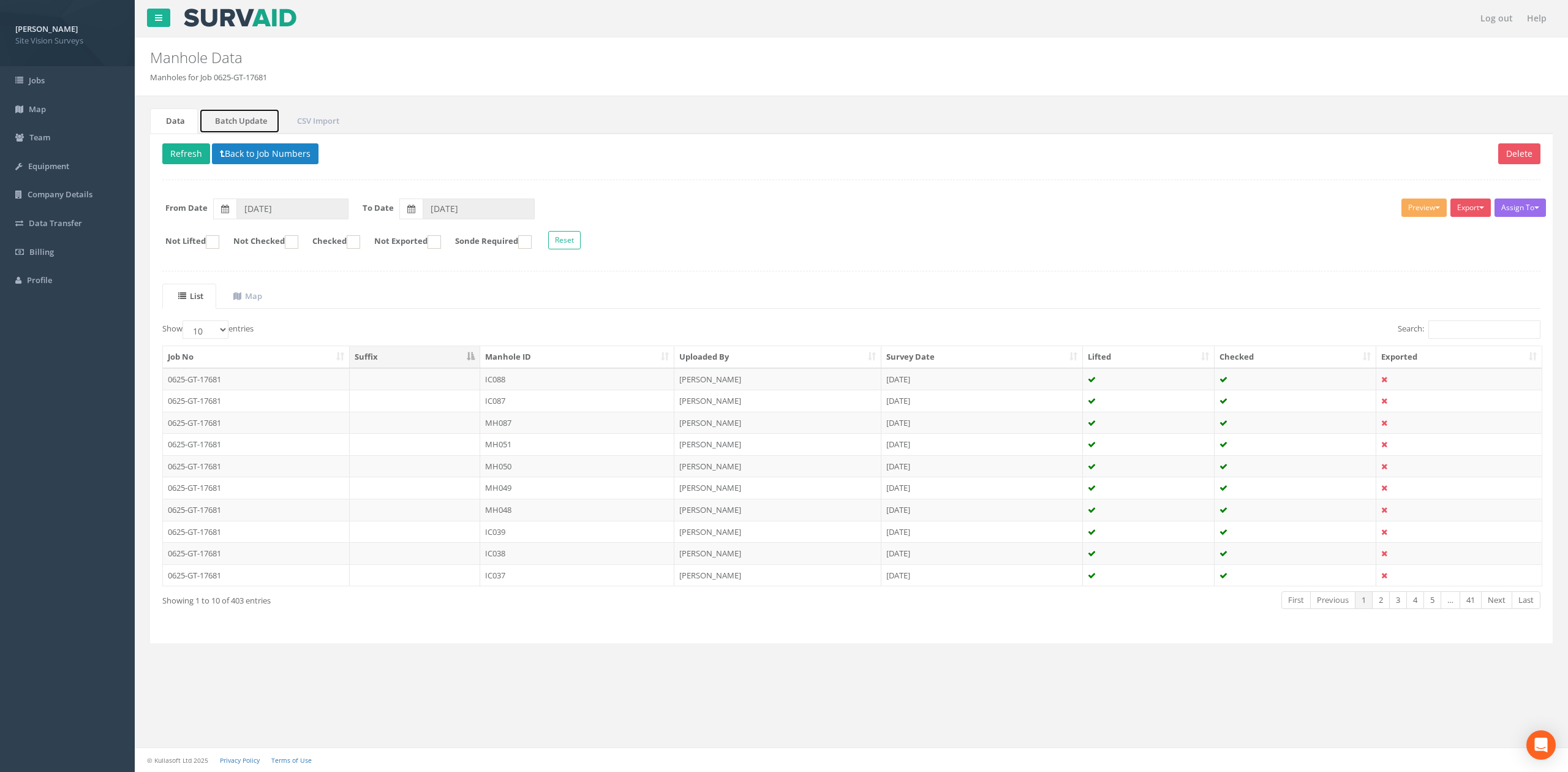
click at [253, 119] on link "Batch Update" at bounding box center [239, 121] width 81 height 25
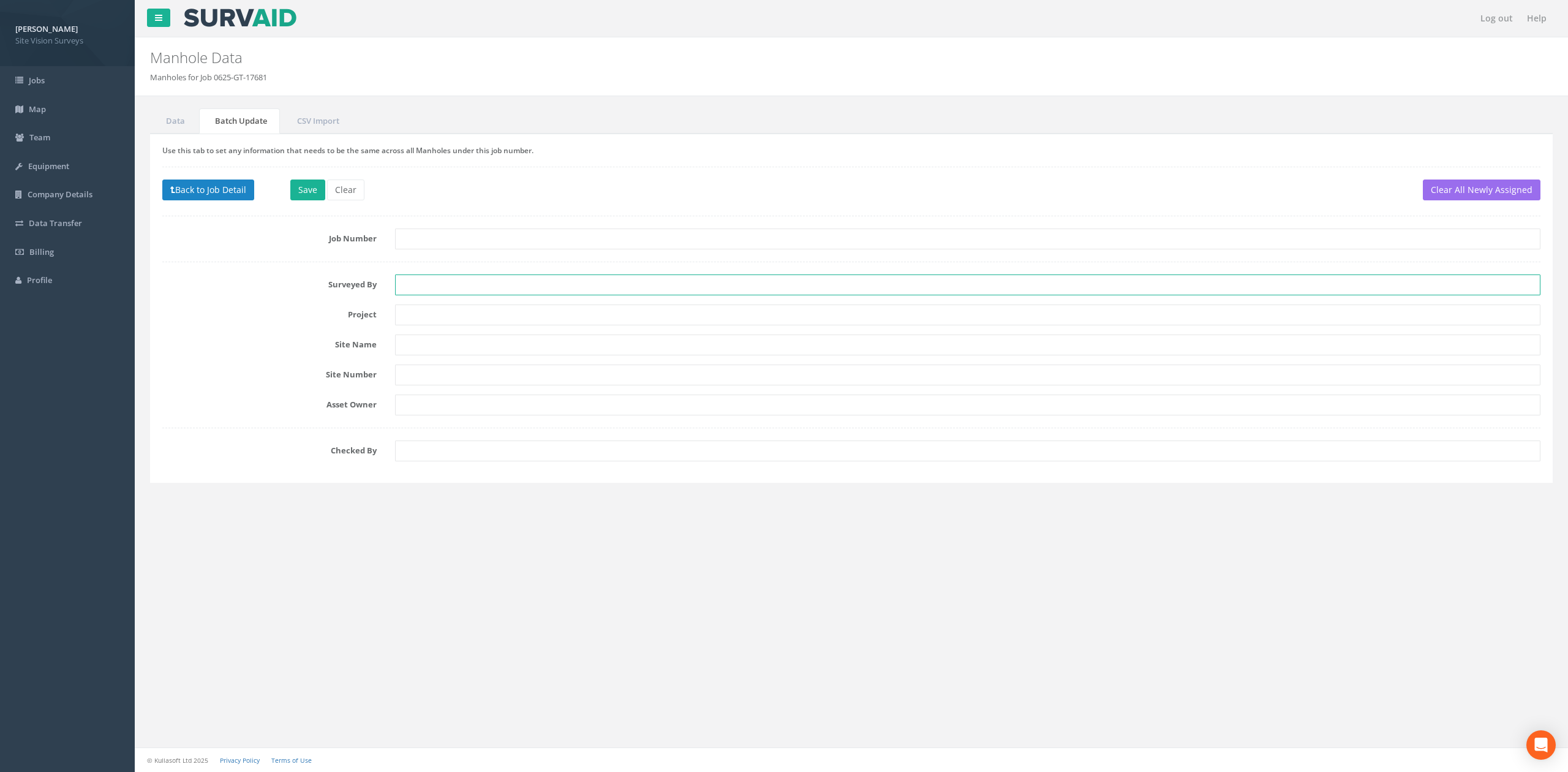
click at [452, 285] on input "text" at bounding box center [968, 285] width 1146 height 21
type input "KB/JC/[PERSON_NAME]"
click at [307, 199] on button "Save" at bounding box center [308, 190] width 35 height 21
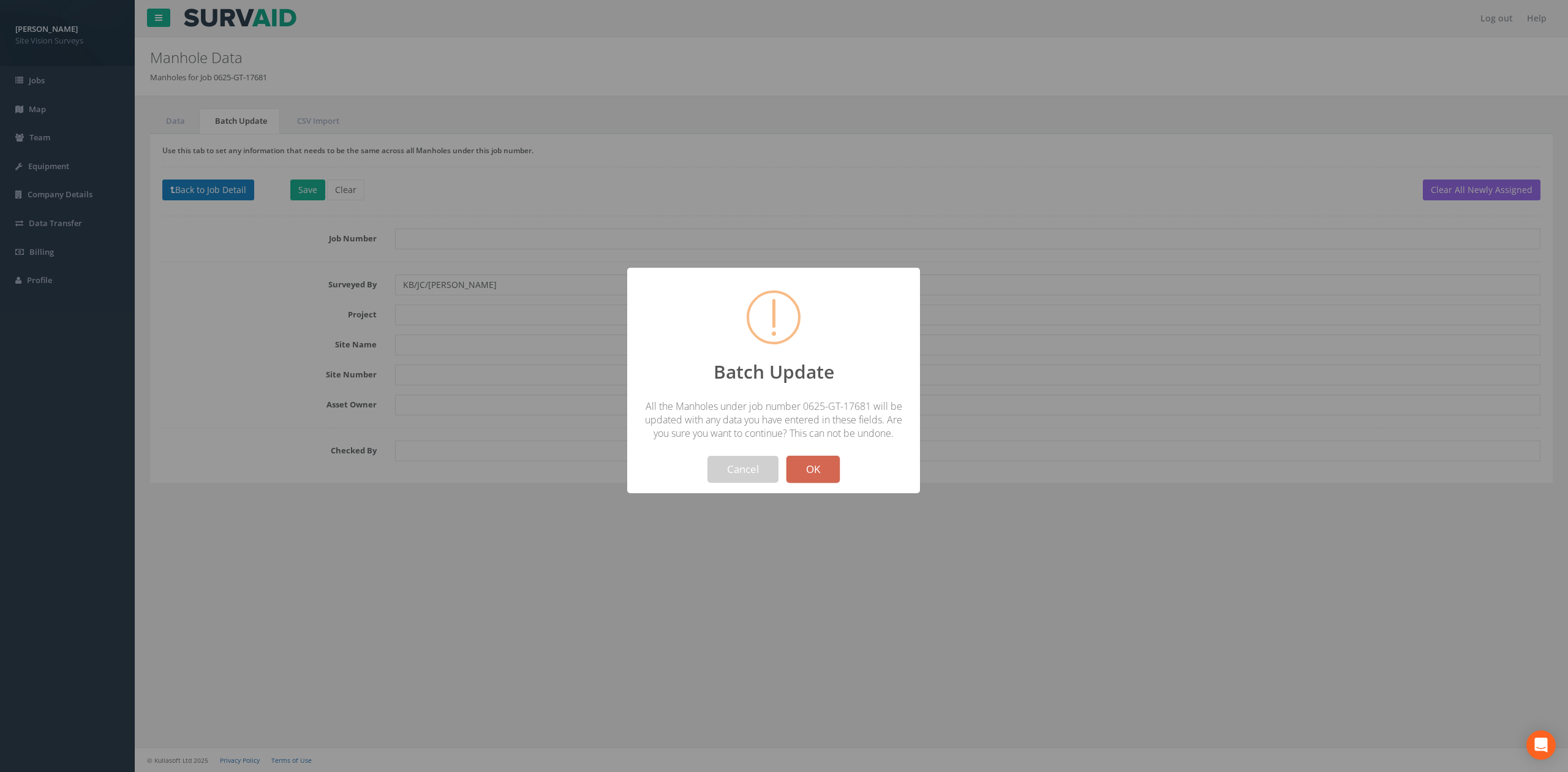
click at [818, 466] on button "OK" at bounding box center [813, 469] width 53 height 27
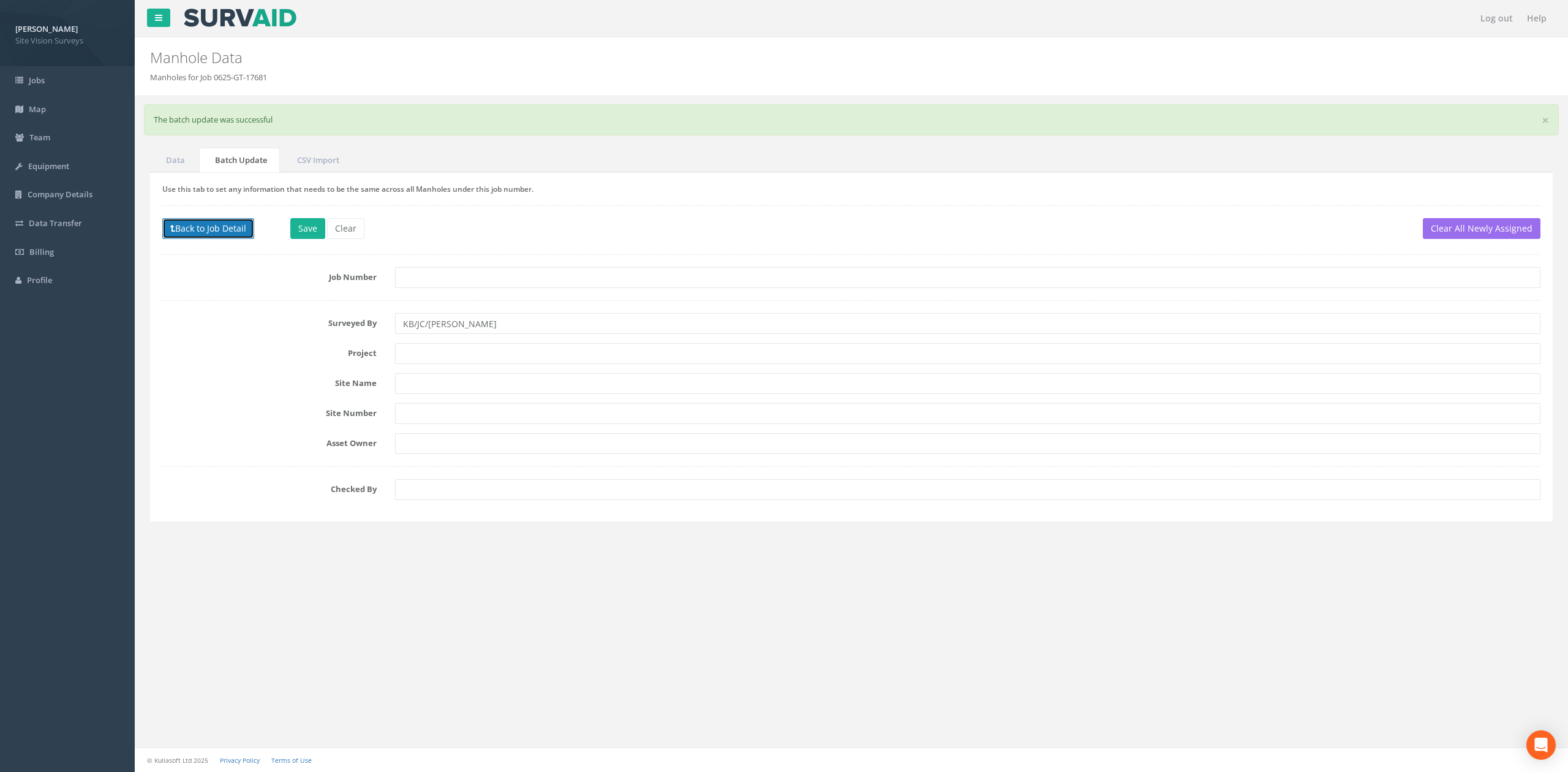
click at [219, 223] on button "Back to Job Detail" at bounding box center [209, 228] width 92 height 21
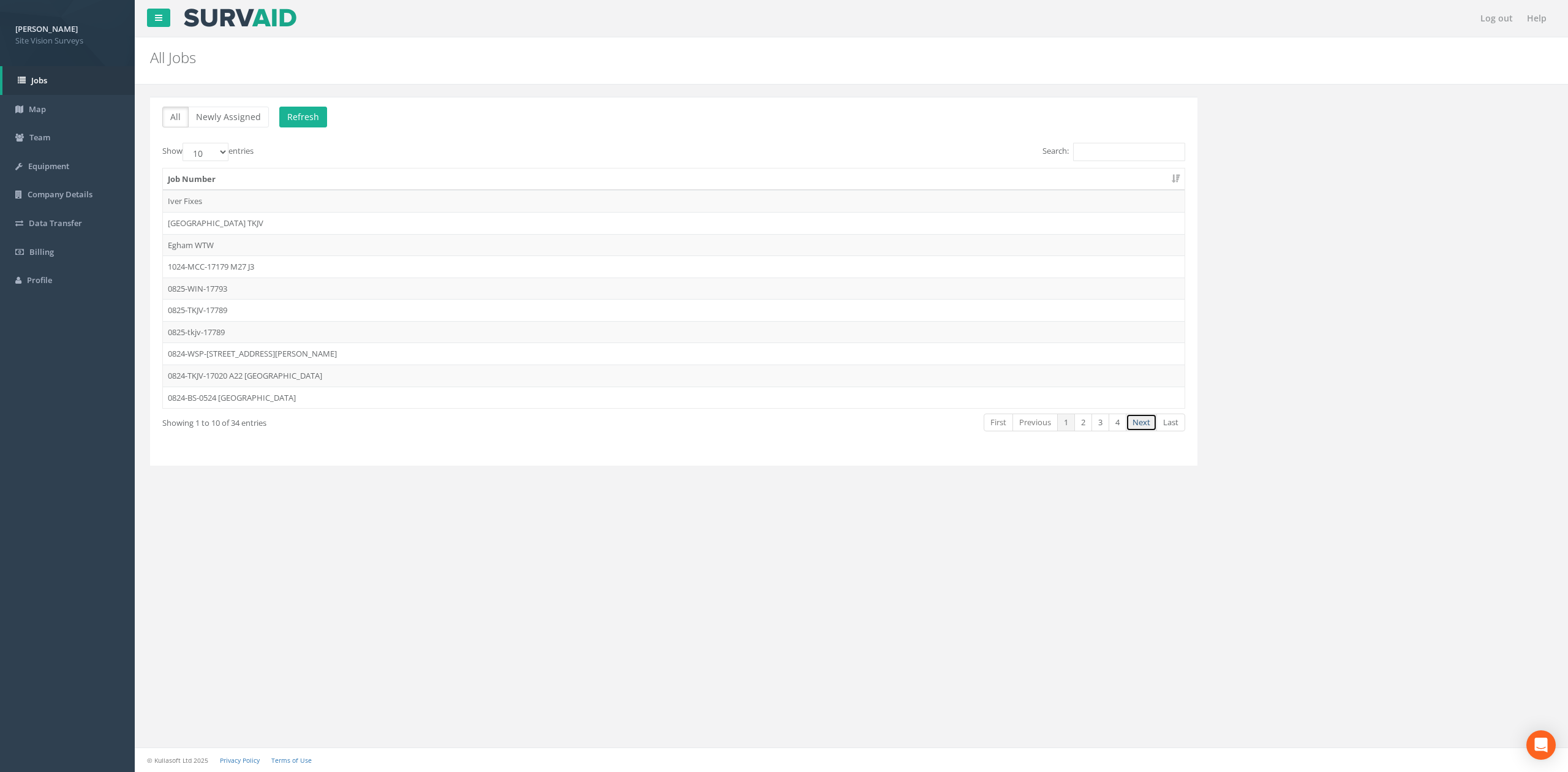
click at [818, 422] on link "Next" at bounding box center [1141, 422] width 31 height 17
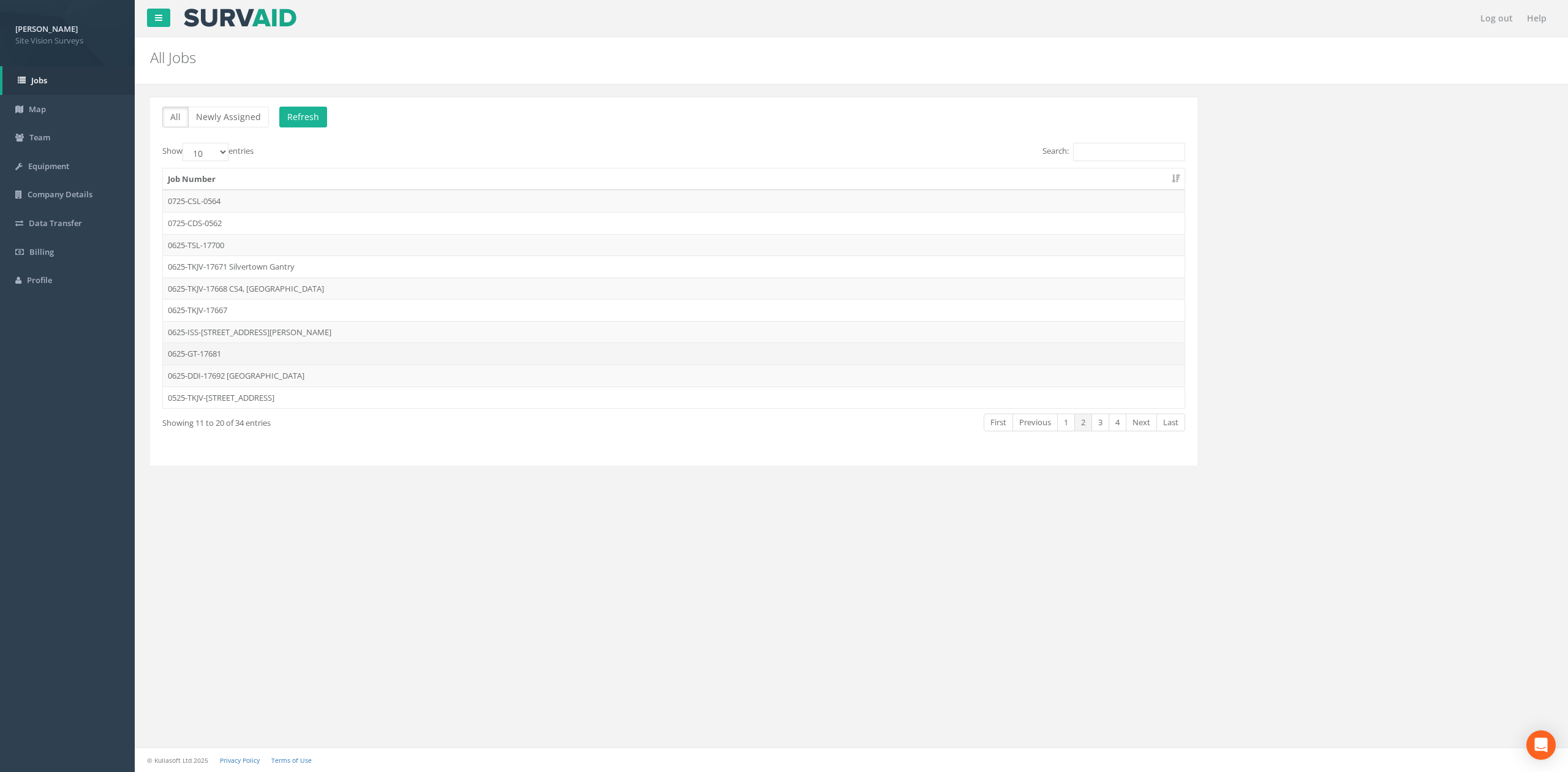
click at [245, 357] on td "0625-GT-17681" at bounding box center [674, 354] width 1022 height 22
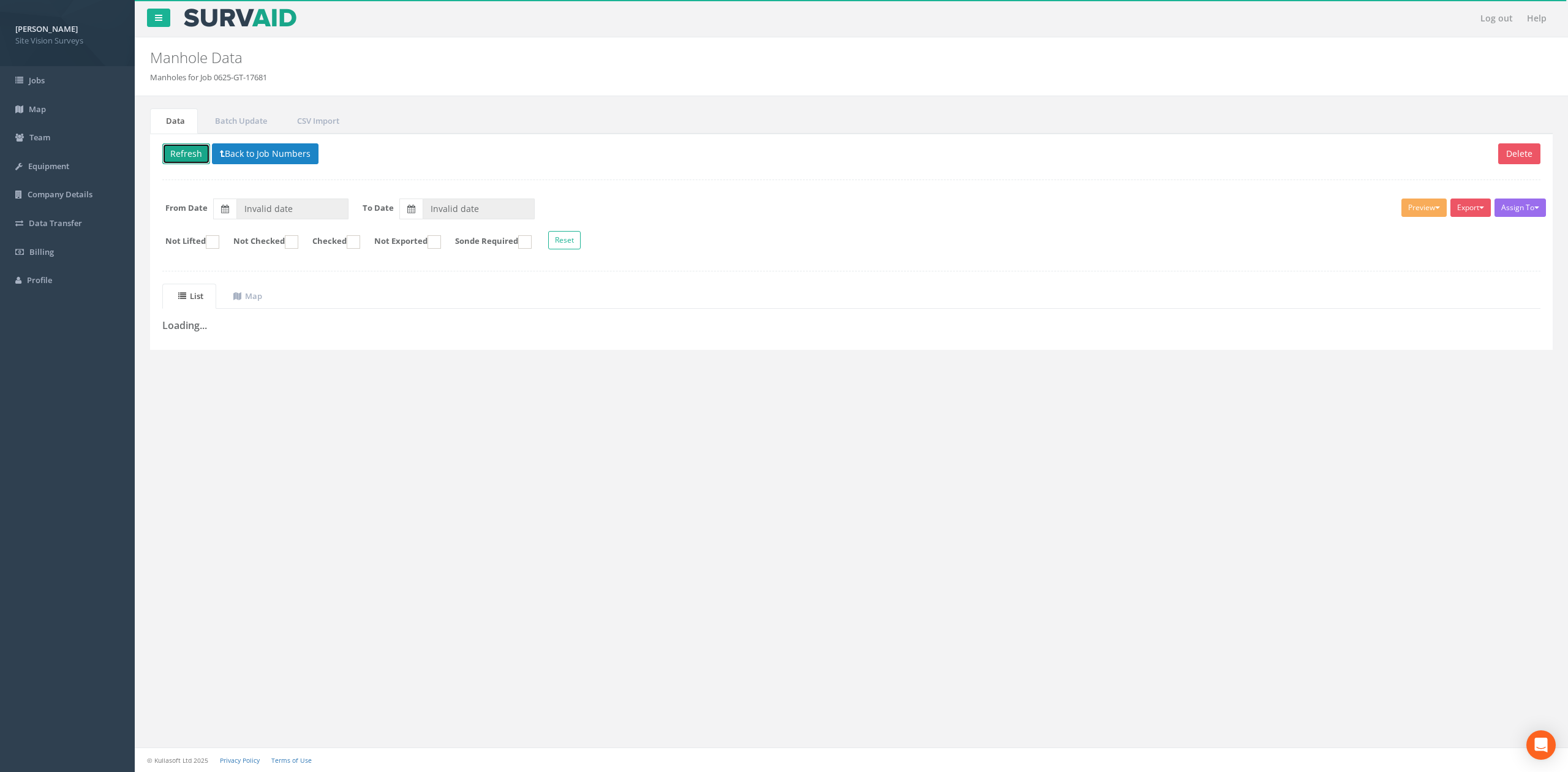
click at [175, 155] on button "Refresh" at bounding box center [186, 154] width 47 height 21
click at [253, 158] on button "Back to Job Numbers" at bounding box center [274, 154] width 107 height 21
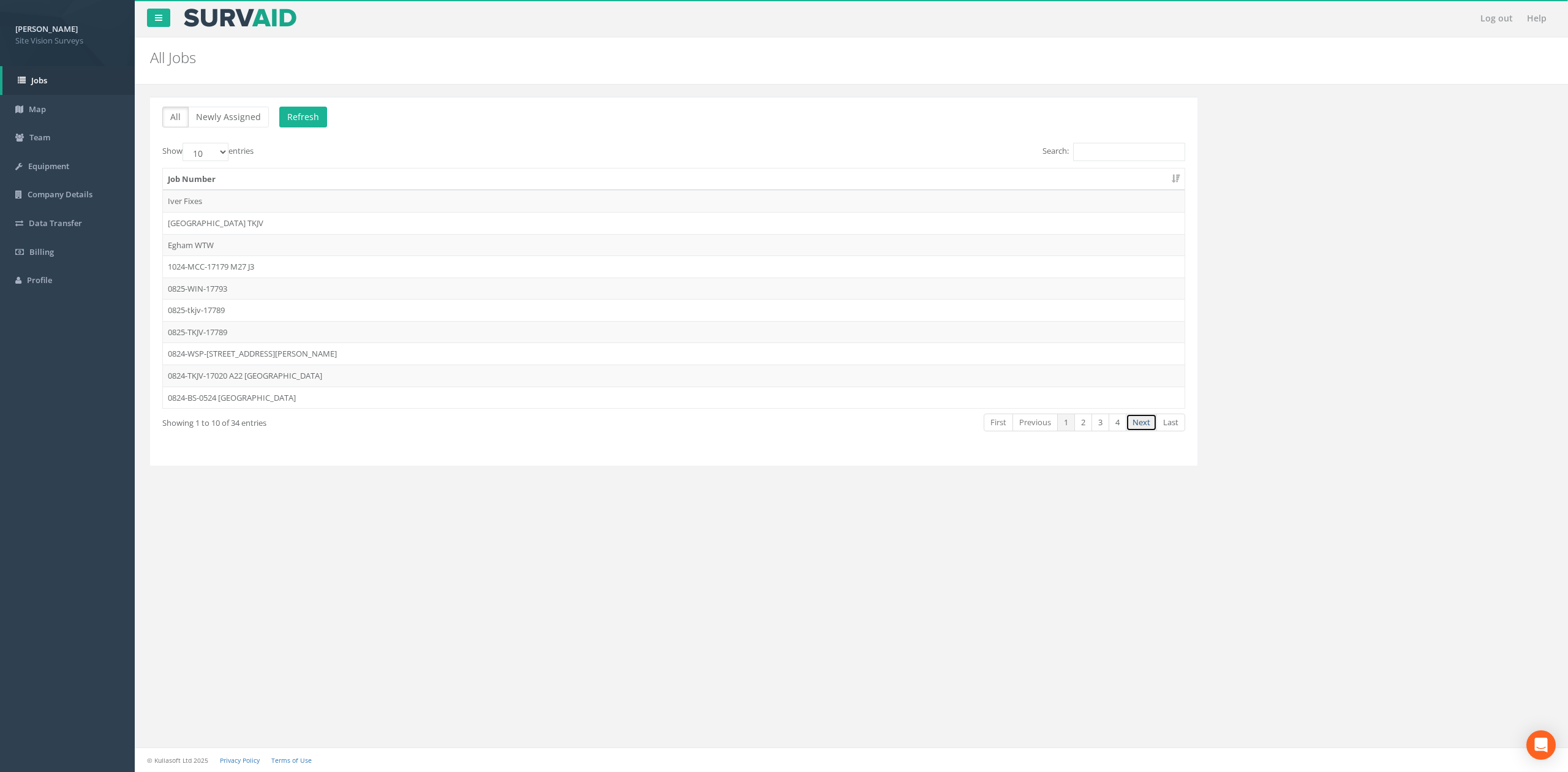
click at [818, 431] on link "Next" at bounding box center [1141, 422] width 31 height 17
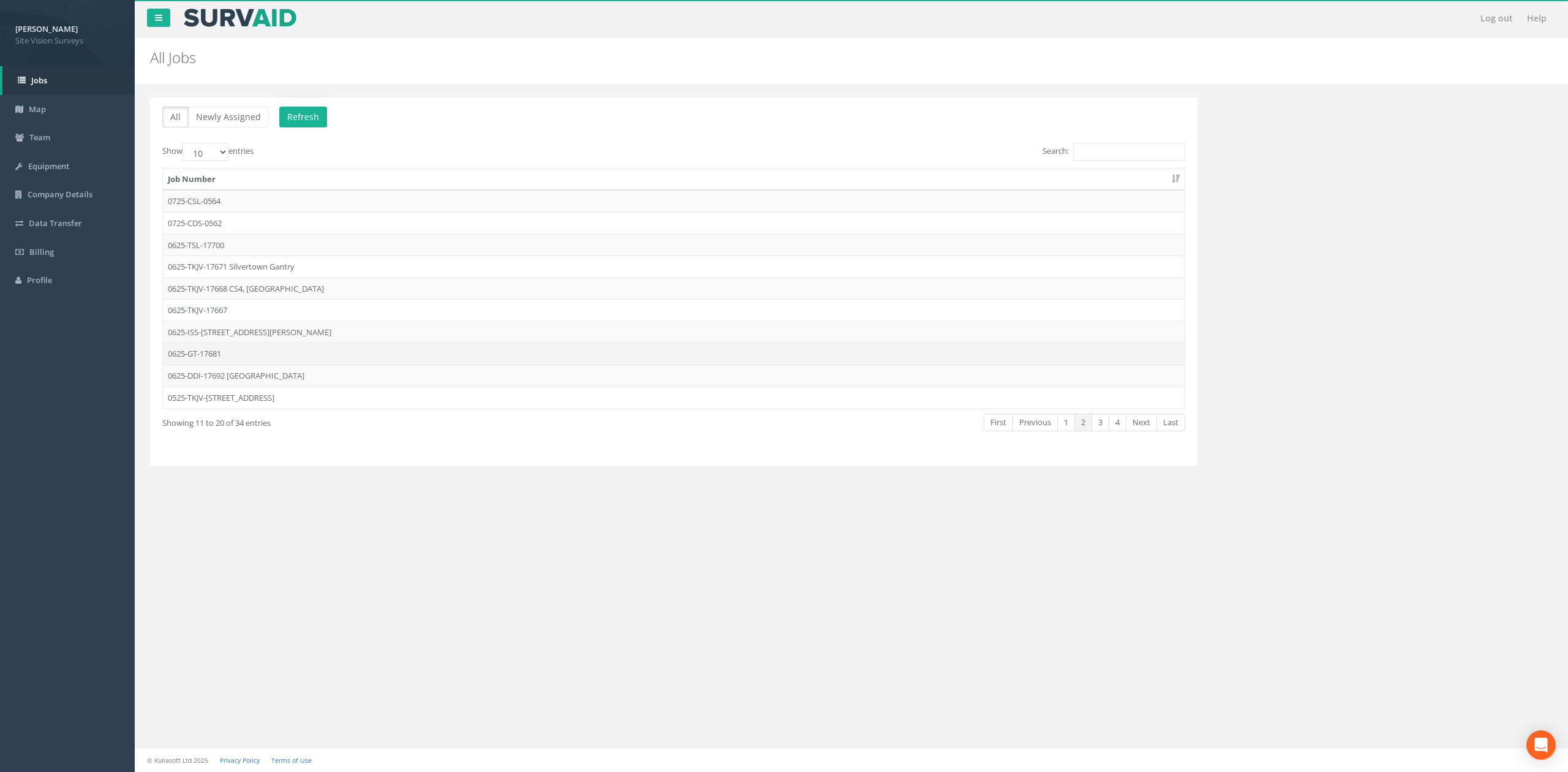
click at [248, 357] on td "0625-GT-17681" at bounding box center [674, 354] width 1022 height 22
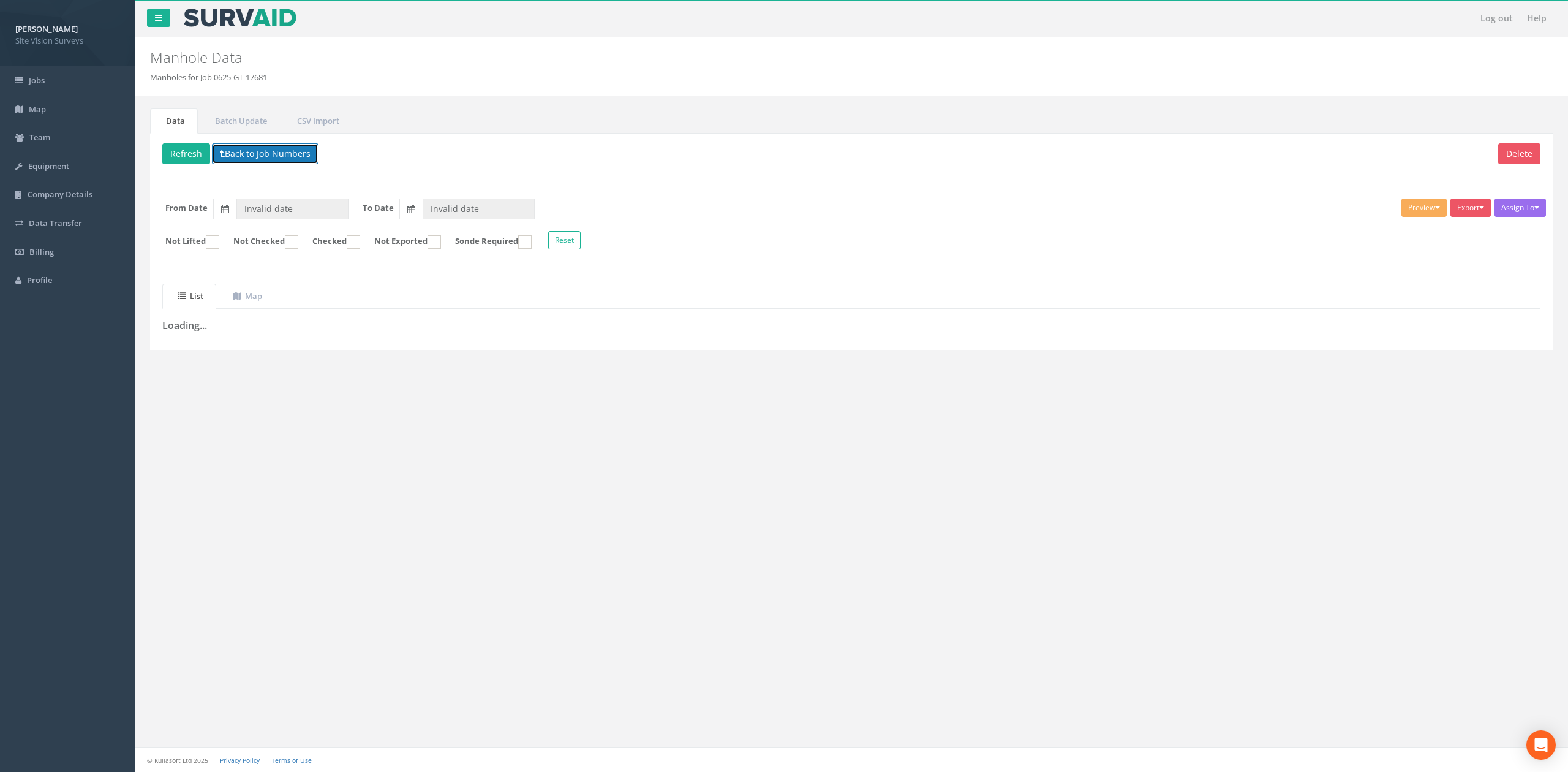
click at [260, 147] on button "Back to Job Numbers" at bounding box center [265, 154] width 107 height 21
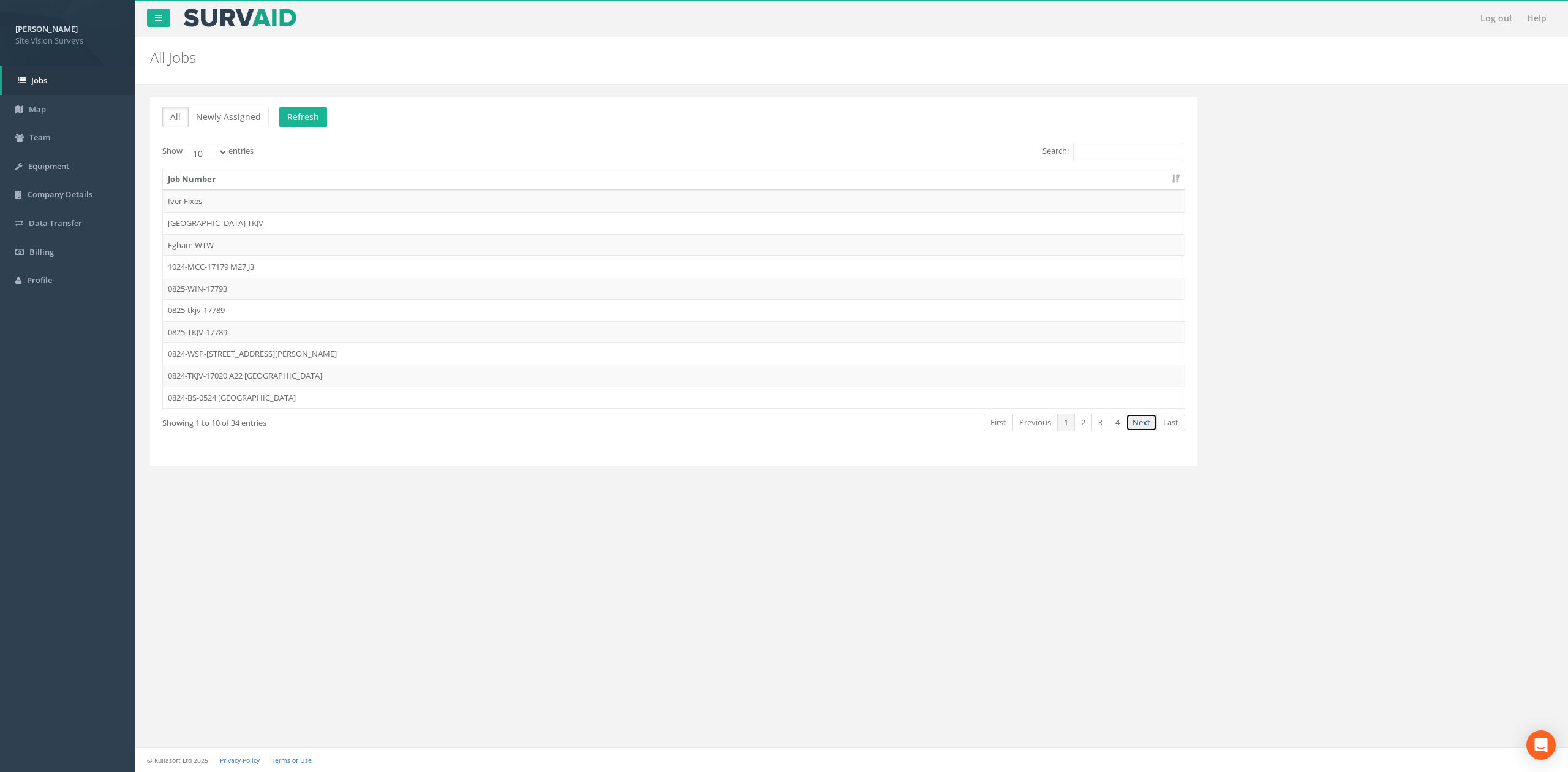
click at [818, 422] on link "Next" at bounding box center [1141, 422] width 31 height 17
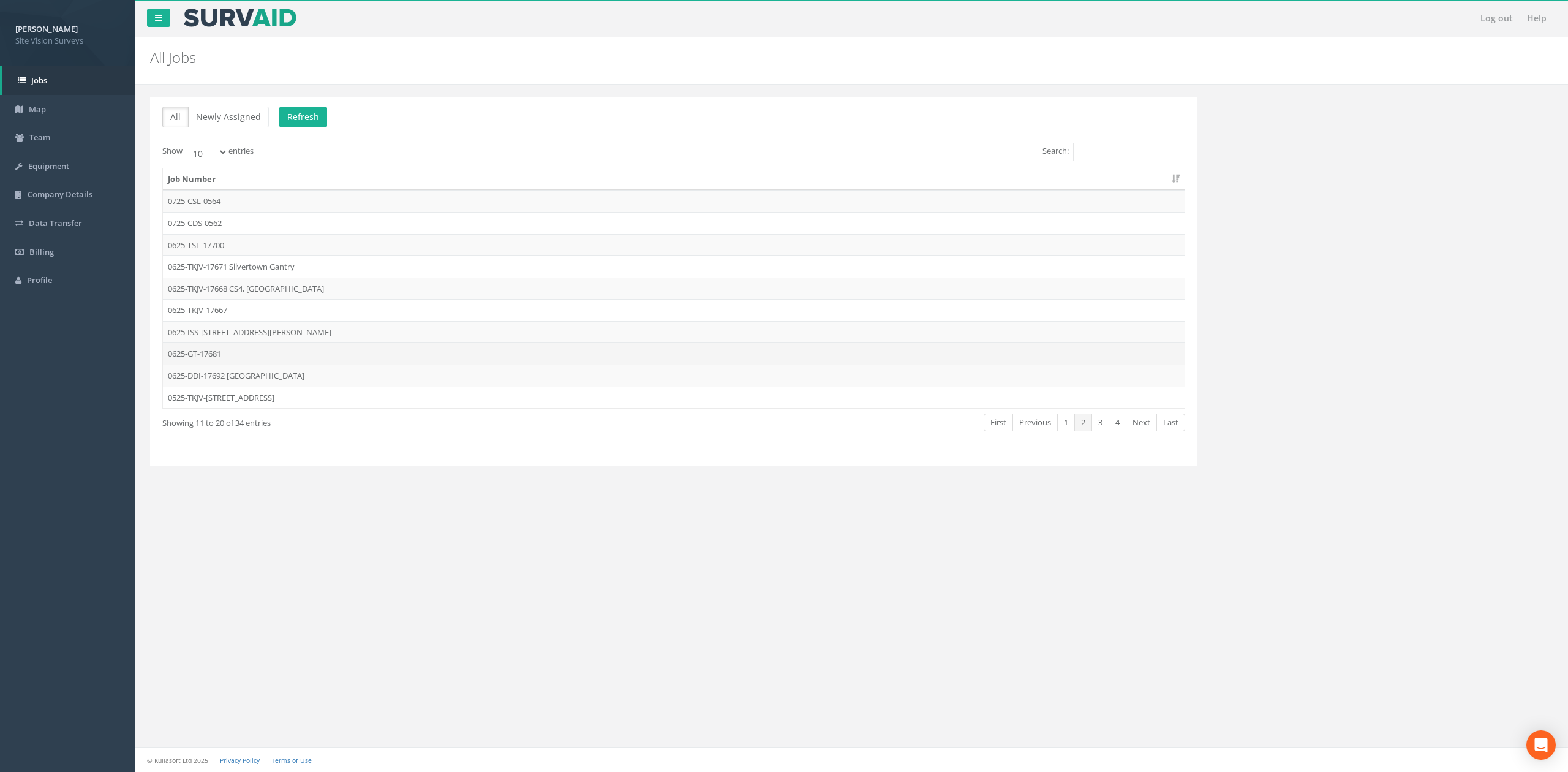
click at [304, 352] on td "0625-GT-17681" at bounding box center [674, 354] width 1022 height 22
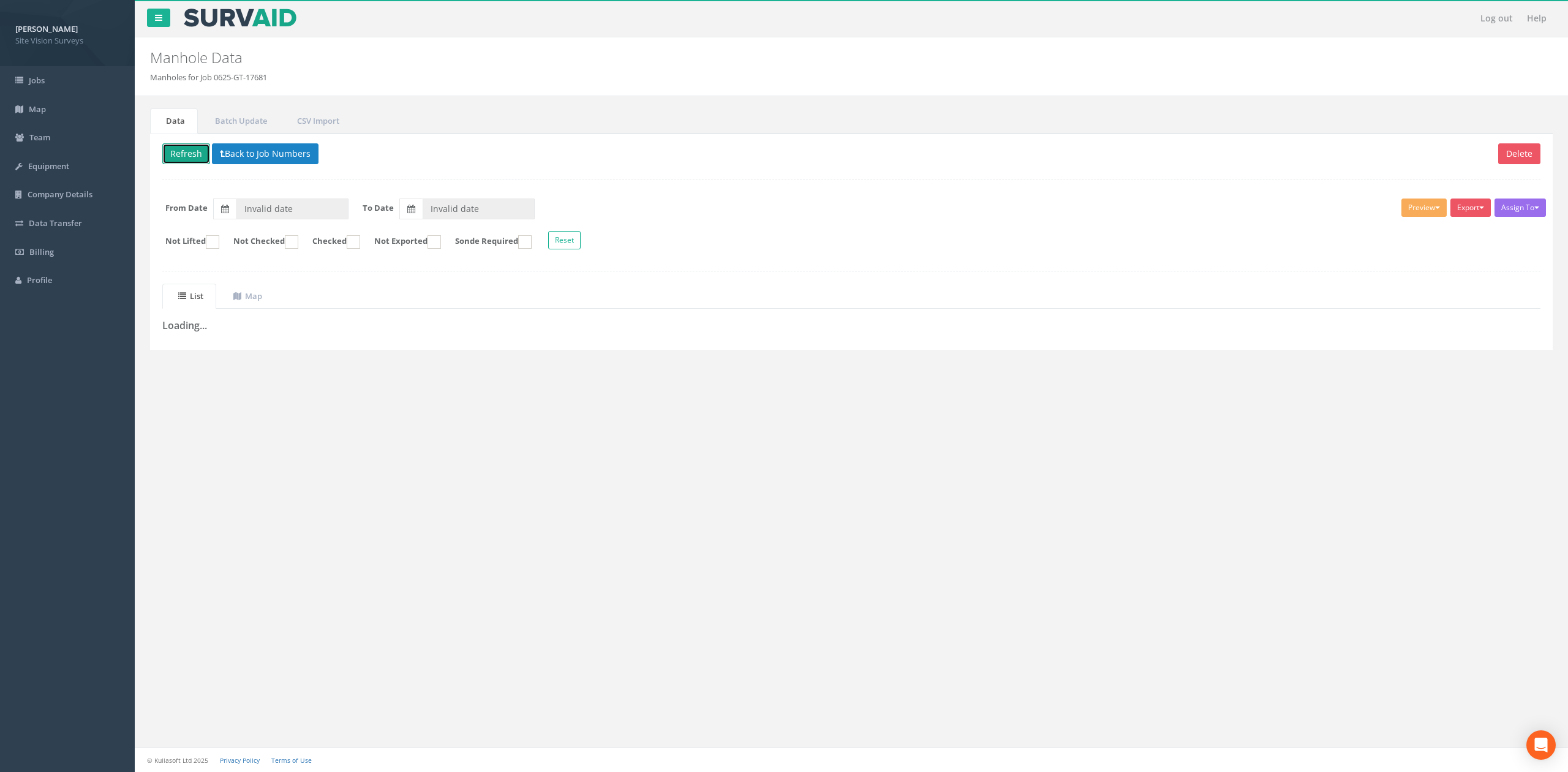
click at [189, 147] on button "Refresh" at bounding box center [186, 154] width 47 height 21
click at [189, 147] on button "Loading" at bounding box center [191, 154] width 57 height 21
click at [193, 147] on button "Loading" at bounding box center [191, 154] width 57 height 21
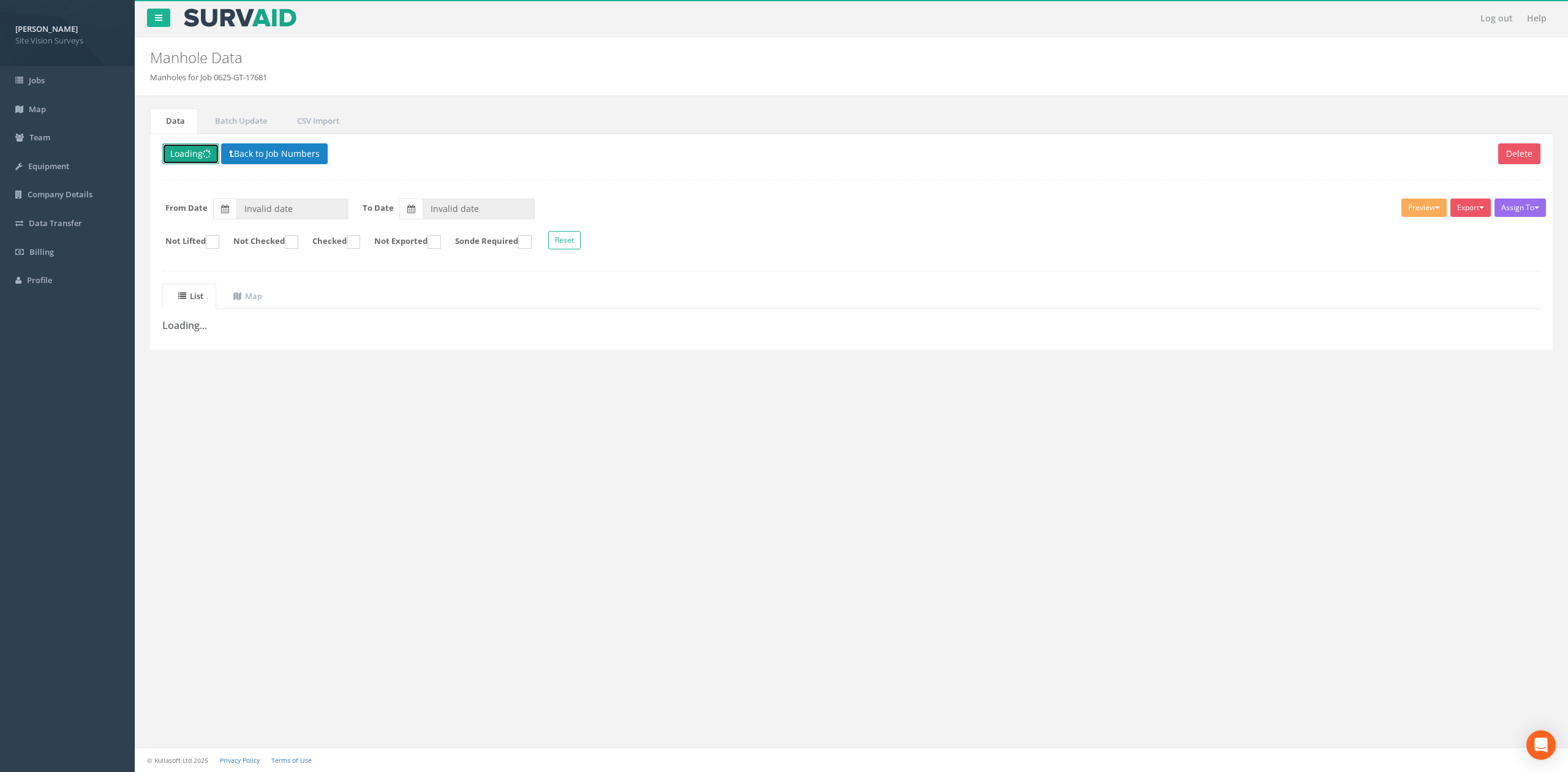
click at [199, 147] on button "Loading" at bounding box center [191, 154] width 57 height 21
click at [204, 145] on button "Loading" at bounding box center [191, 154] width 57 height 21
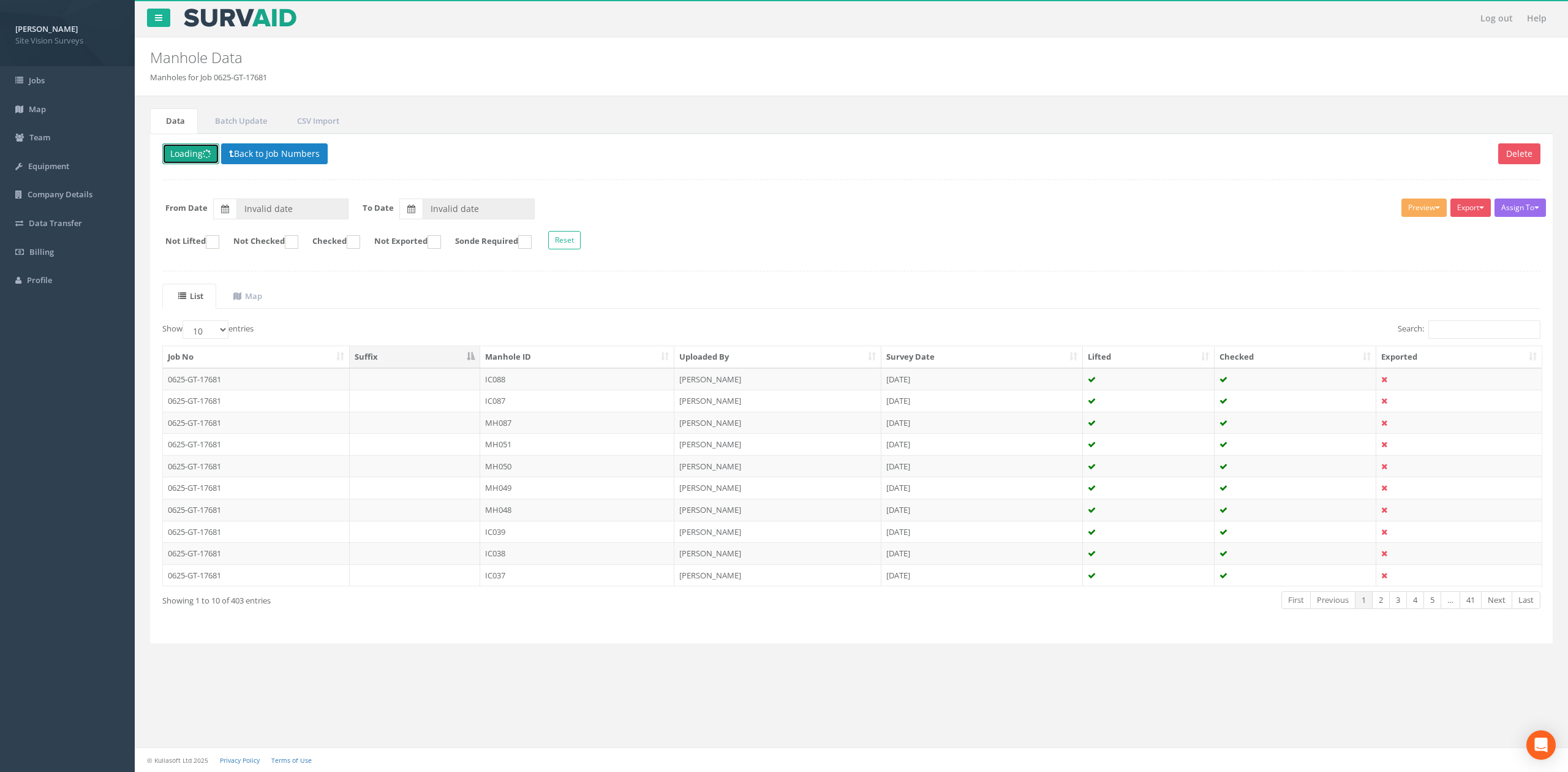
type input "[DATE]"
drag, startPoint x: 539, startPoint y: 365, endPoint x: 586, endPoint y: 365, distance: 47.0
click at [539, 365] on th "Manhole ID" at bounding box center [577, 357] width 194 height 22
click at [818, 327] on input "Search:" at bounding box center [1484, 329] width 112 height 18
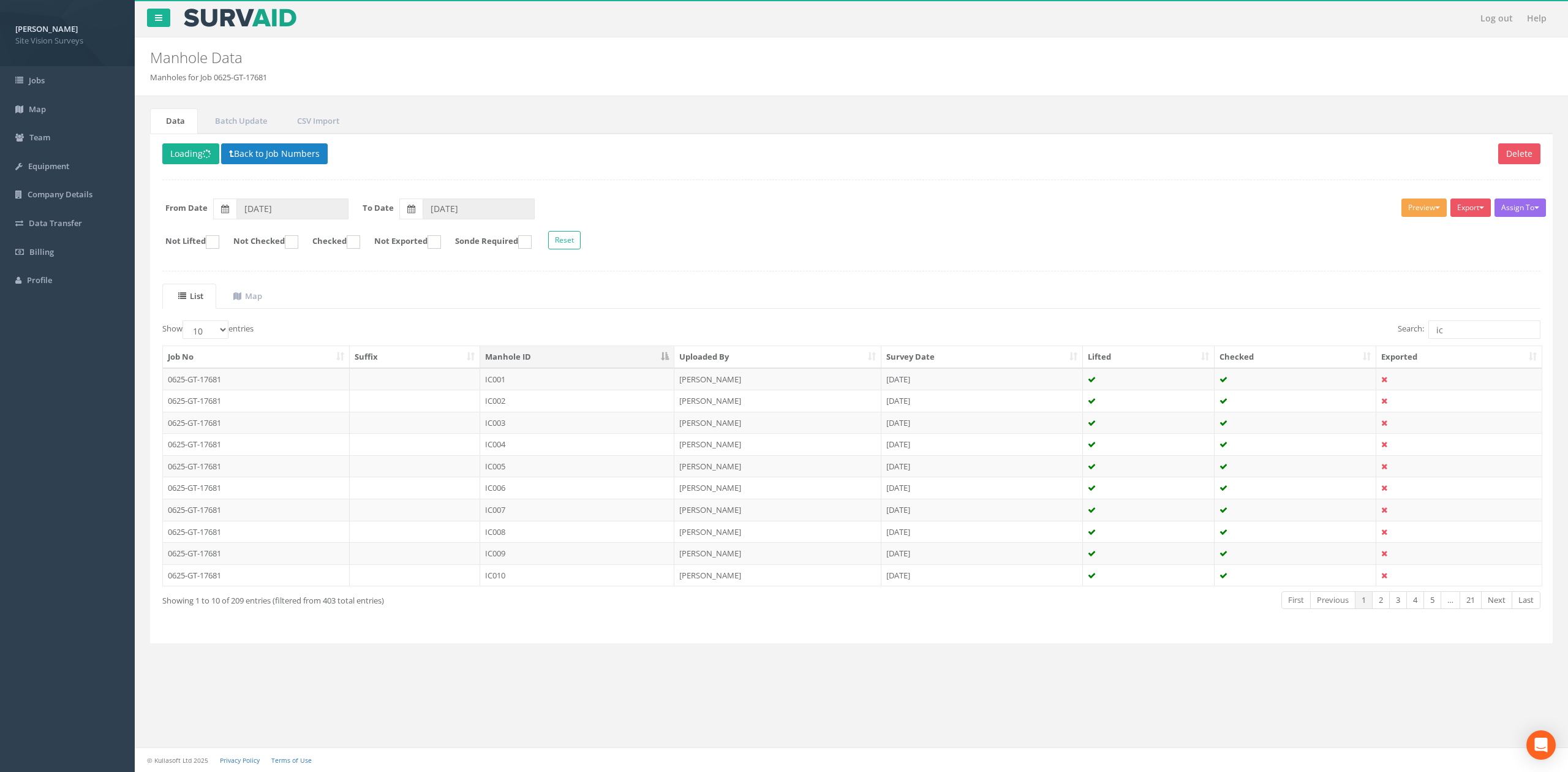
click at [818, 209] on button "Preview" at bounding box center [1424, 207] width 45 height 18
click at [818, 232] on link "SVS IC" at bounding box center [1401, 232] width 93 height 19
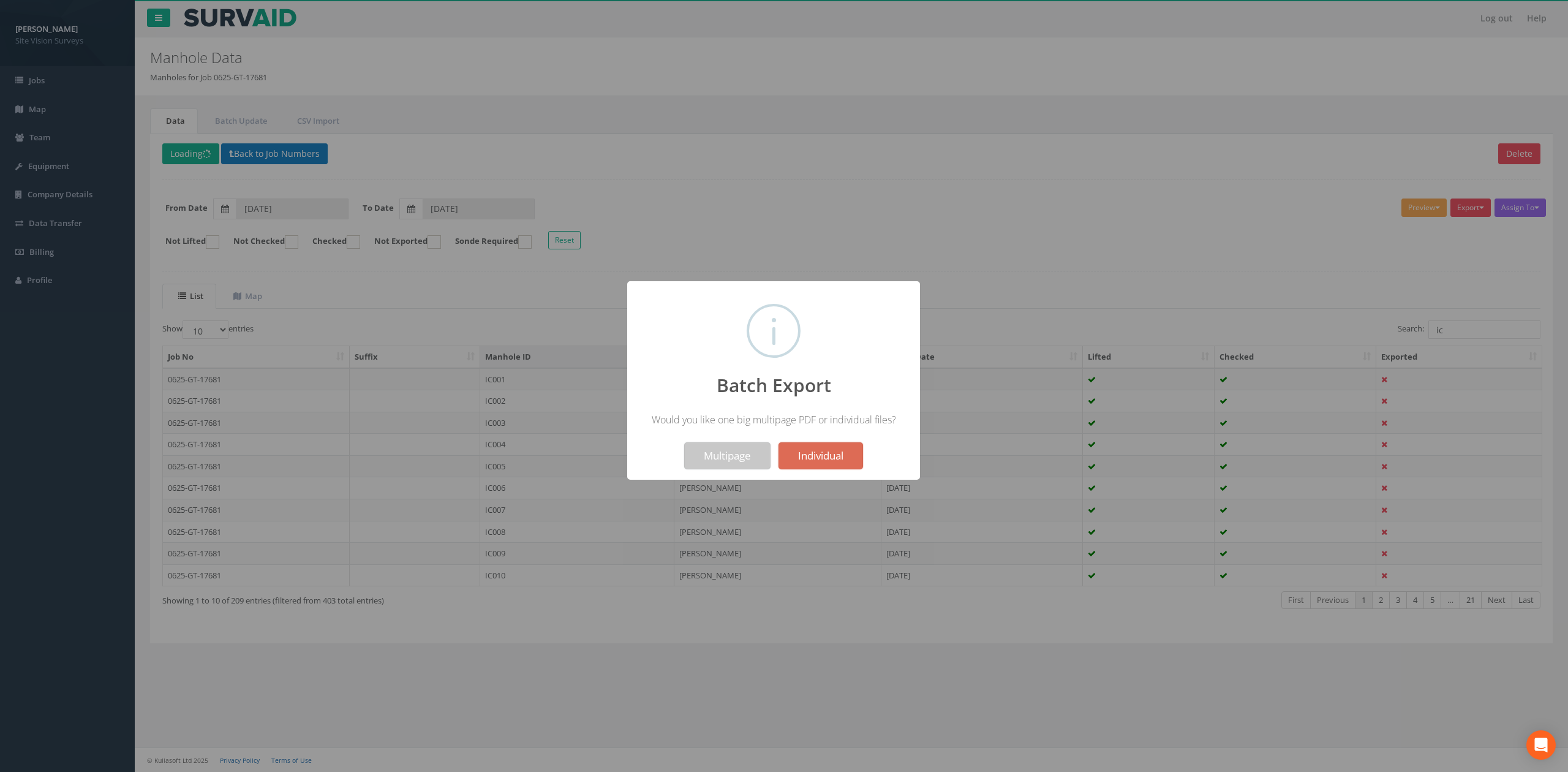
click at [741, 453] on button "Multipage" at bounding box center [727, 456] width 87 height 27
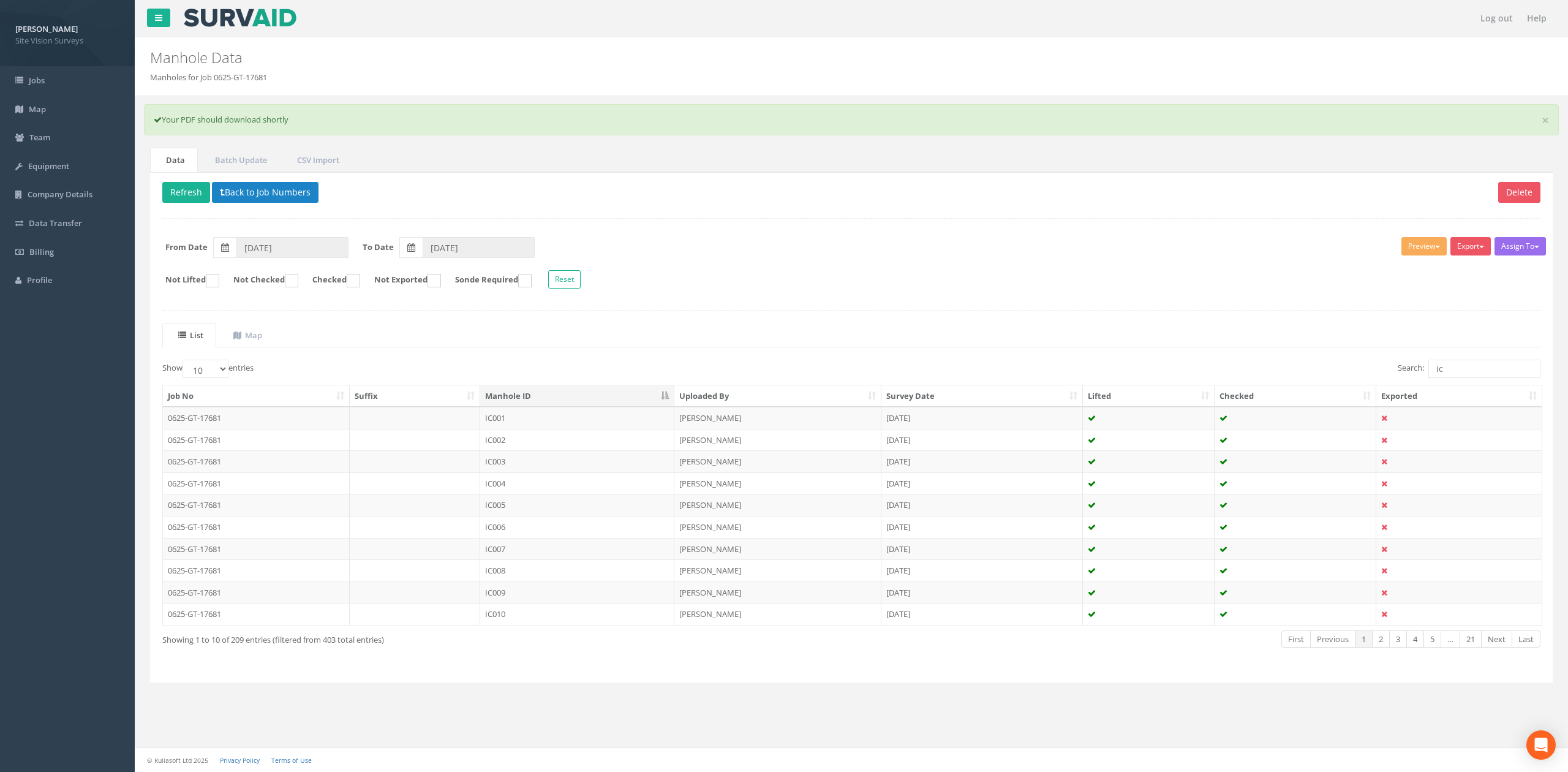
click at [818, 362] on div "List Map Show 10 25 50 100 entries Search: ic Job No Suffix Manhole ID Uploaded…" at bounding box center [852, 496] width 1378 height 348
click at [818, 362] on input "ic" at bounding box center [1484, 369] width 112 height 18
type input "mh"
click at [818, 250] on button "Preview" at bounding box center [1424, 246] width 45 height 18
click at [818, 292] on link "SVS MH" at bounding box center [1401, 292] width 93 height 19
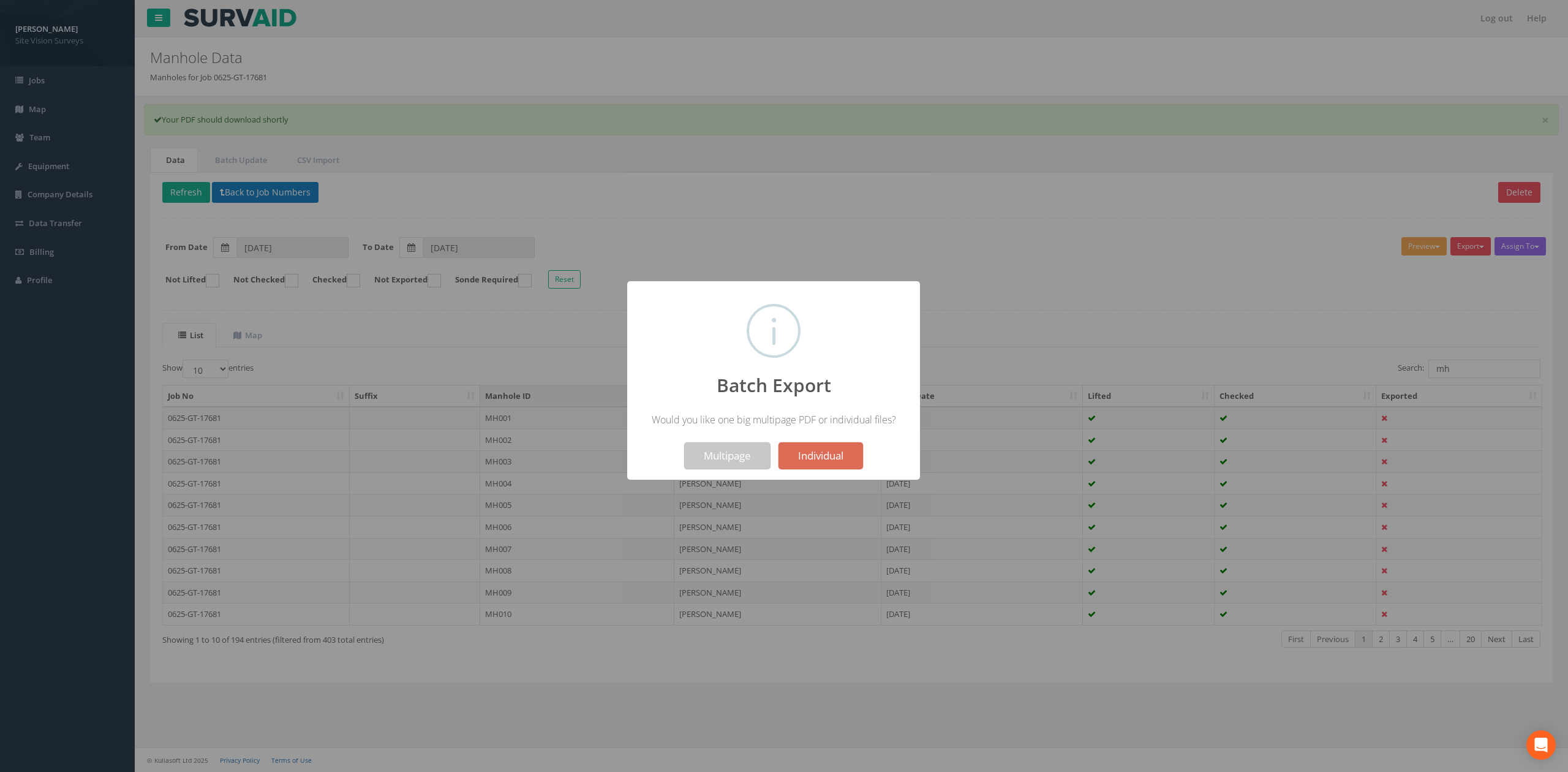
click at [707, 459] on button "Multipage" at bounding box center [727, 456] width 87 height 27
